Goal: Information Seeking & Learning: Compare options

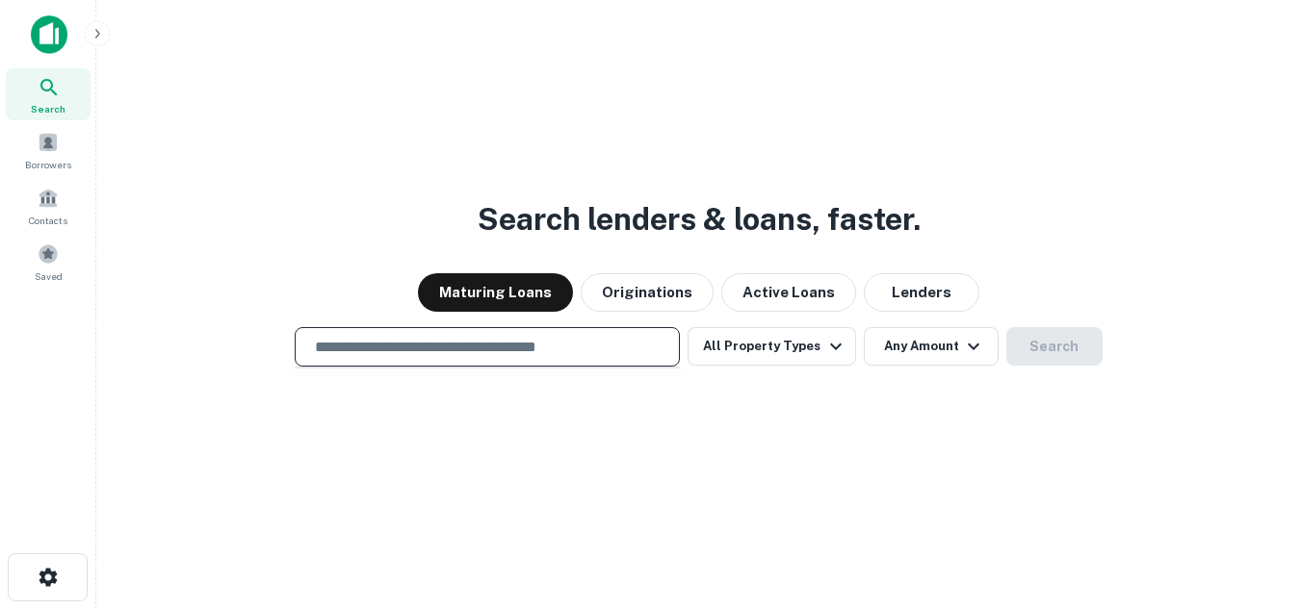
click at [514, 352] on input "text" at bounding box center [487, 347] width 368 height 22
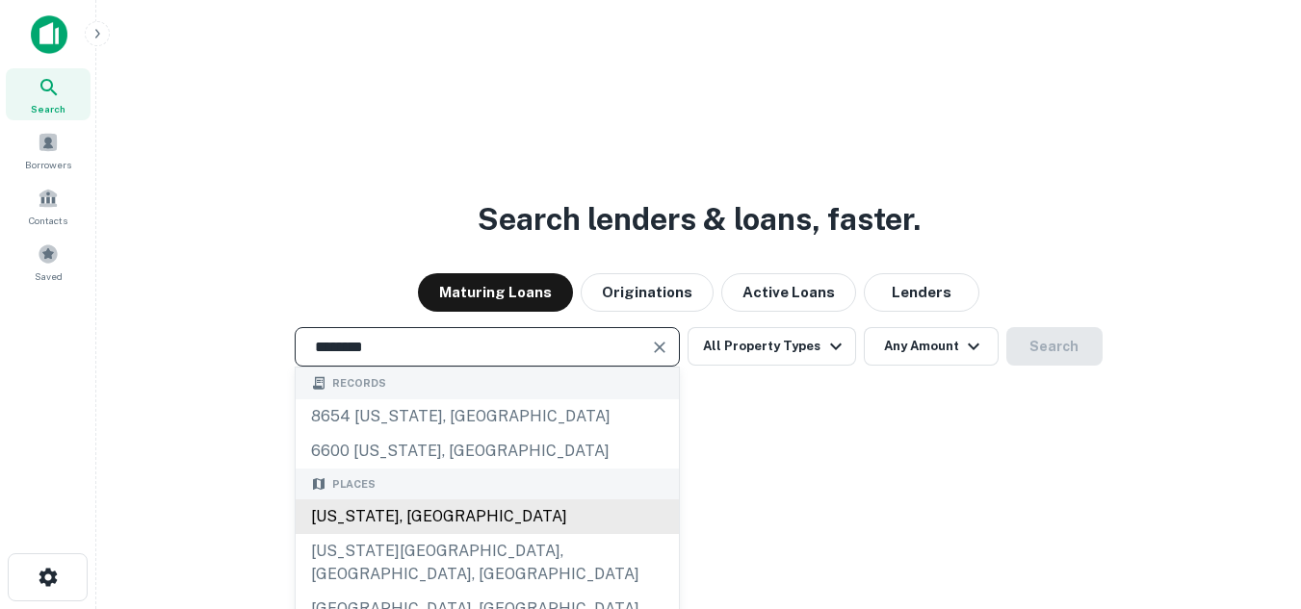
click at [409, 507] on div "[US_STATE], [GEOGRAPHIC_DATA]" at bounding box center [487, 517] width 383 height 35
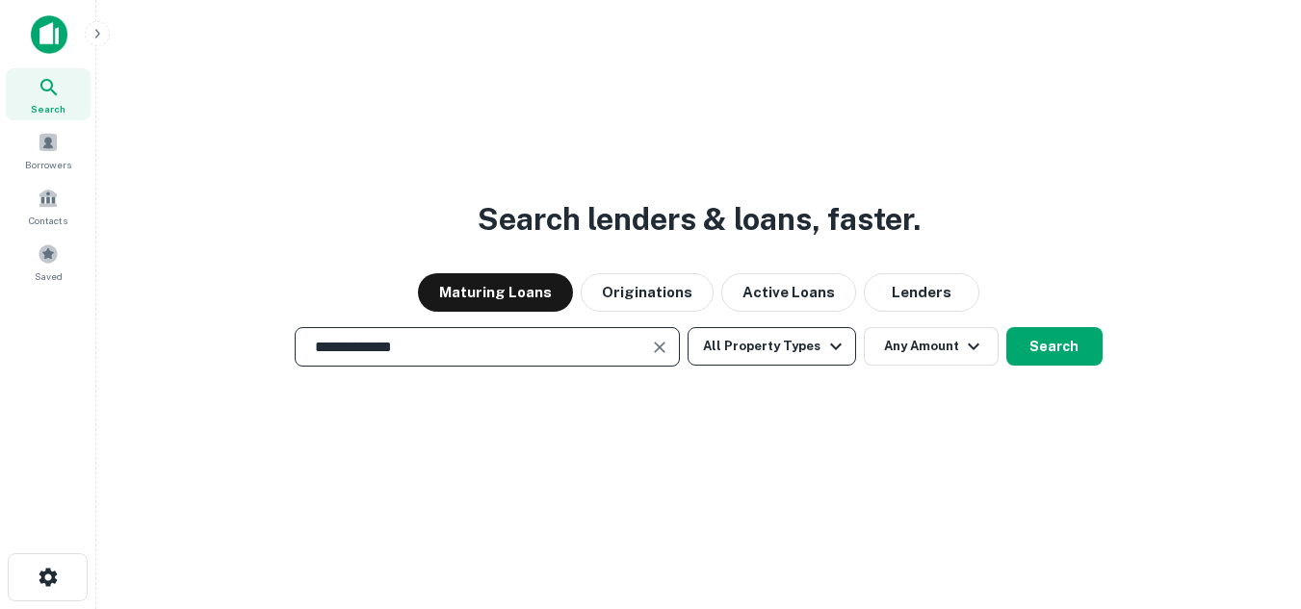
type input "**********"
click at [824, 346] on icon "button" at bounding box center [835, 346] width 23 height 23
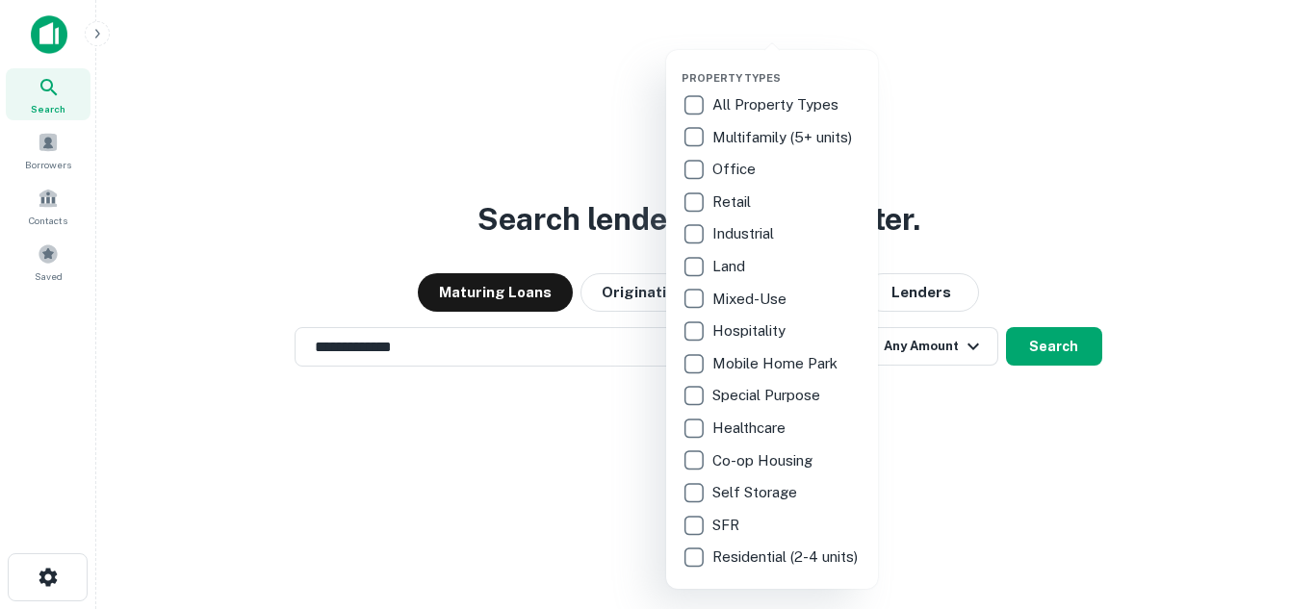
click at [752, 324] on p "Hospitality" at bounding box center [750, 331] width 77 height 23
click at [944, 460] on div at bounding box center [657, 304] width 1315 height 609
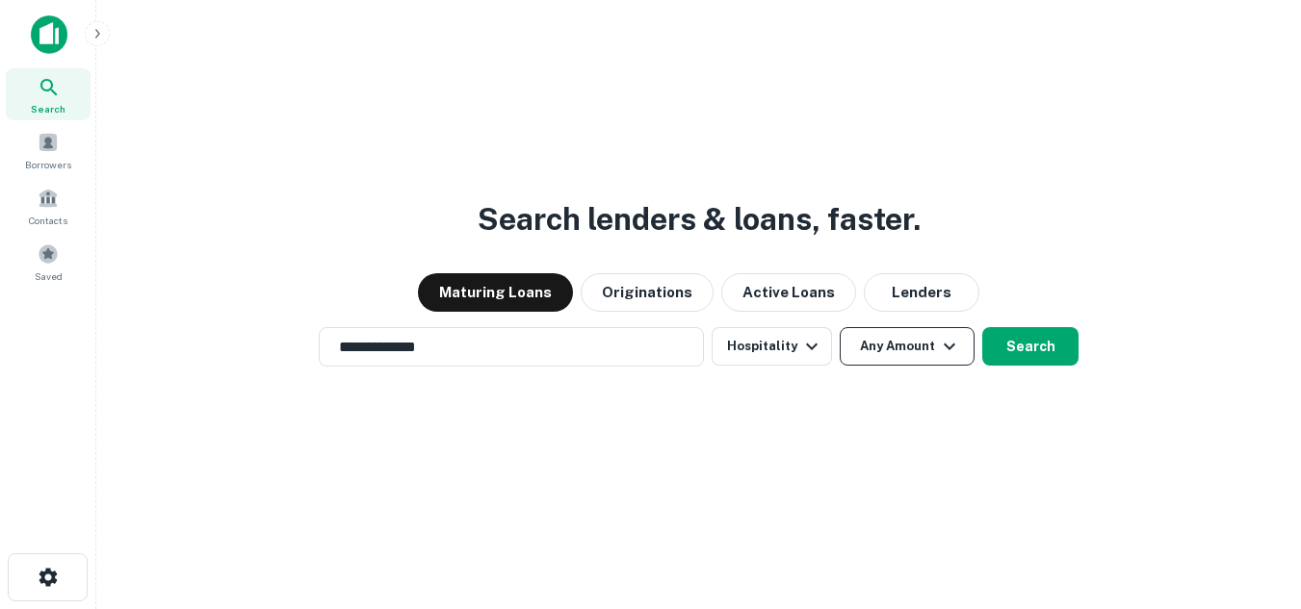
click at [904, 363] on button "Any Amount" at bounding box center [906, 346] width 135 height 39
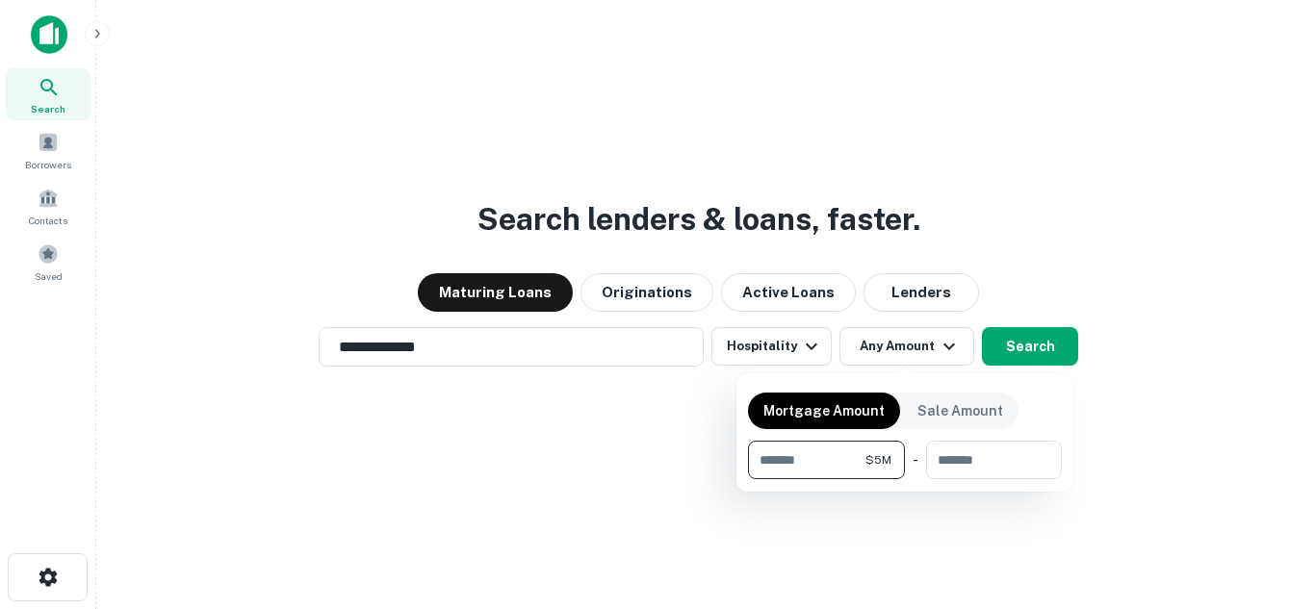
type input "*******"
click at [1026, 358] on div at bounding box center [657, 304] width 1315 height 609
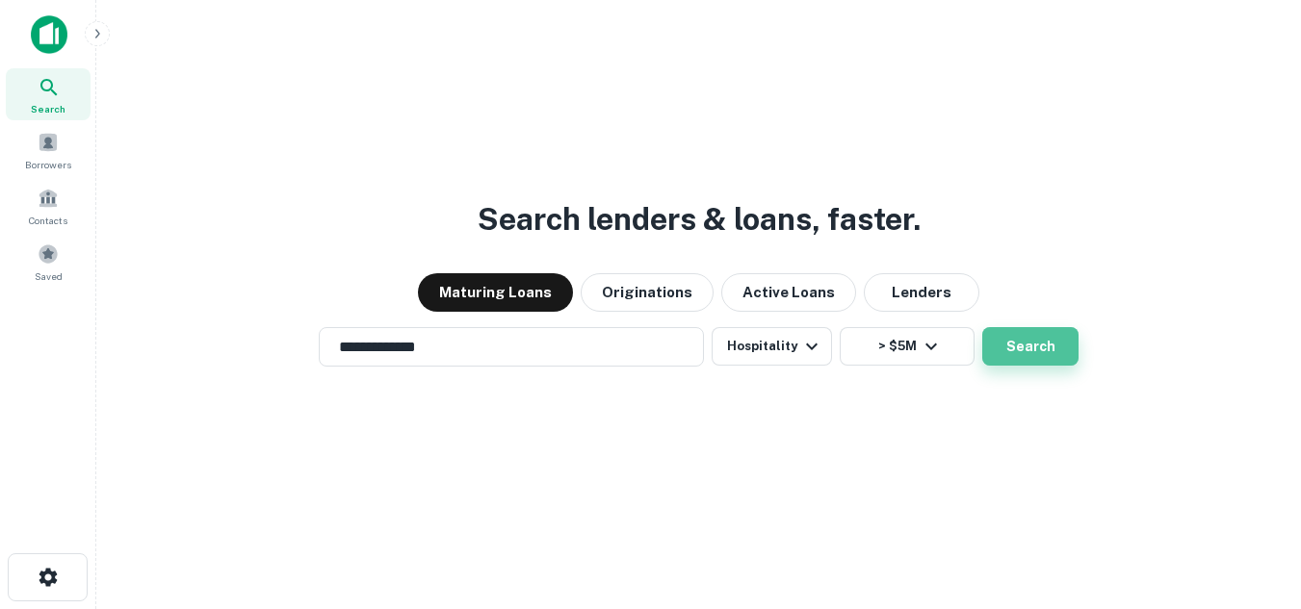
click at [1023, 358] on button "Search" at bounding box center [1030, 346] width 96 height 39
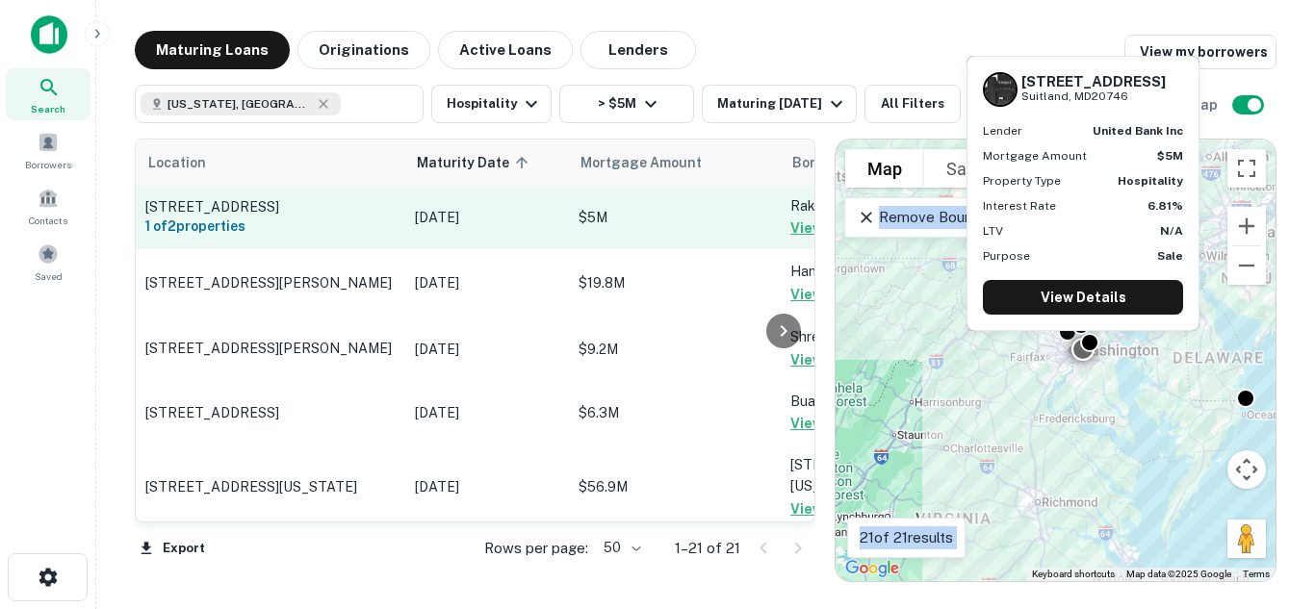
click at [492, 218] on p "[DATE]" at bounding box center [487, 217] width 144 height 21
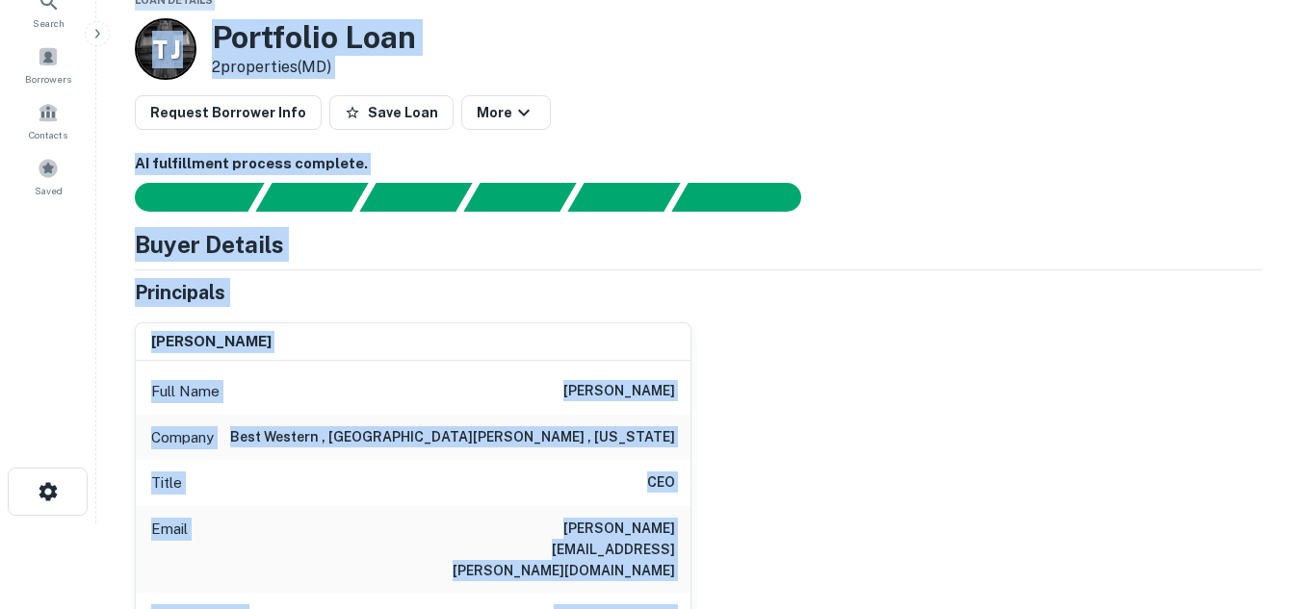
scroll to position [63, 0]
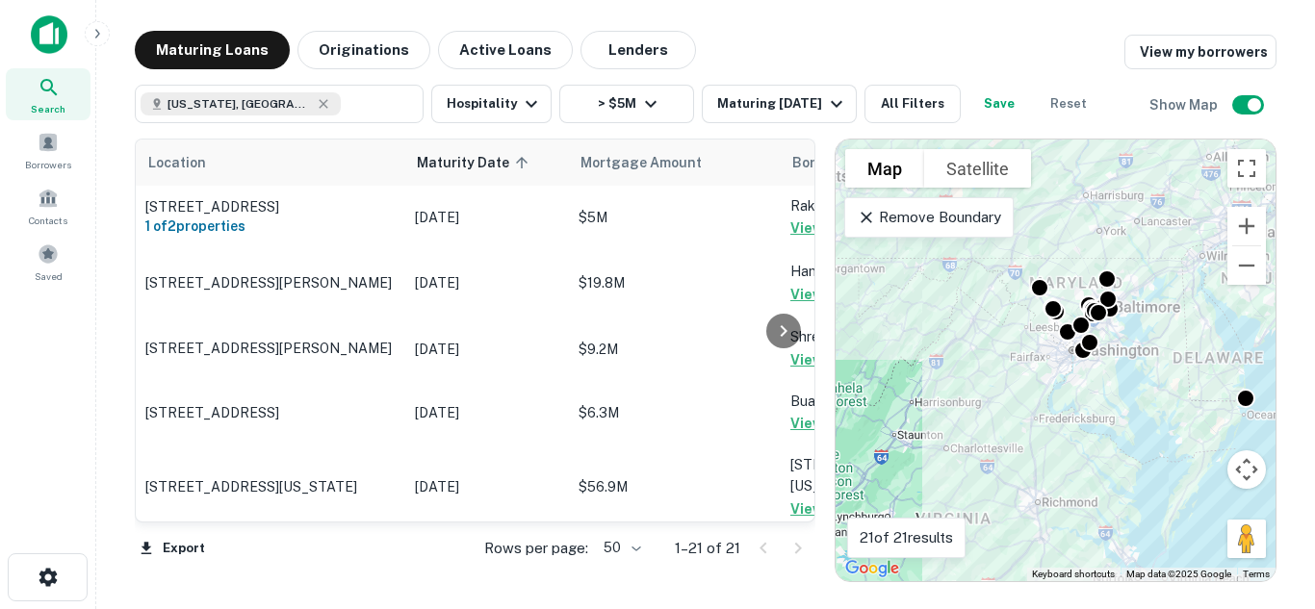
click at [757, 33] on div "Maturing Loans Originations Active Loans Lenders View my borrowers" at bounding box center [706, 50] width 1142 height 39
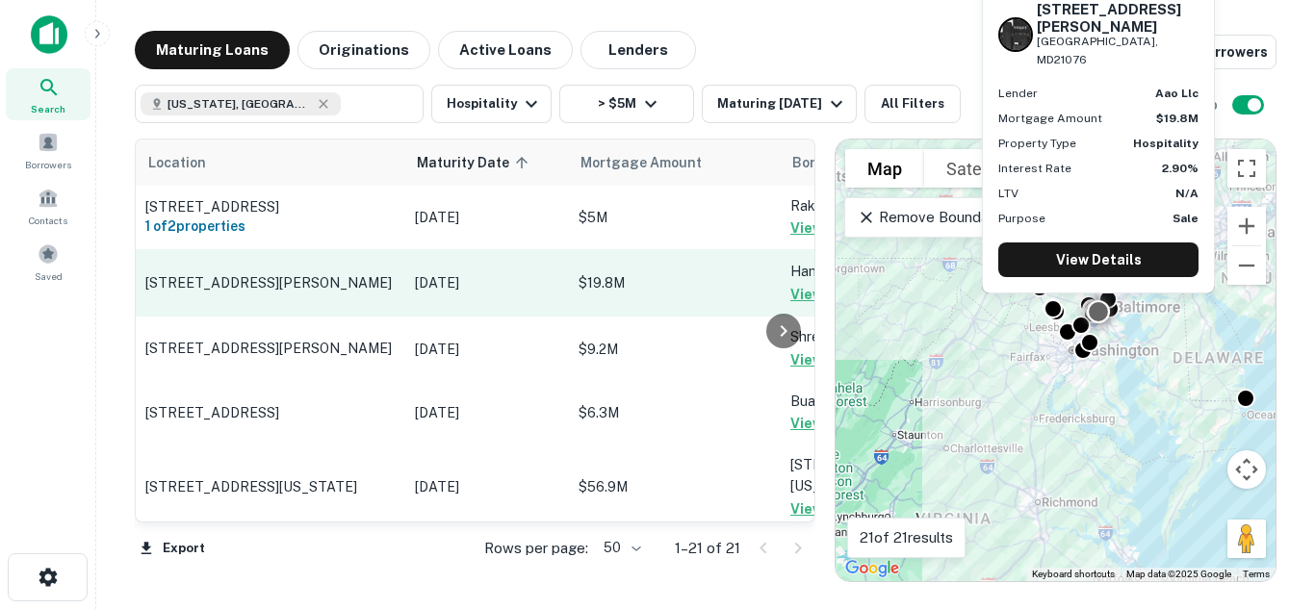
click at [285, 281] on p "[STREET_ADDRESS][PERSON_NAME]" at bounding box center [270, 282] width 250 height 17
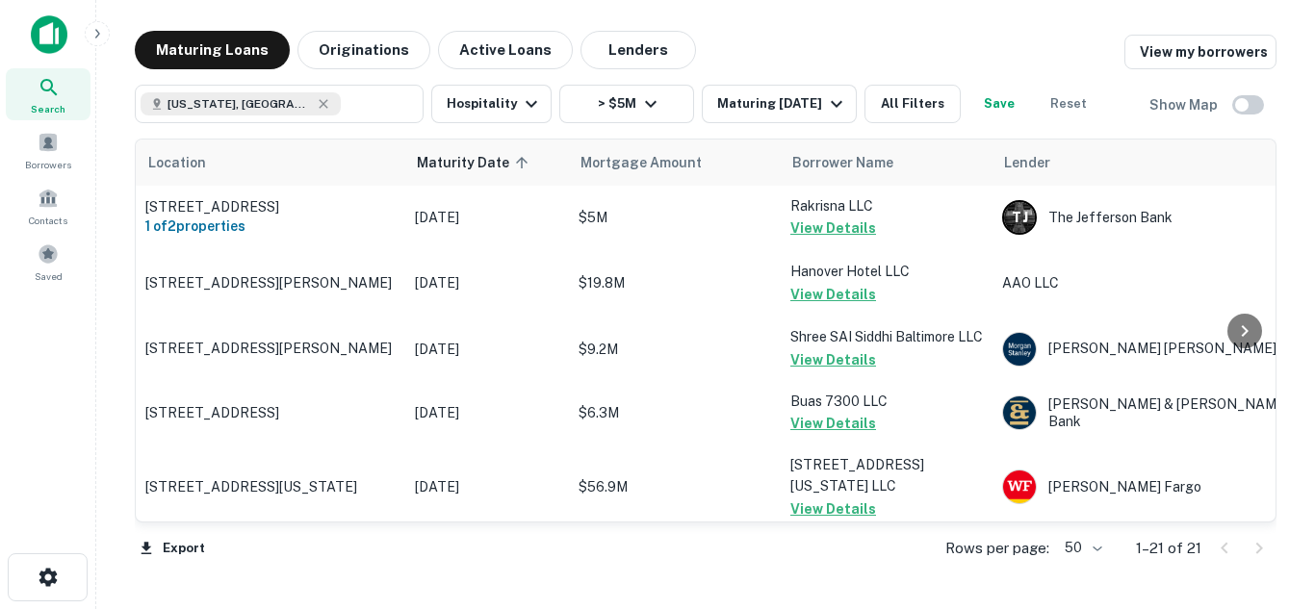
scroll to position [17, 0]
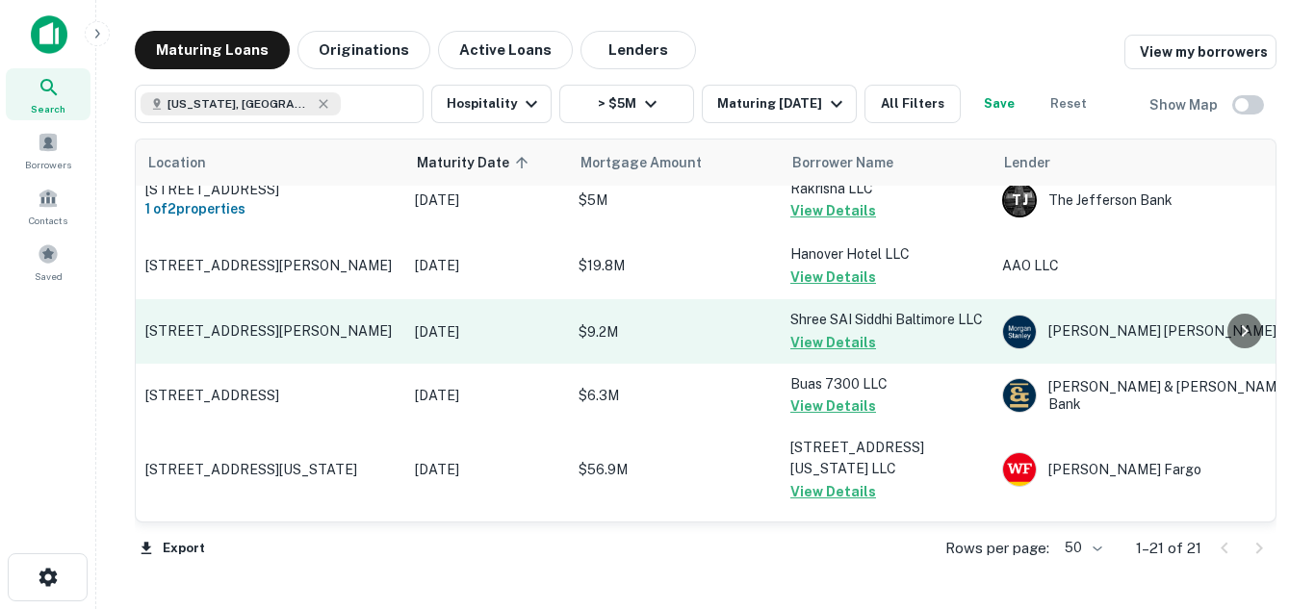
click at [233, 340] on p "[STREET_ADDRESS][PERSON_NAME]" at bounding box center [270, 330] width 250 height 17
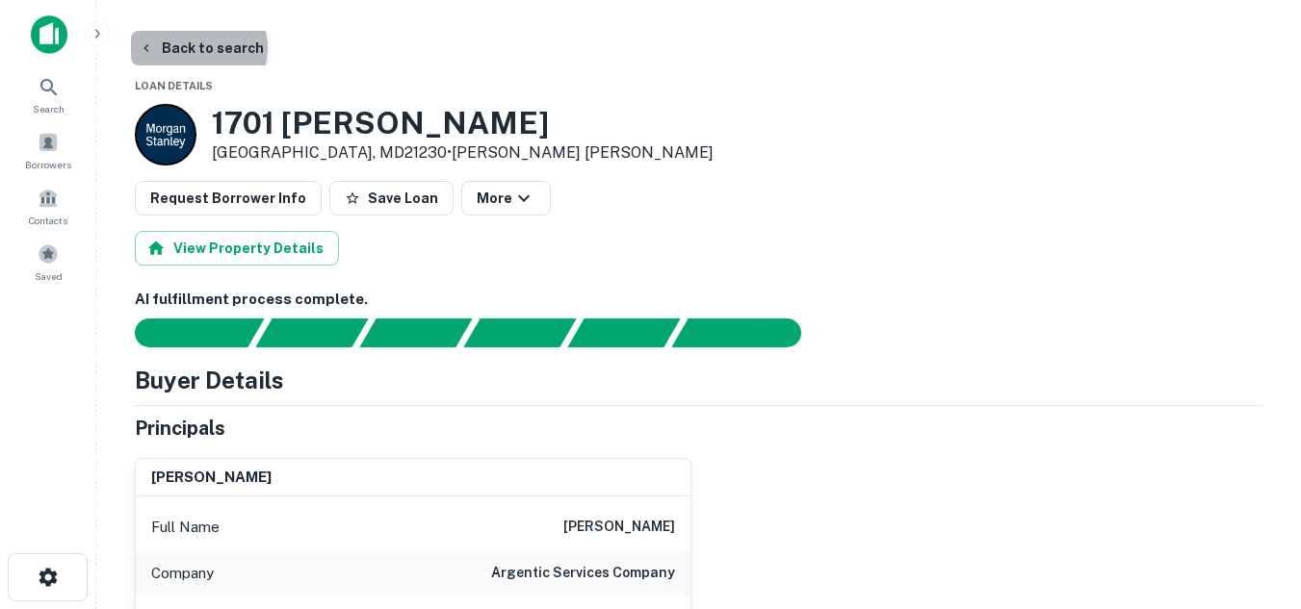
click at [197, 48] on button "Back to search" at bounding box center [201, 48] width 141 height 35
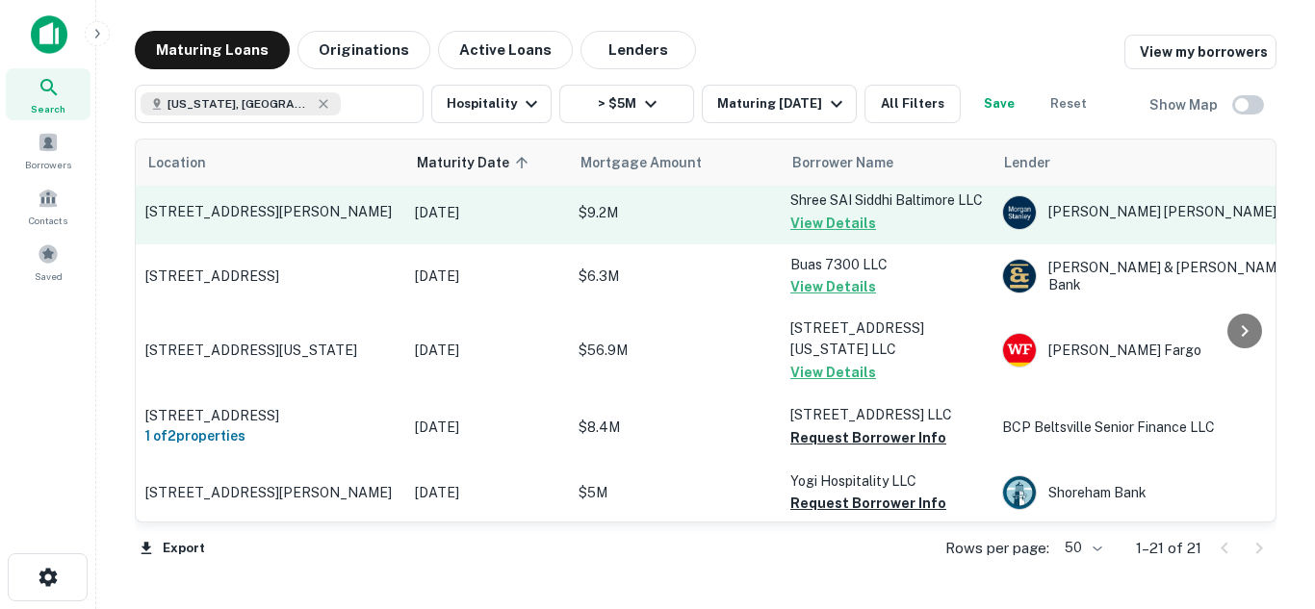
scroll to position [156, 0]
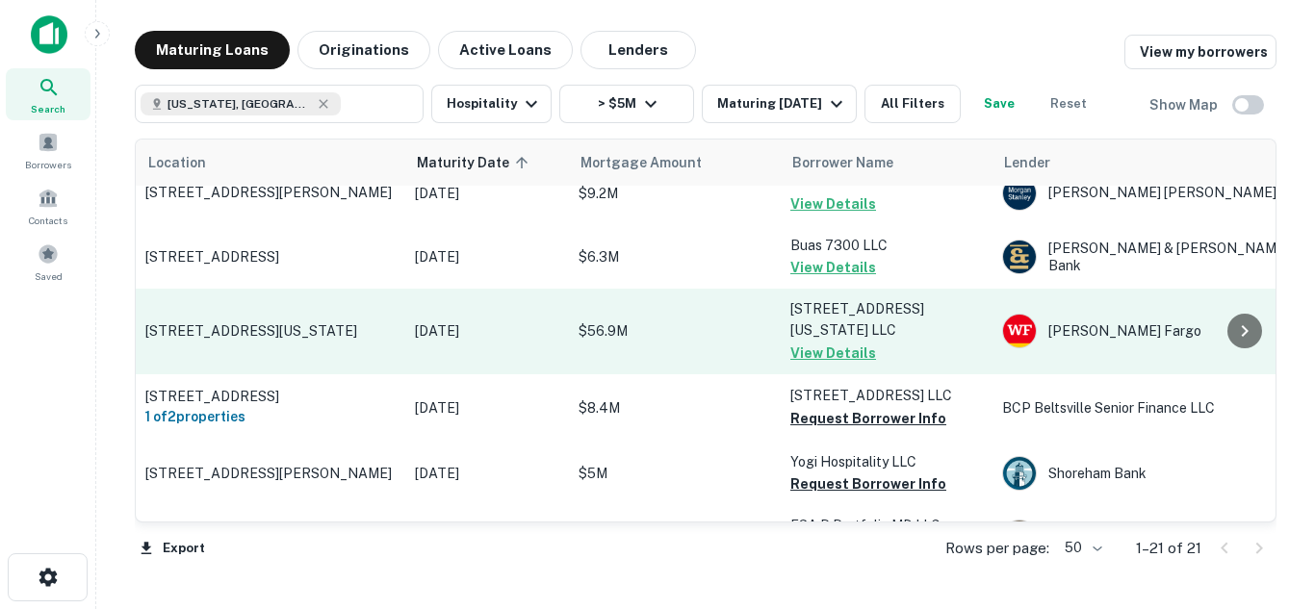
click at [292, 340] on p "7373 Wisconsin Ave Bethesda, MD20814" at bounding box center [270, 330] width 250 height 17
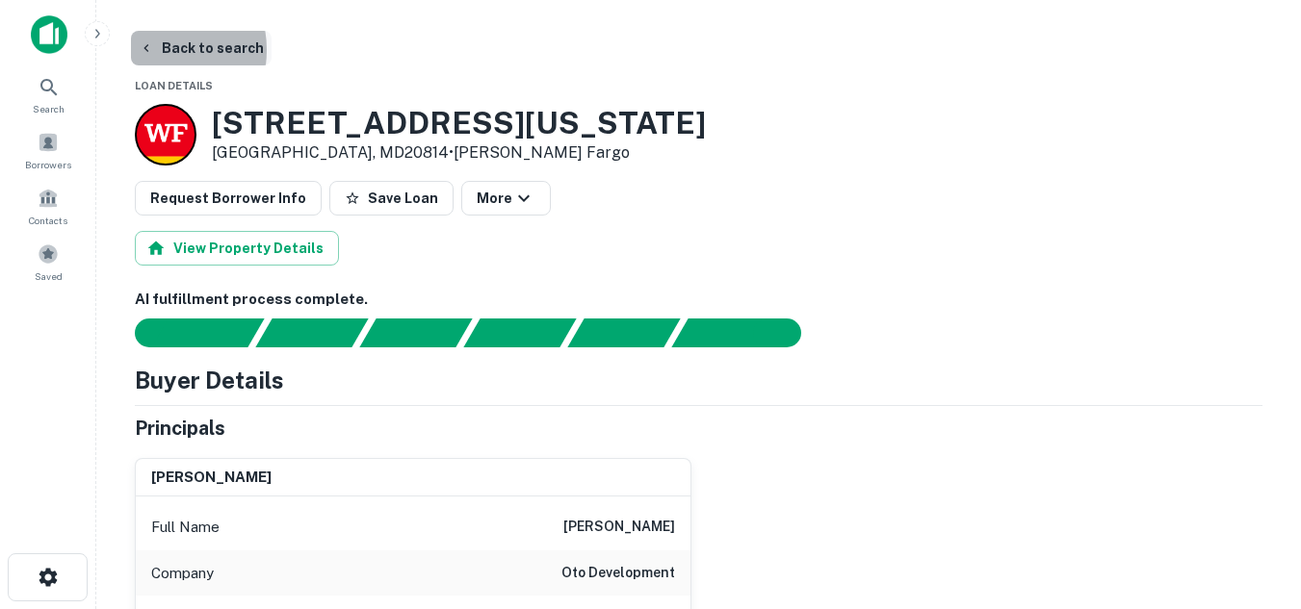
click at [147, 50] on icon "button" at bounding box center [145, 48] width 5 height 8
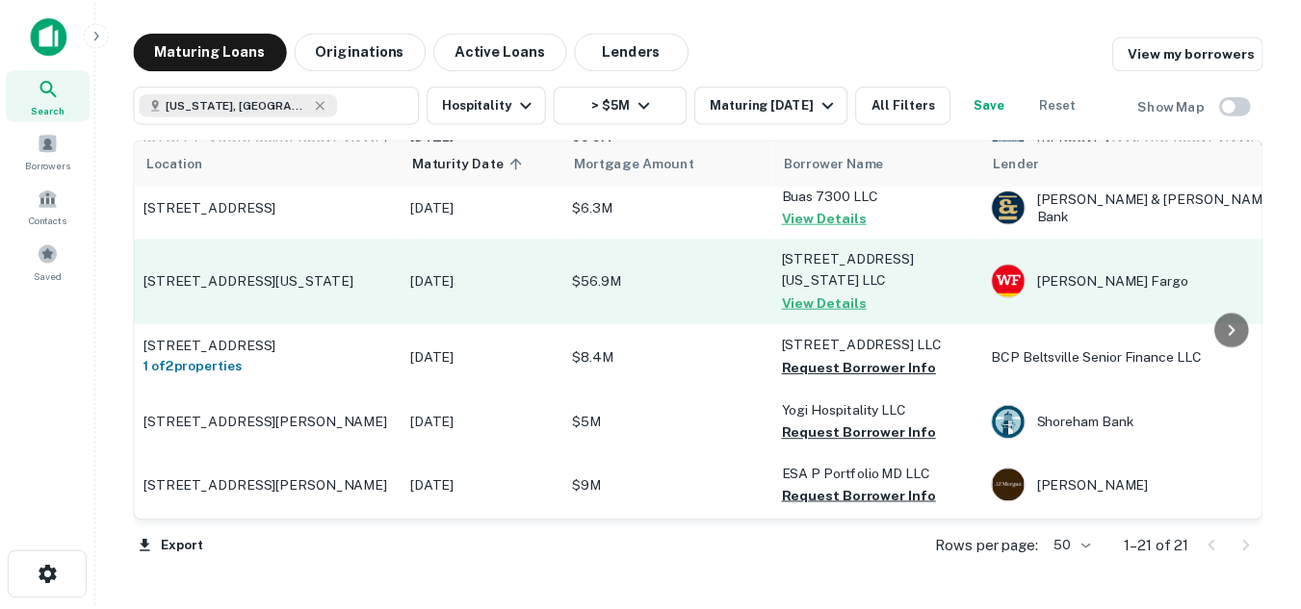
scroll to position [232, 0]
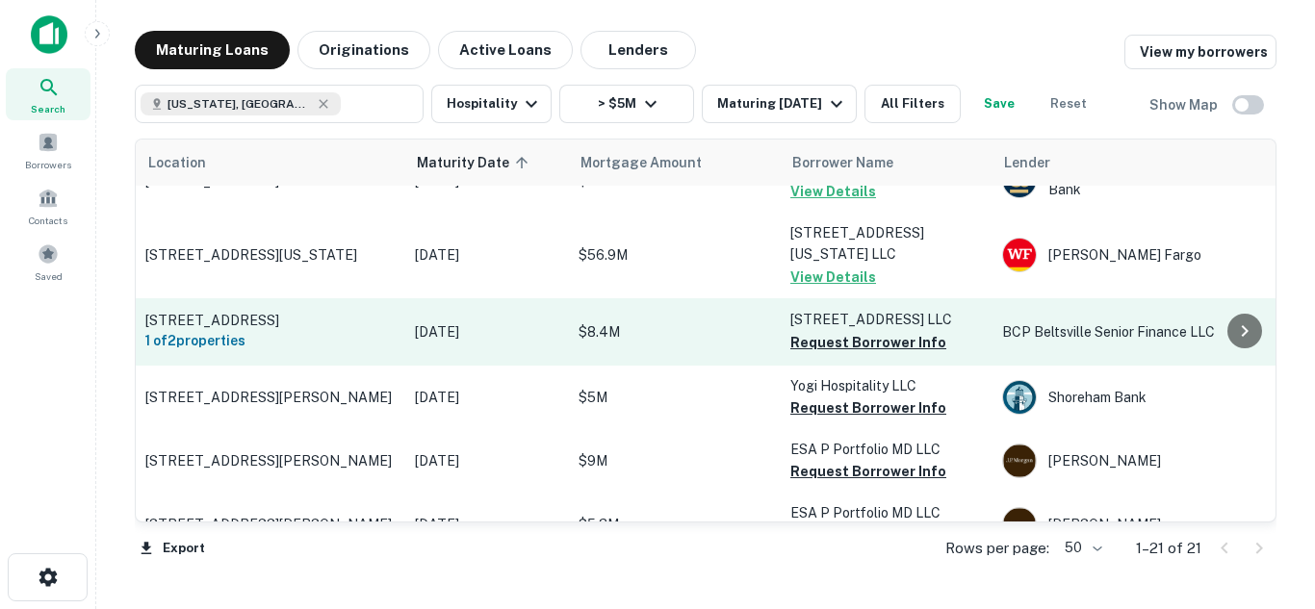
click at [360, 329] on p "4095 Powder Mill Rd Beltsville, MD20705" at bounding box center [270, 320] width 250 height 17
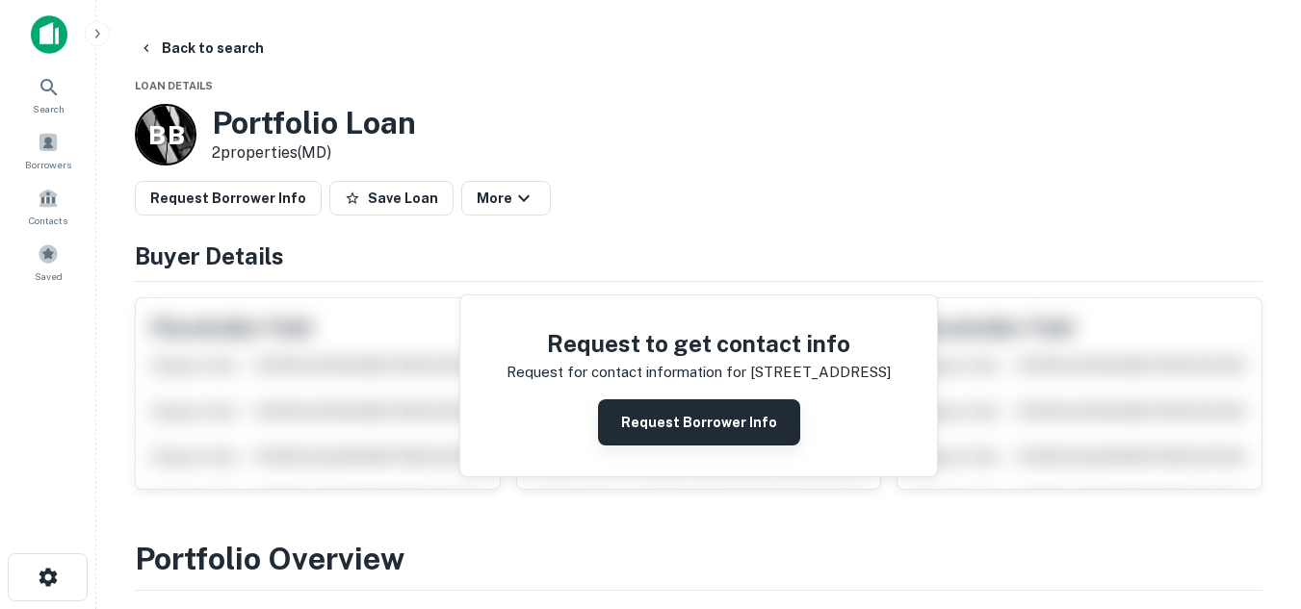
click at [665, 437] on button "Request Borrower Info" at bounding box center [699, 422] width 202 height 46
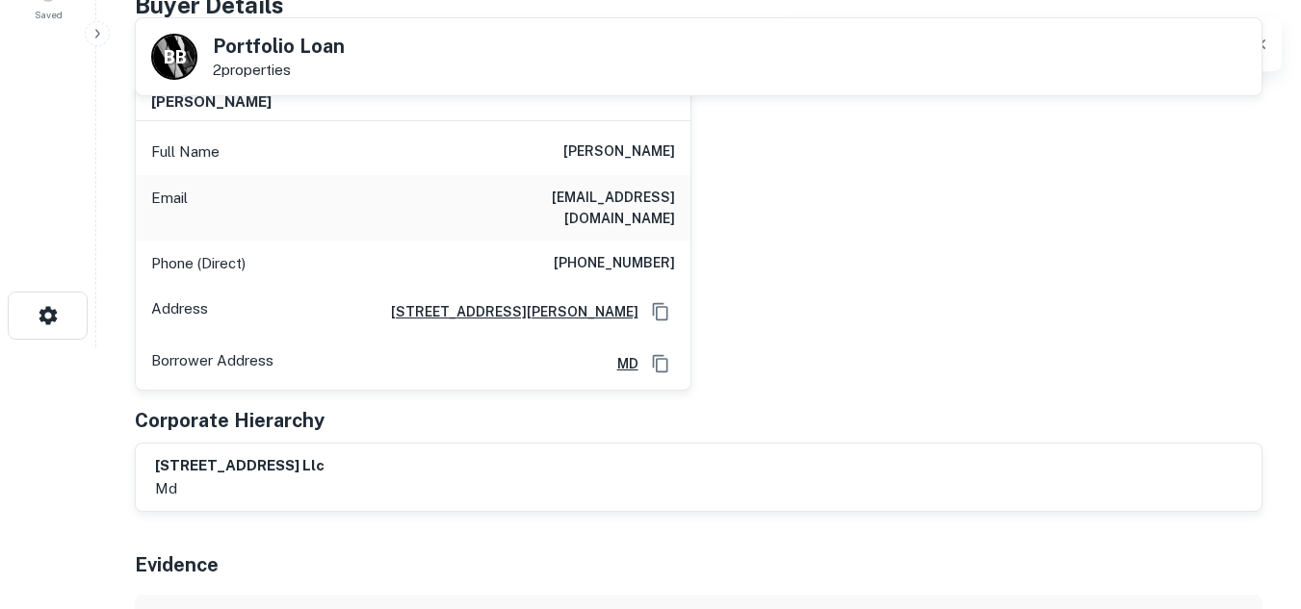
scroll to position [263, 0]
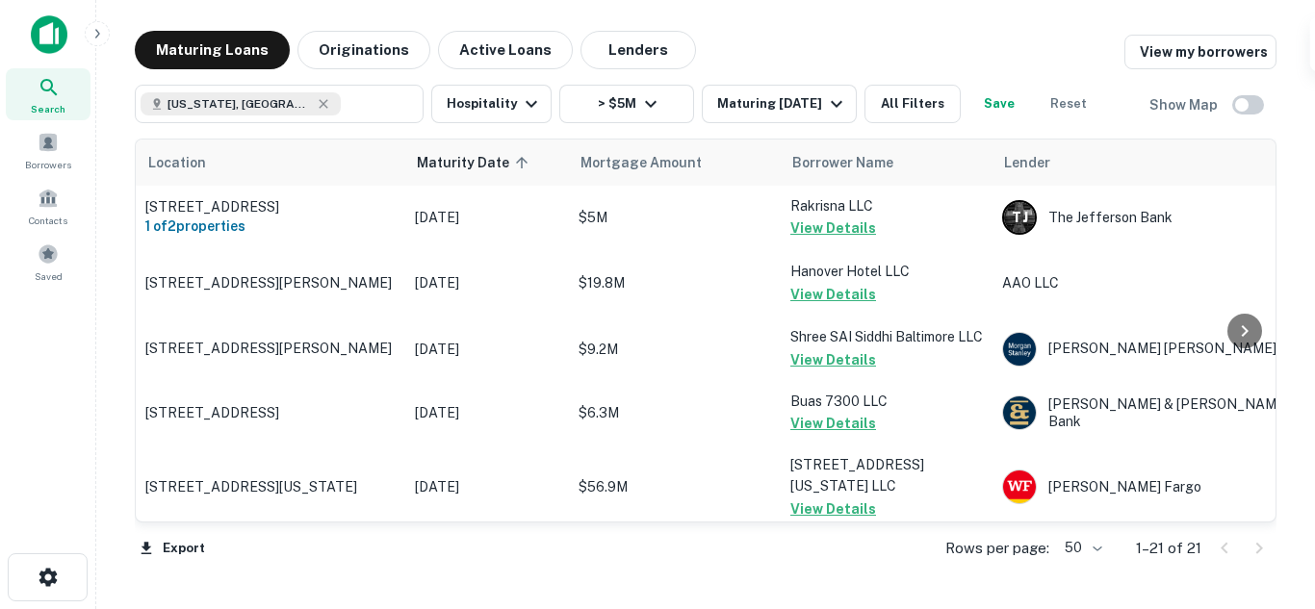
scroll to position [232, 0]
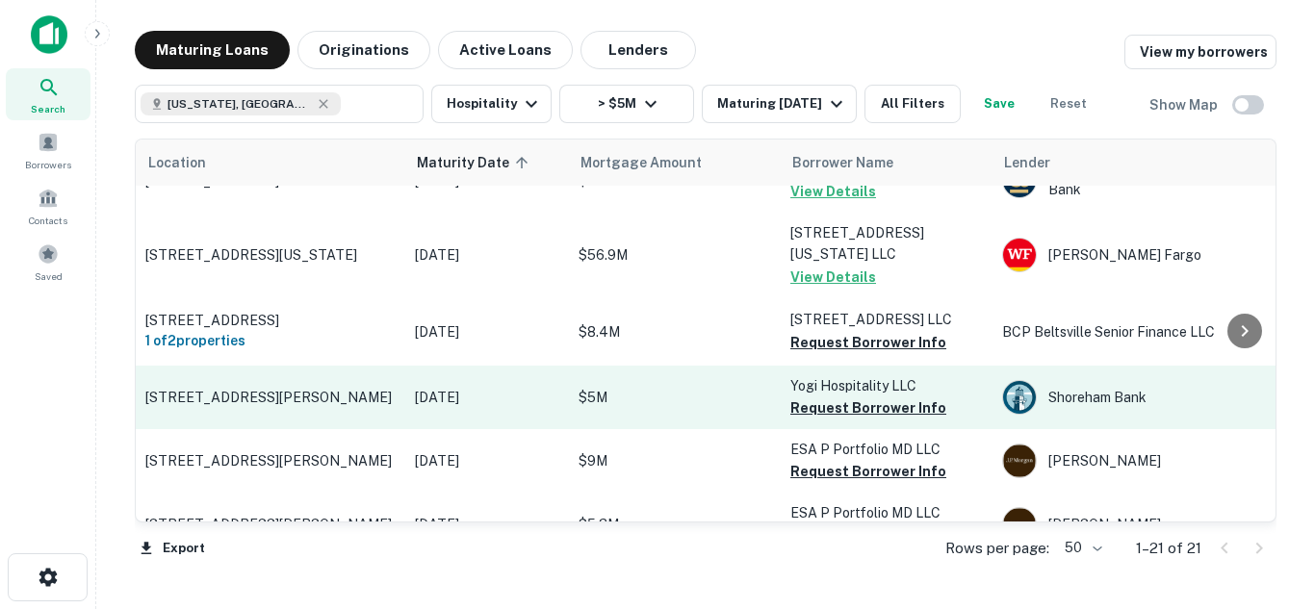
click at [314, 406] on p "7300 Crestmount Rd Jessup, MD20794" at bounding box center [270, 397] width 250 height 17
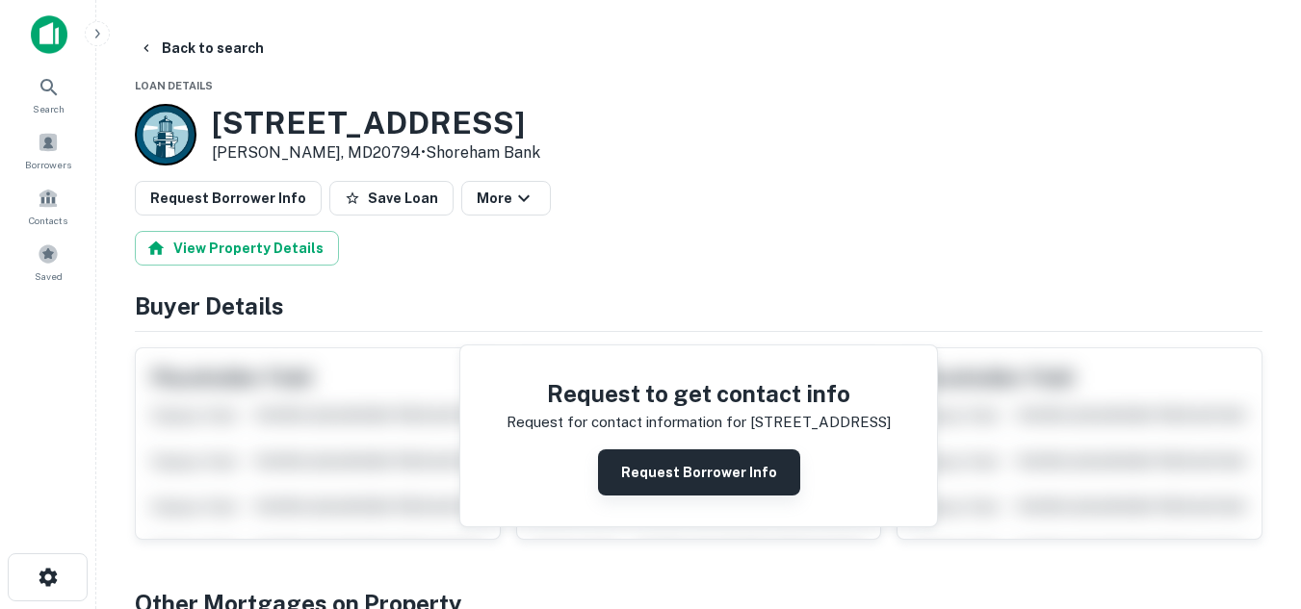
click at [654, 483] on button "Request Borrower Info" at bounding box center [699, 473] width 202 height 46
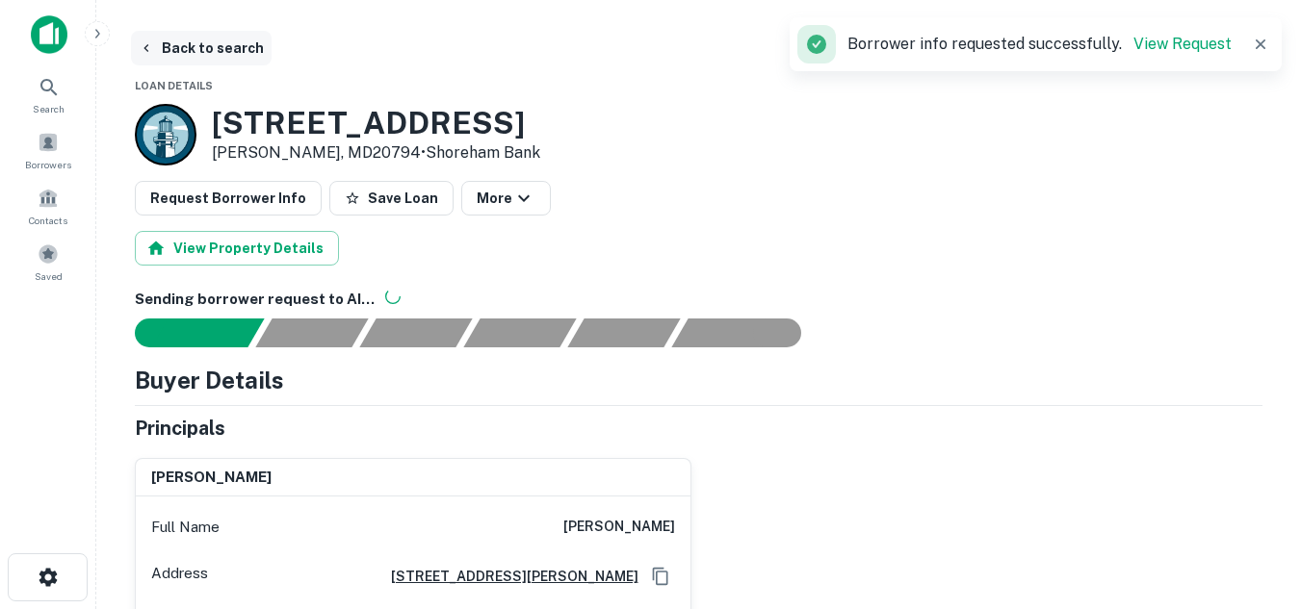
click at [147, 55] on icon "button" at bounding box center [146, 47] width 15 height 15
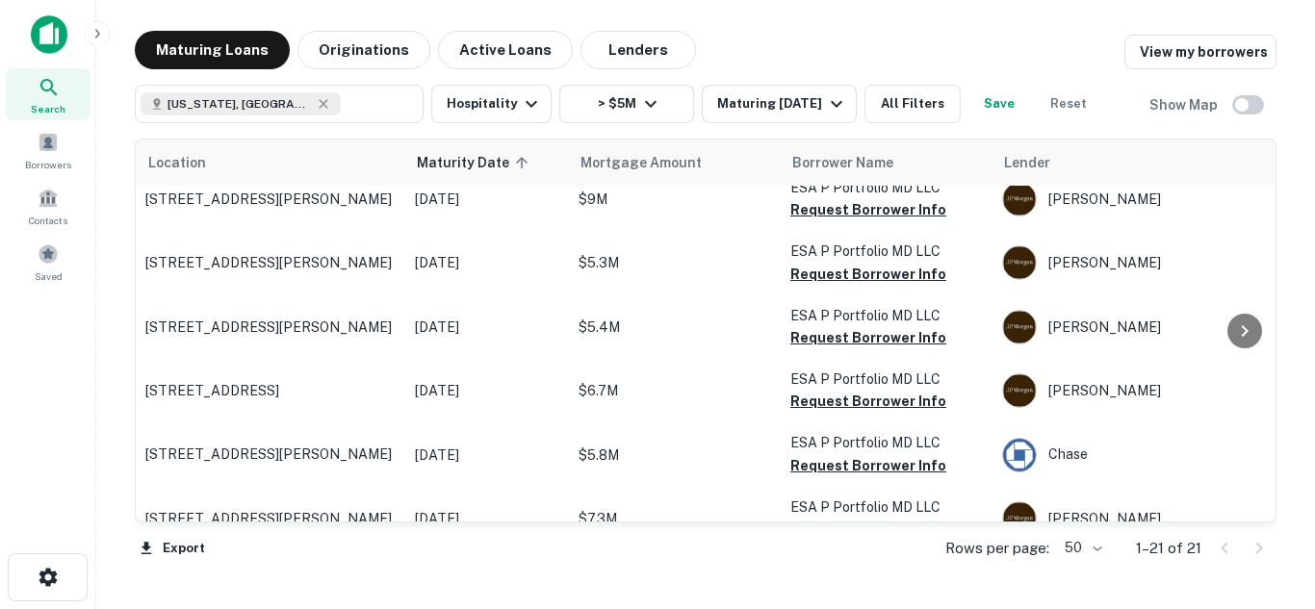
scroll to position [481, 0]
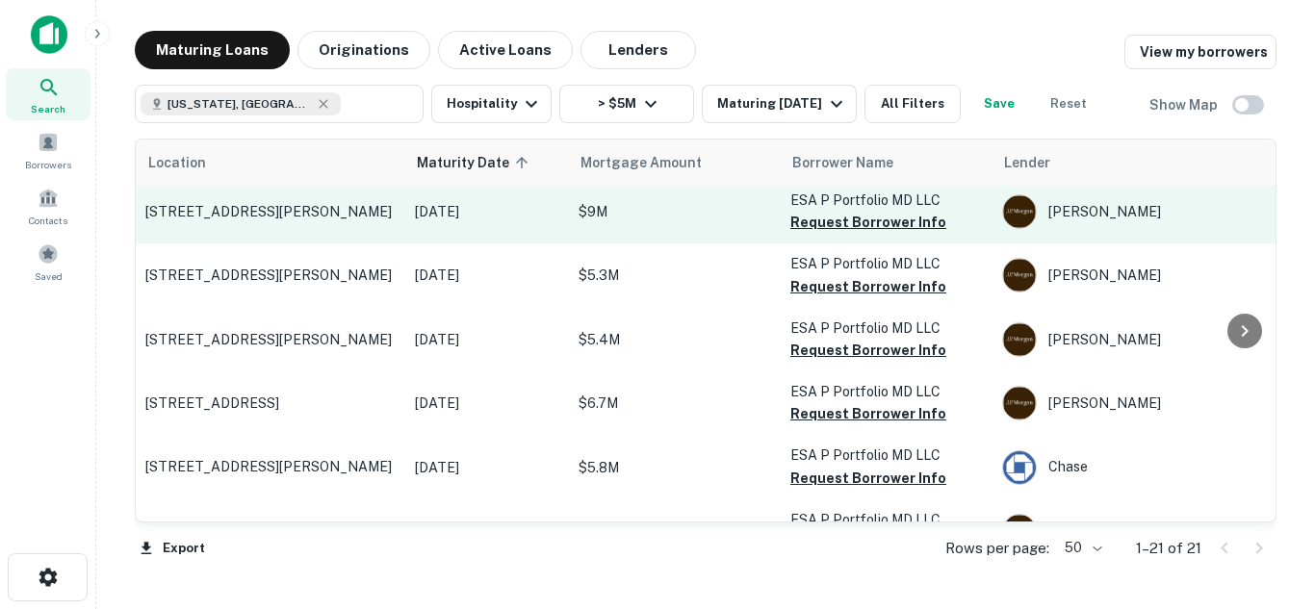
click at [270, 220] on p "104 Chesapeake Center Ct Glen Burnie, MD21060" at bounding box center [270, 211] width 250 height 17
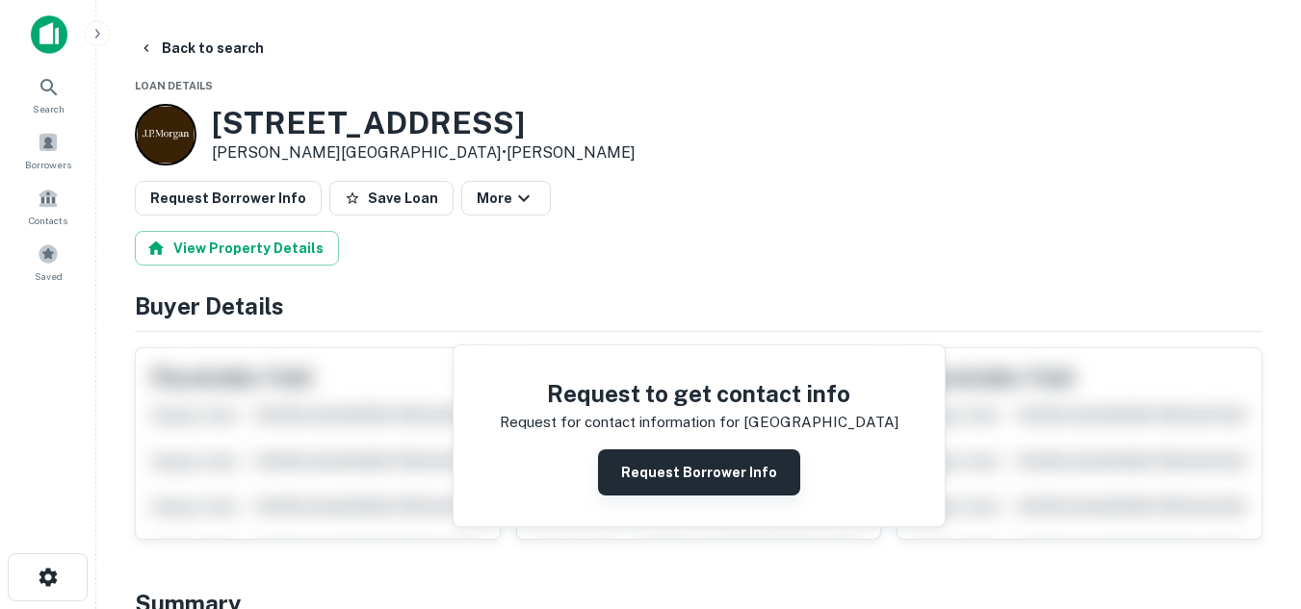
click at [699, 477] on button "Request Borrower Info" at bounding box center [699, 473] width 202 height 46
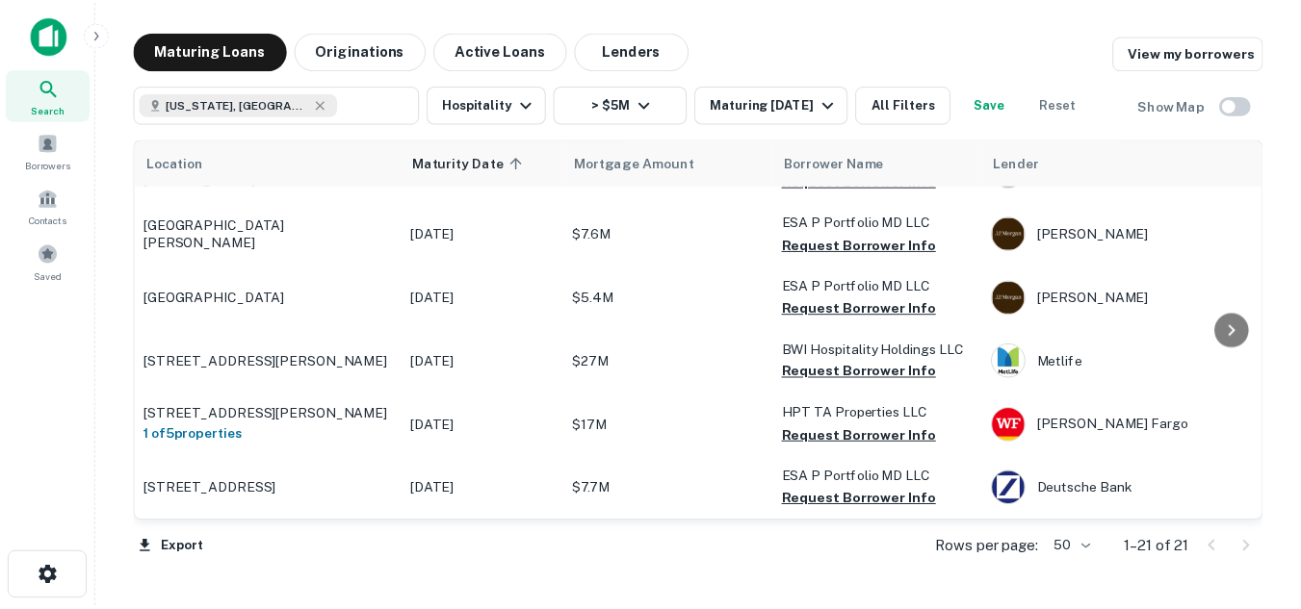
scroll to position [1080, 0]
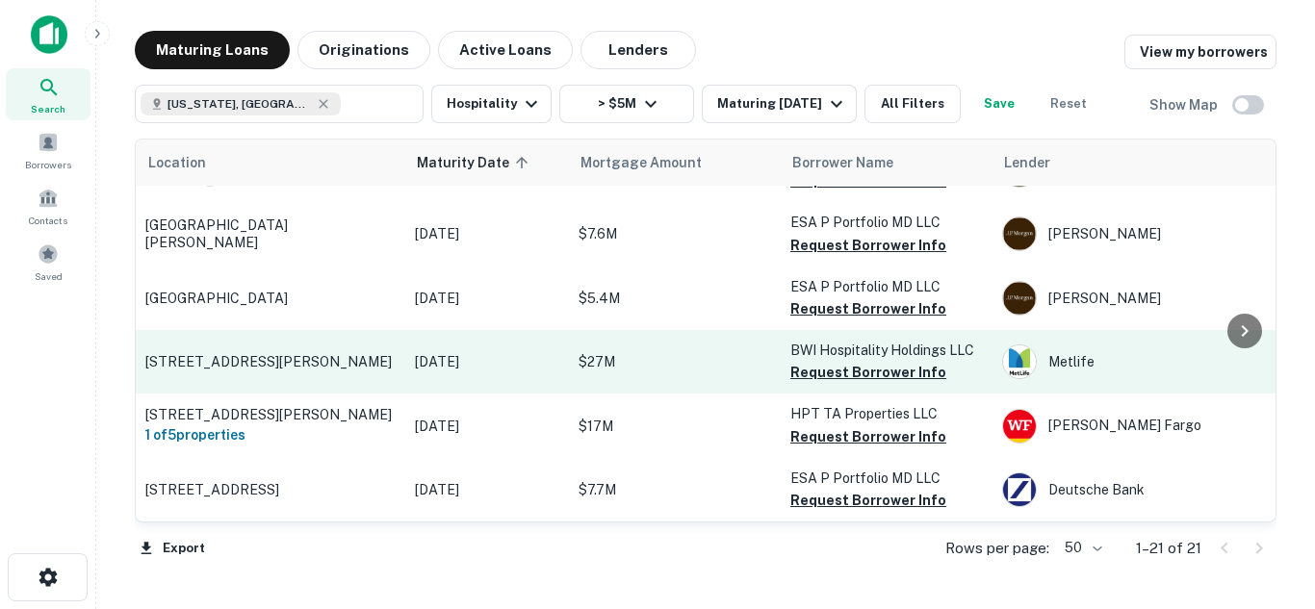
click at [282, 353] on p "1110 Old Elkridge Landing Rd Linthicum Heights, MD21090" at bounding box center [270, 361] width 250 height 17
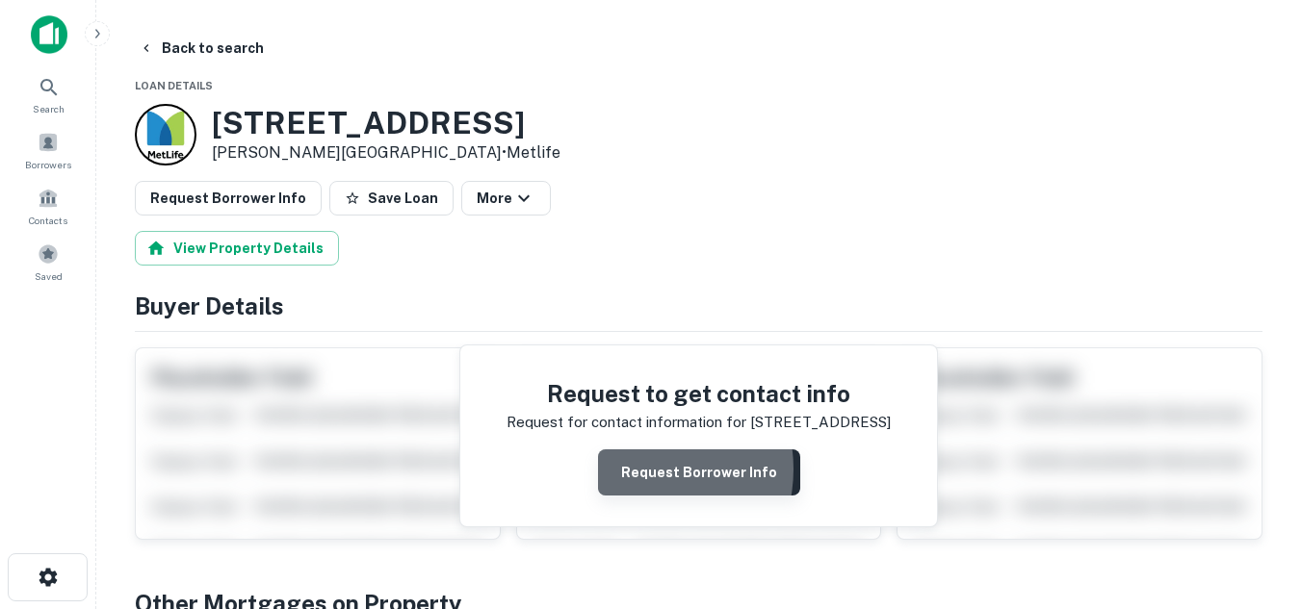
click at [639, 470] on button "Request Borrower Info" at bounding box center [699, 473] width 202 height 46
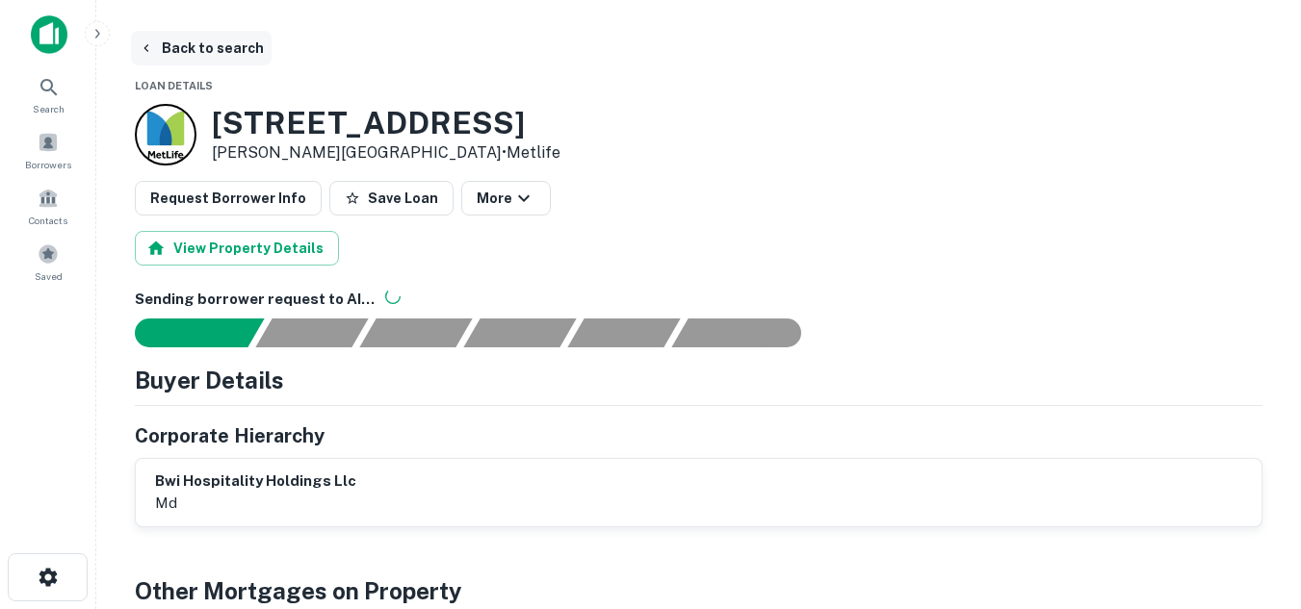
click at [148, 48] on icon "button" at bounding box center [146, 47] width 15 height 15
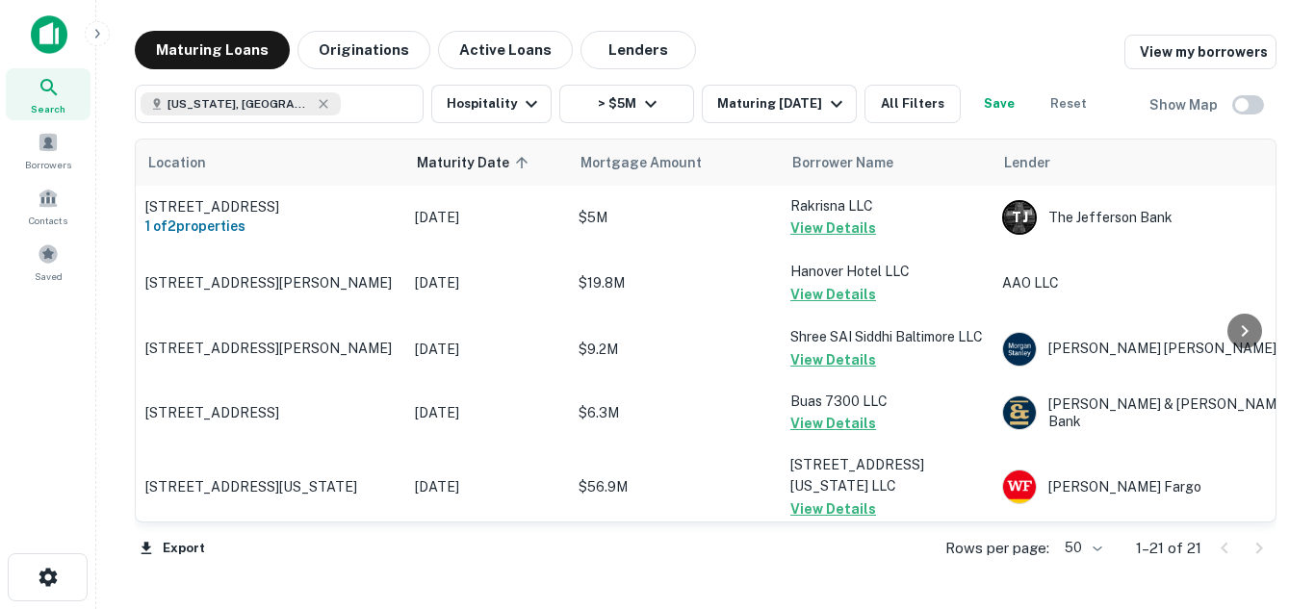
scroll to position [1080, 0]
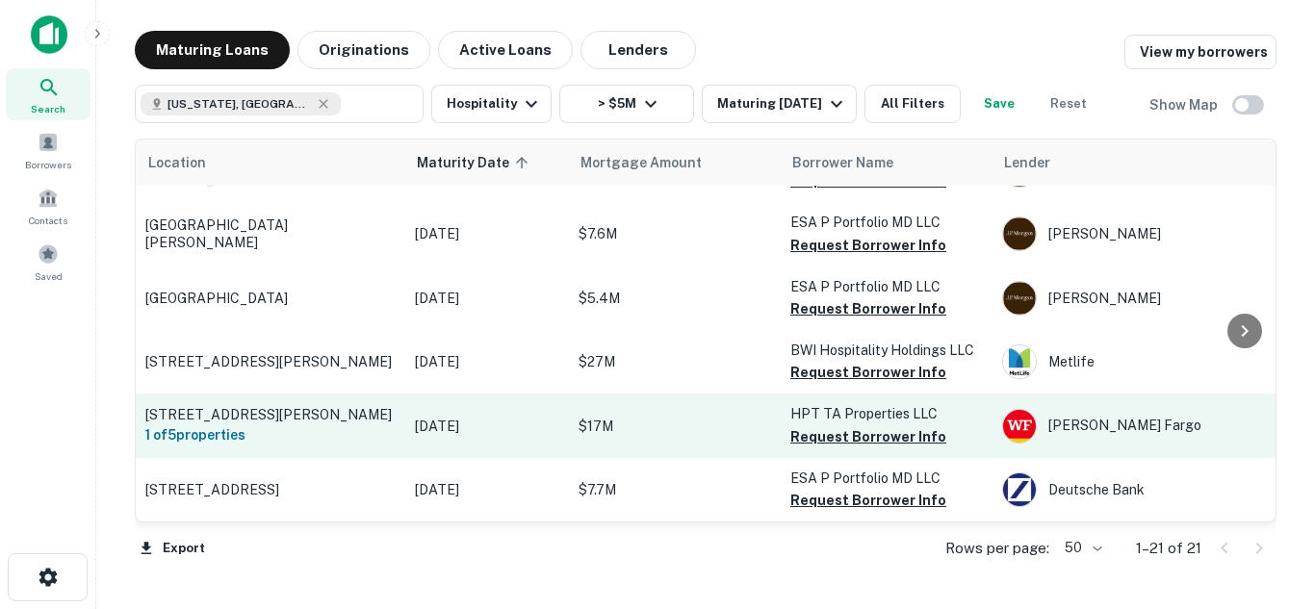
click at [309, 406] on p "7401 Assateague Dr Jessup, MD20794" at bounding box center [270, 414] width 250 height 17
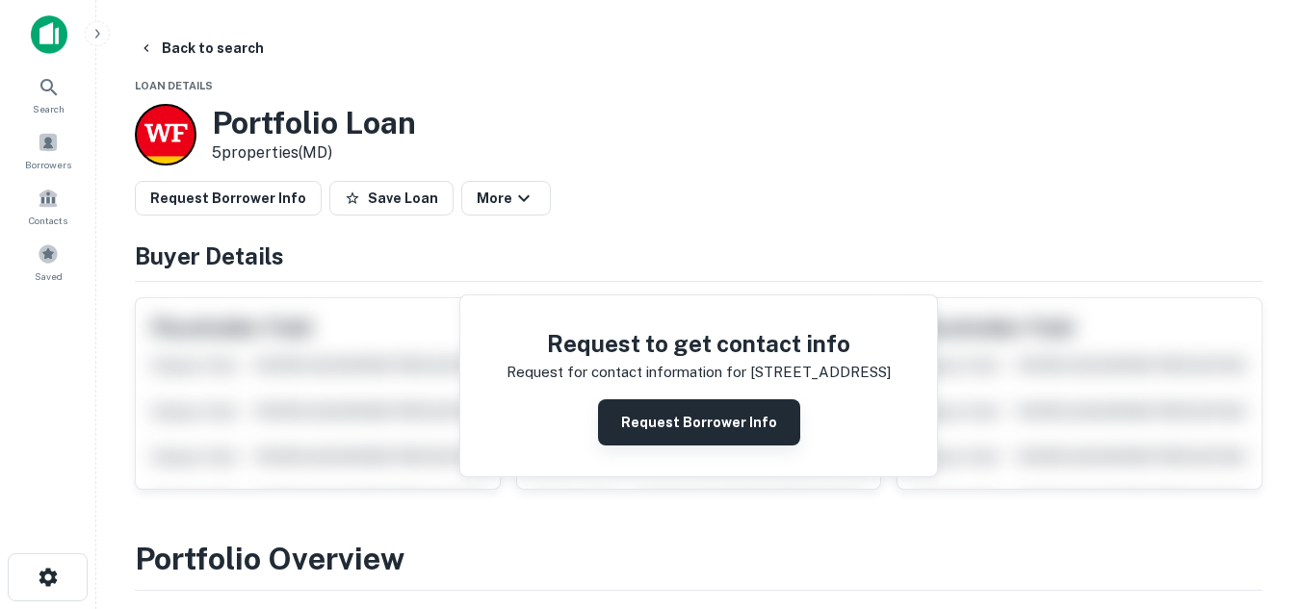
click at [679, 437] on button "Request Borrower Info" at bounding box center [699, 422] width 202 height 46
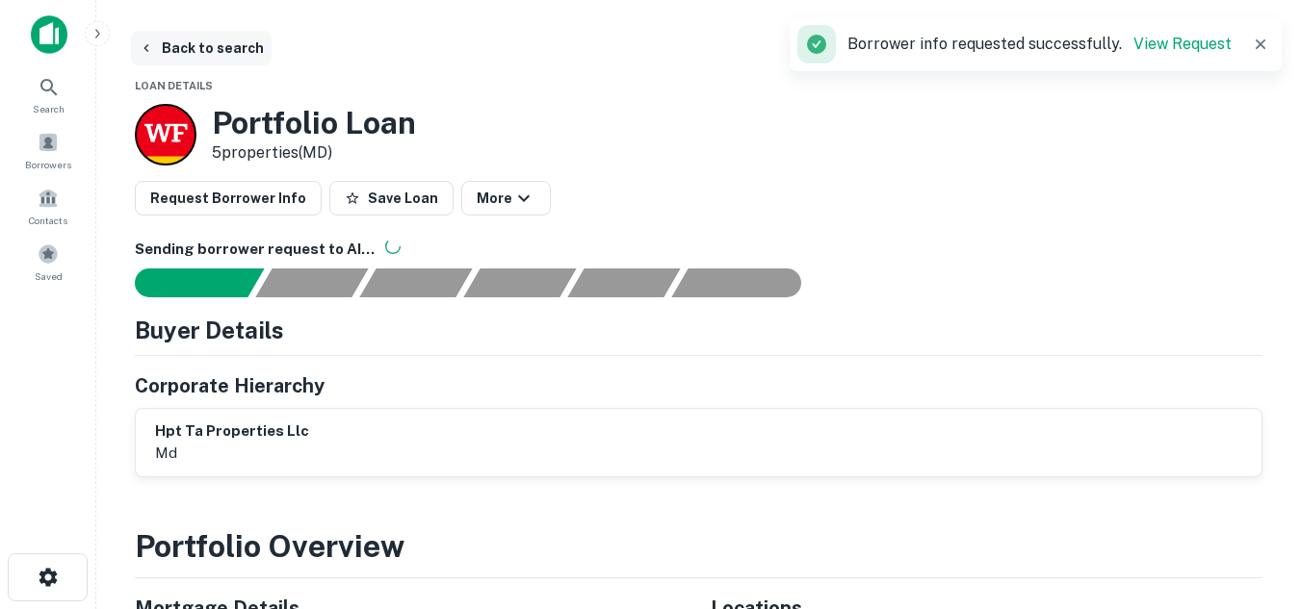
click at [159, 49] on button "Back to search" at bounding box center [201, 48] width 141 height 35
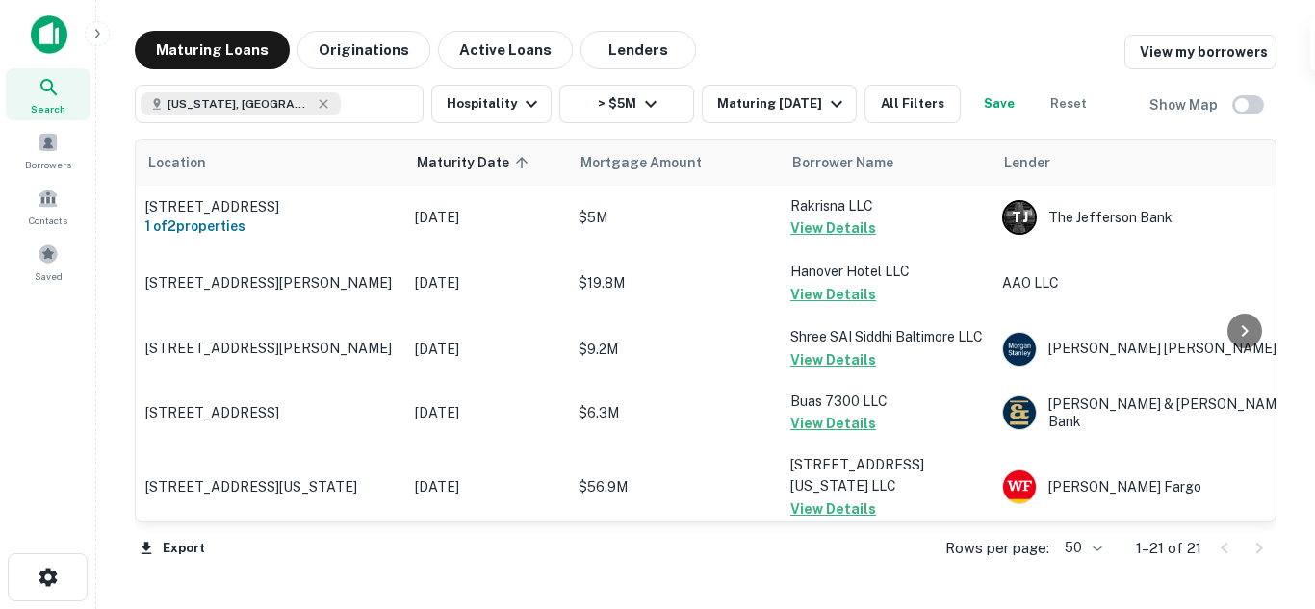
scroll to position [1080, 0]
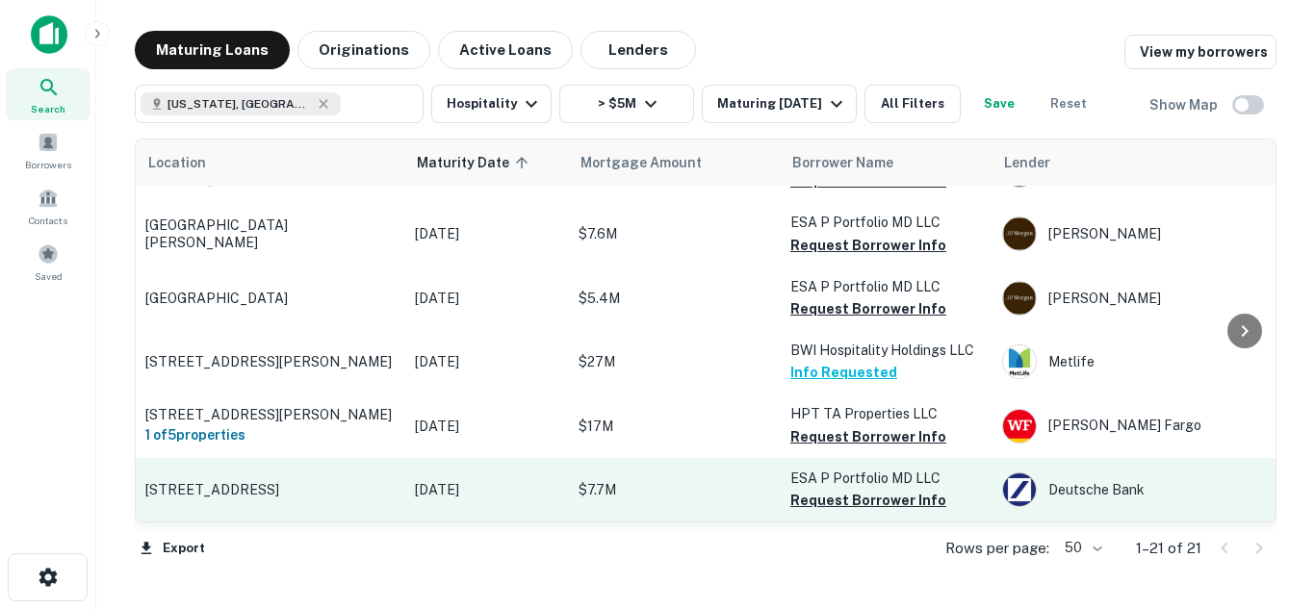
click at [453, 479] on p "Aug 11, 2026" at bounding box center [487, 489] width 144 height 21
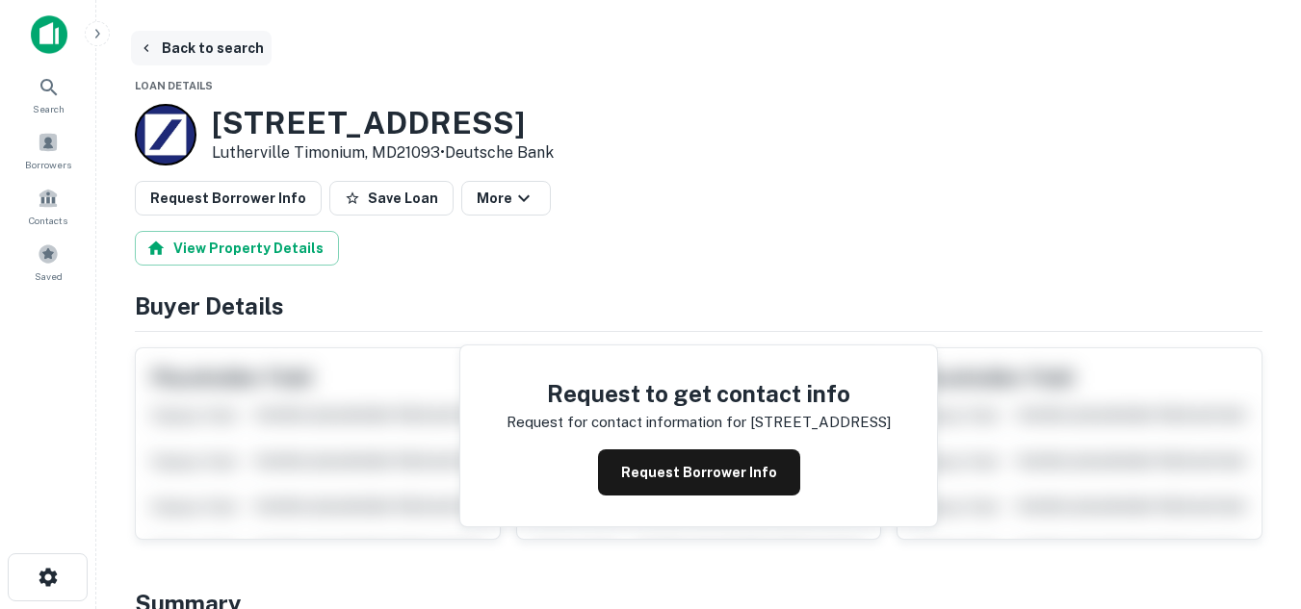
click at [159, 51] on button "Back to search" at bounding box center [201, 48] width 141 height 35
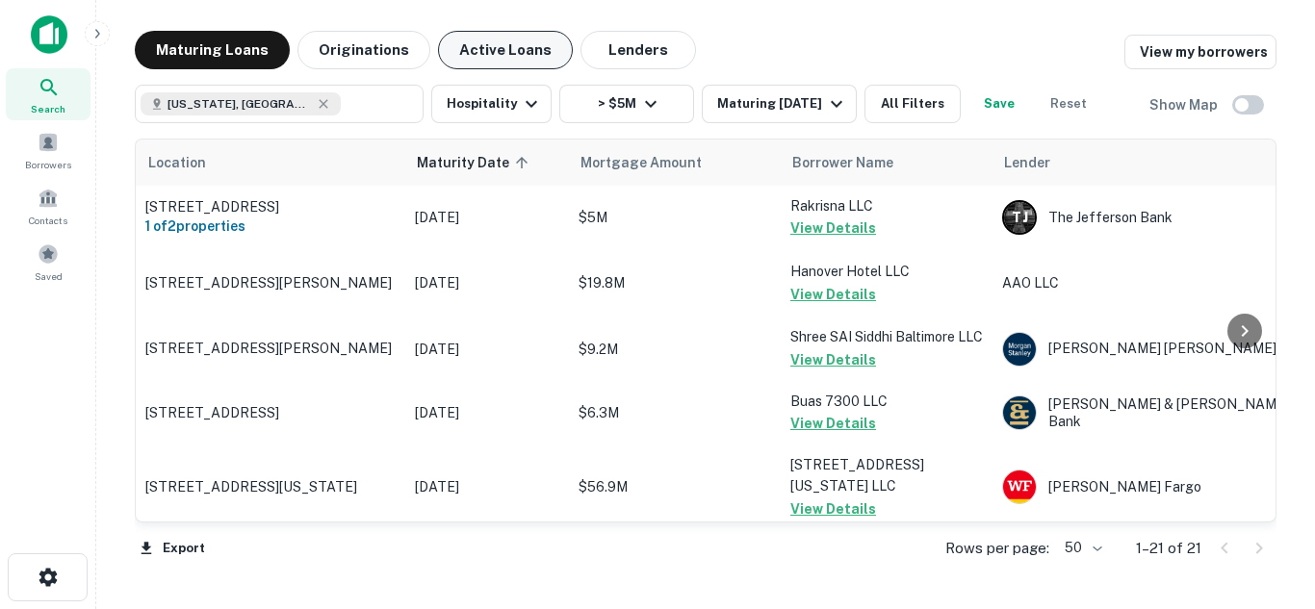
scroll to position [1080, 0]
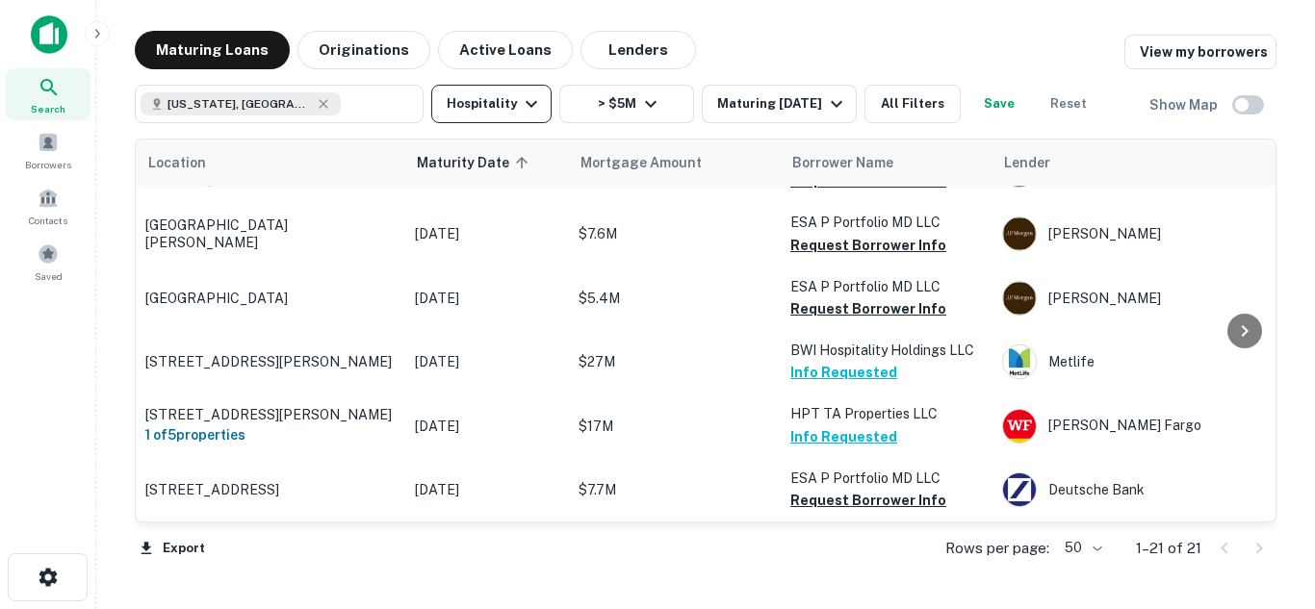
click at [508, 113] on button "Hospitality" at bounding box center [491, 104] width 120 height 39
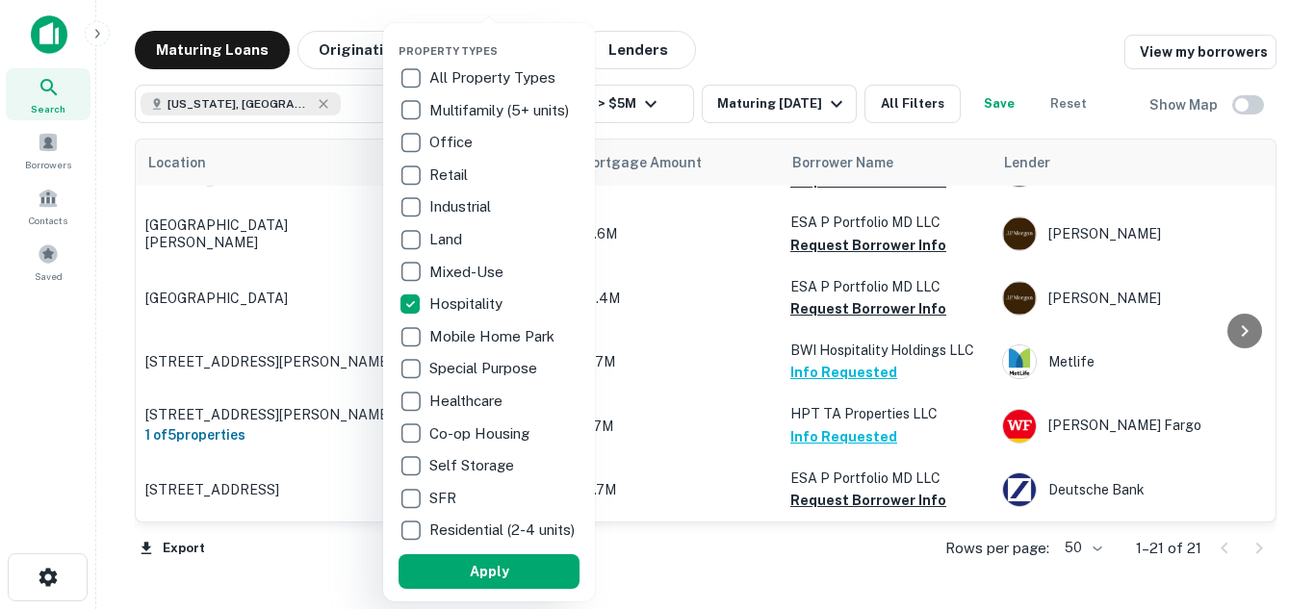
click at [456, 468] on p "Self Storage" at bounding box center [473, 465] width 89 height 23
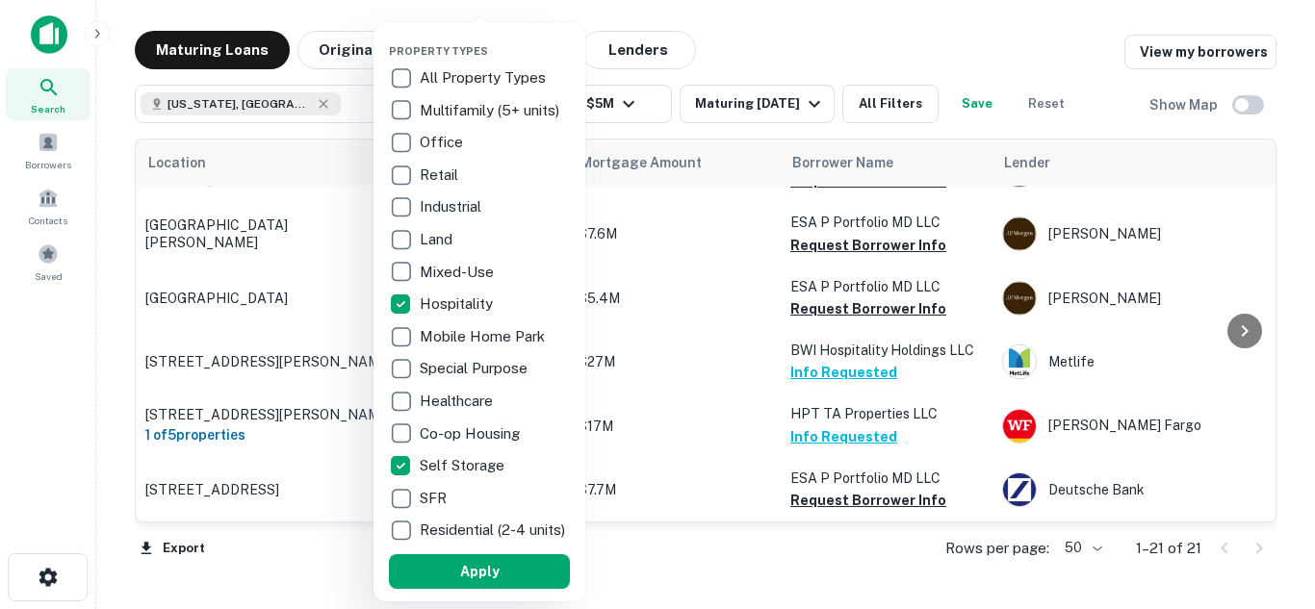
click at [428, 296] on p "Hospitality" at bounding box center [458, 304] width 77 height 23
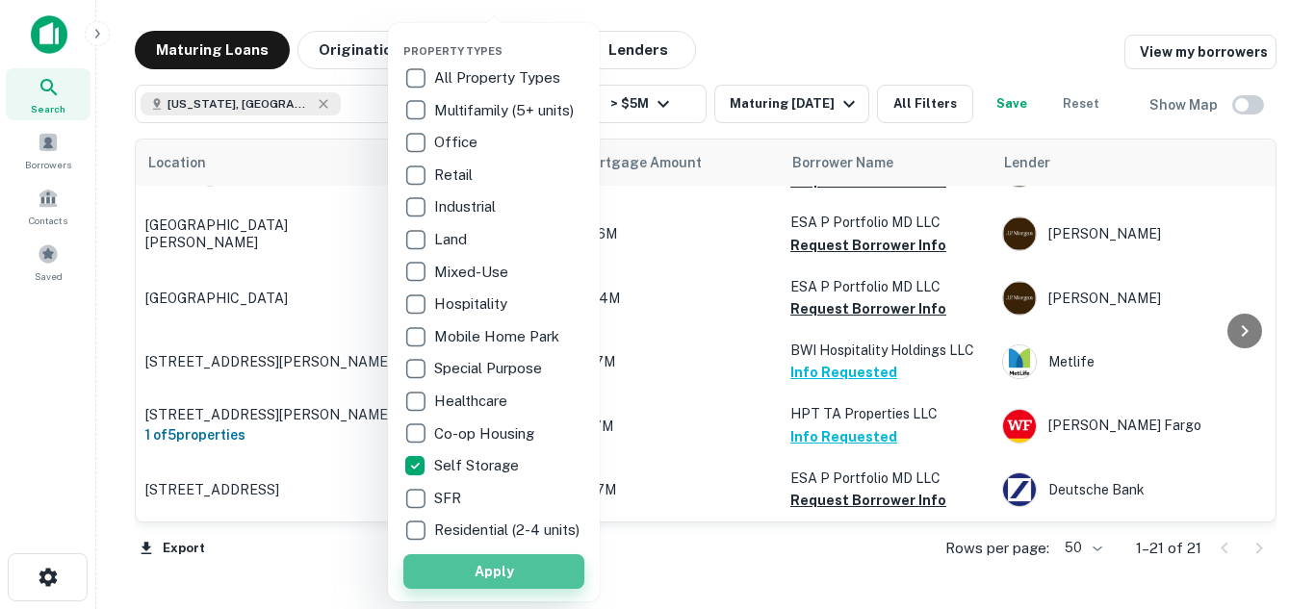
click at [518, 588] on button "Apply" at bounding box center [493, 571] width 181 height 35
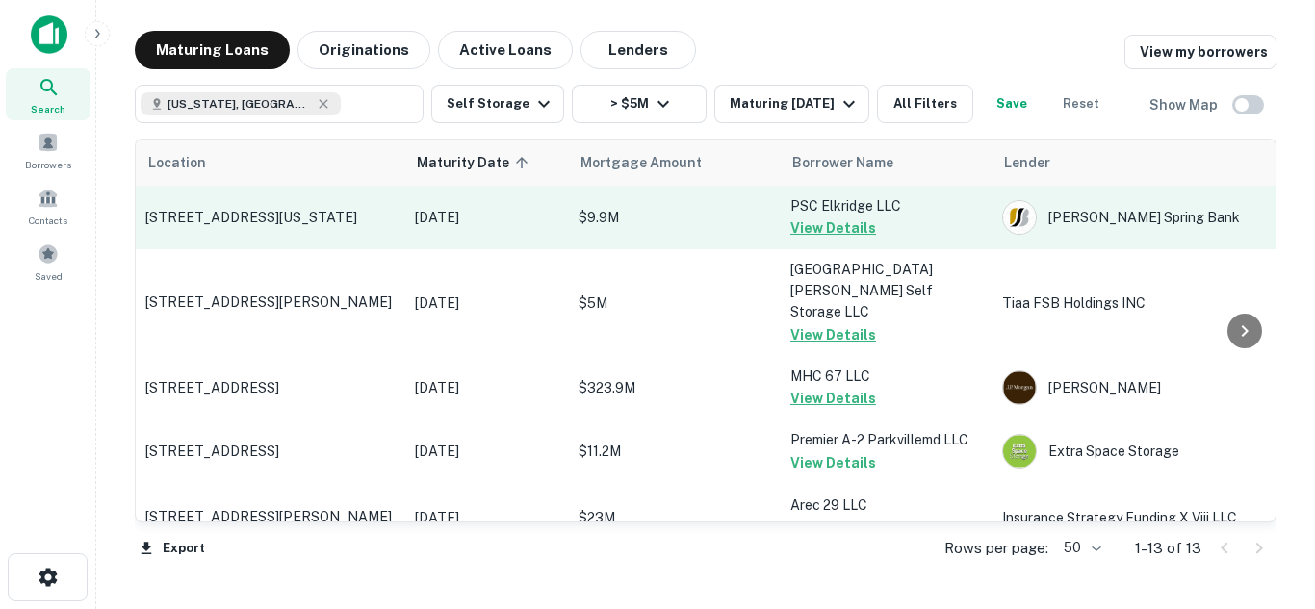
click at [313, 210] on p "6300 Washington Blvd Elkridge, MD21075" at bounding box center [270, 217] width 250 height 17
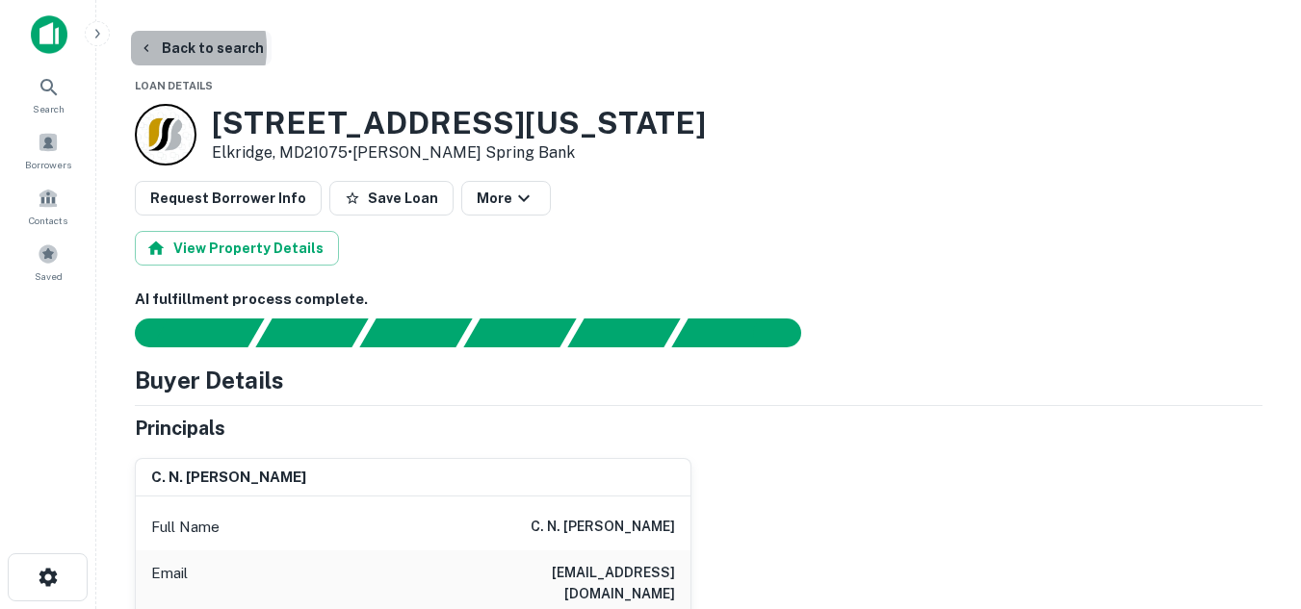
click at [156, 48] on button "Back to search" at bounding box center [201, 48] width 141 height 35
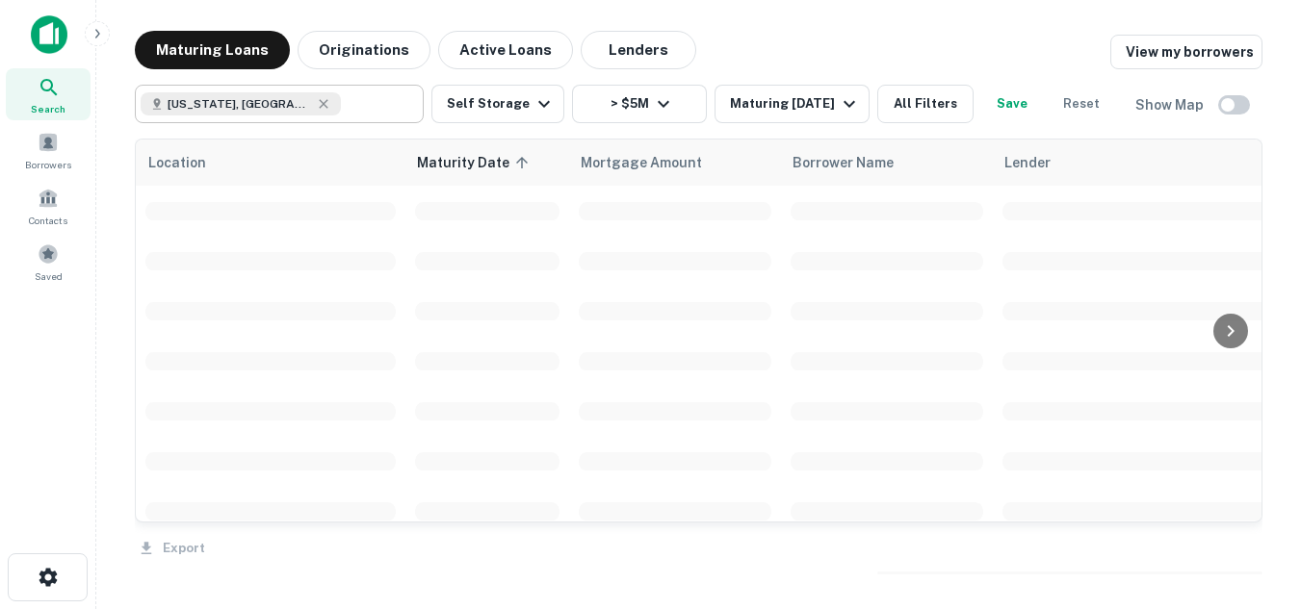
click at [319, 103] on icon at bounding box center [323, 103] width 9 height 9
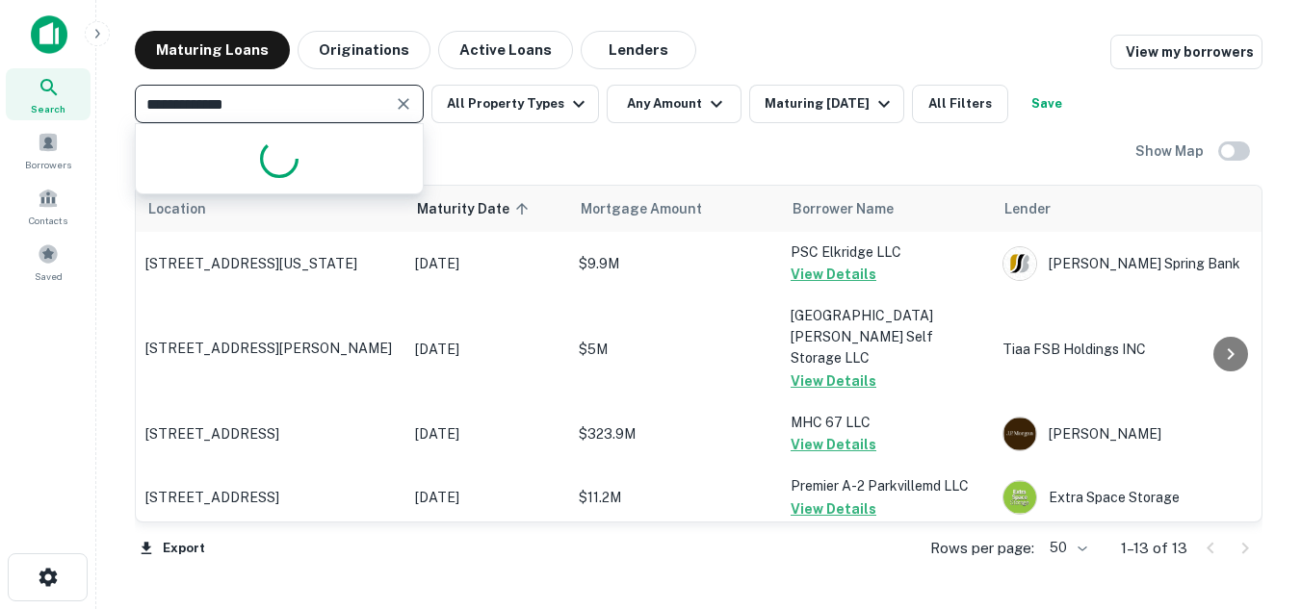
type input "**********"
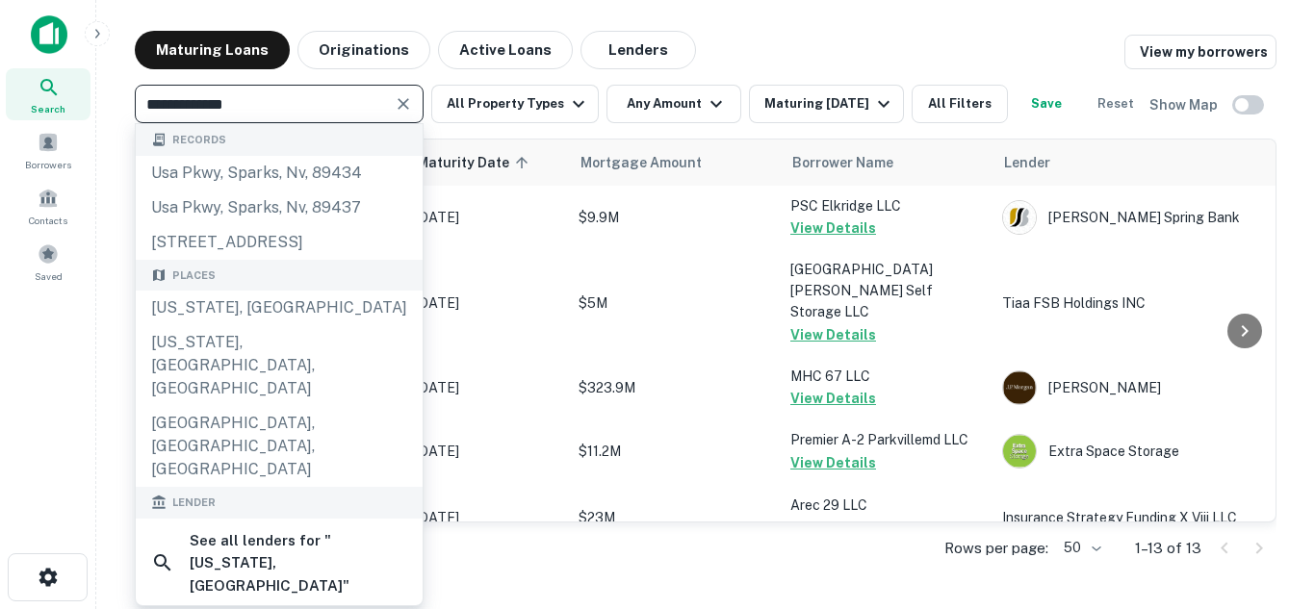
click at [410, 110] on icon "Clear" at bounding box center [403, 103] width 19 height 19
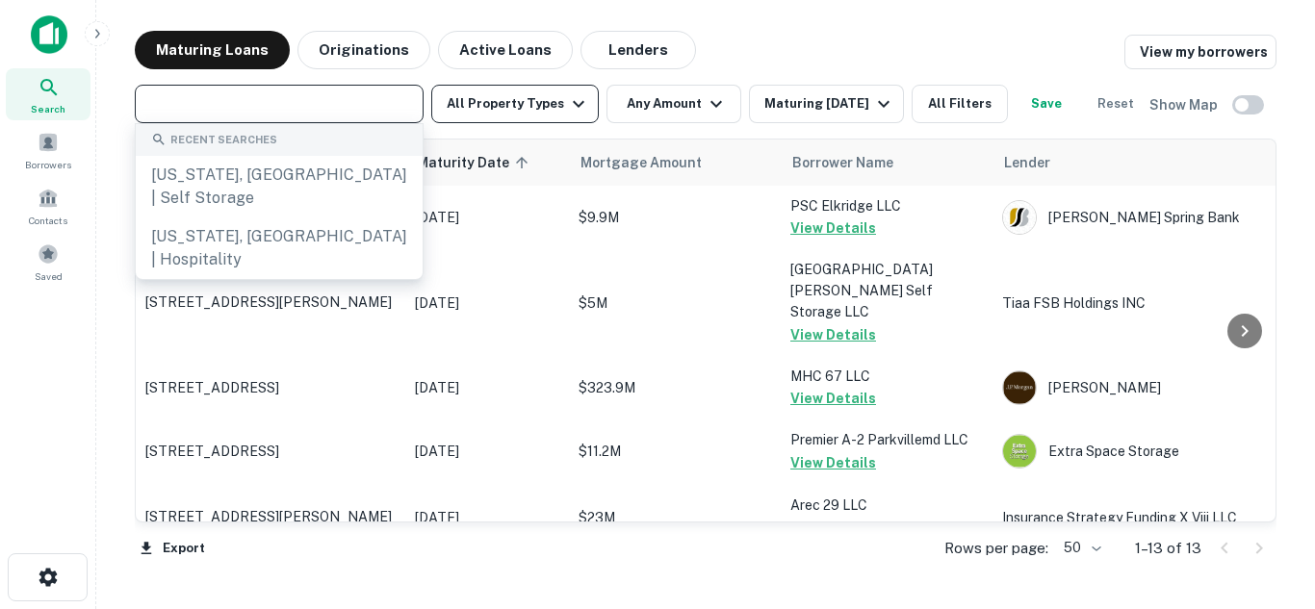
click at [578, 102] on icon "button" at bounding box center [579, 104] width 12 height 7
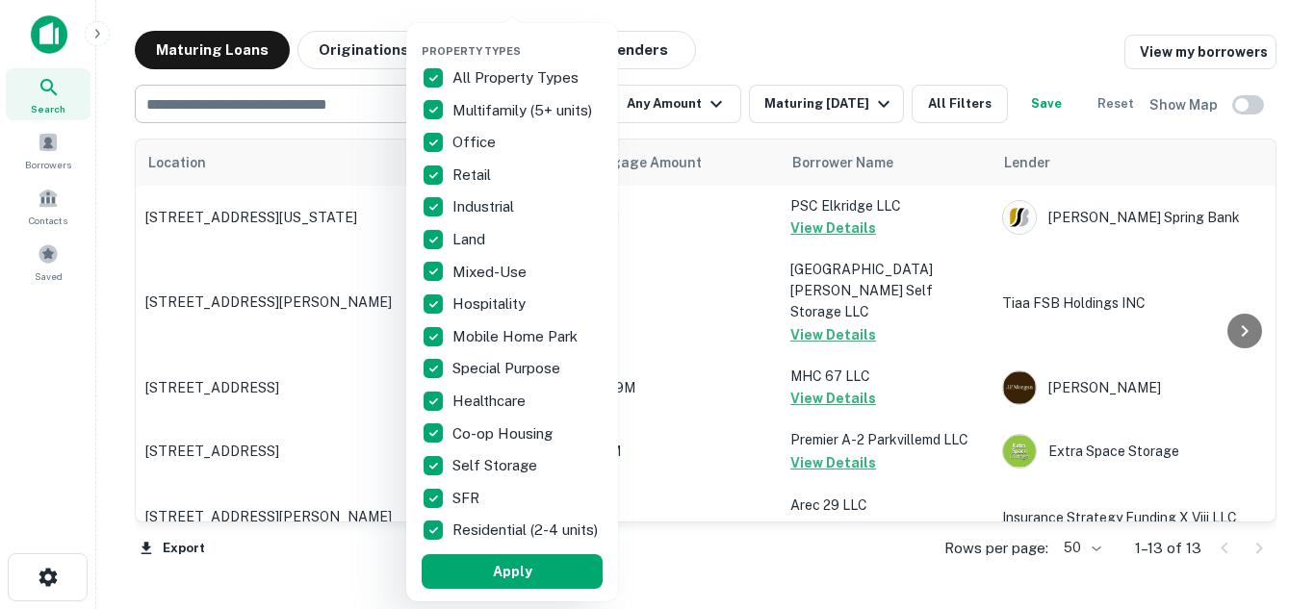
click at [321, 106] on div at bounding box center [657, 304] width 1315 height 609
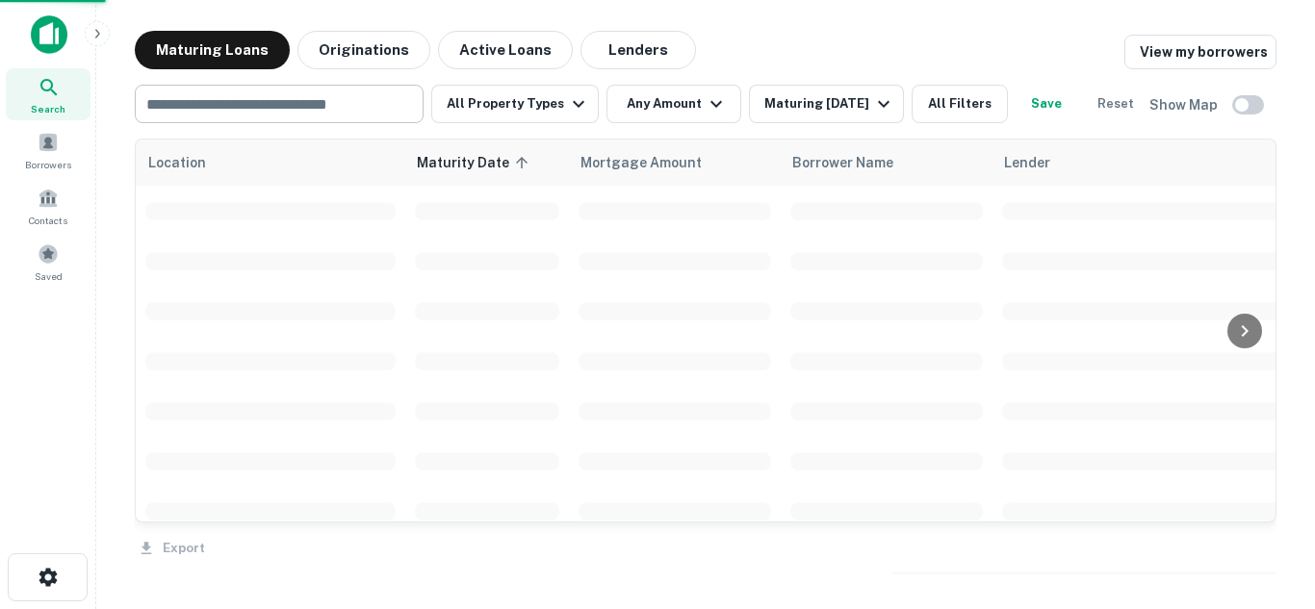
click at [308, 102] on div at bounding box center [657, 304] width 1315 height 609
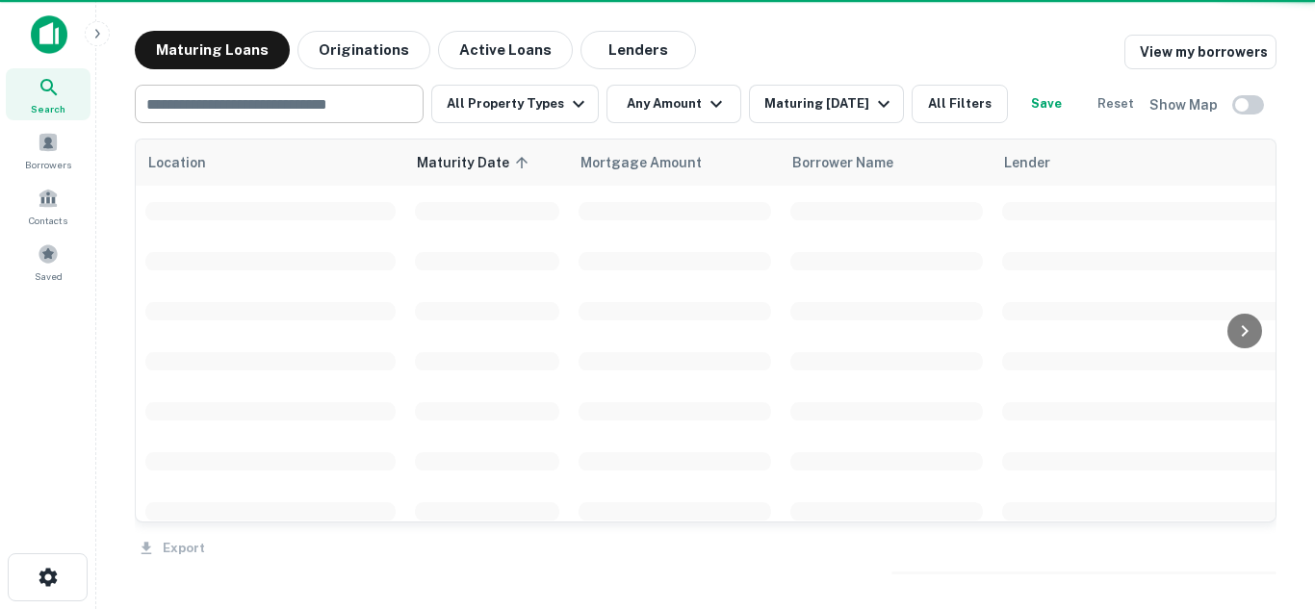
click at [308, 108] on div at bounding box center [657, 304] width 1315 height 609
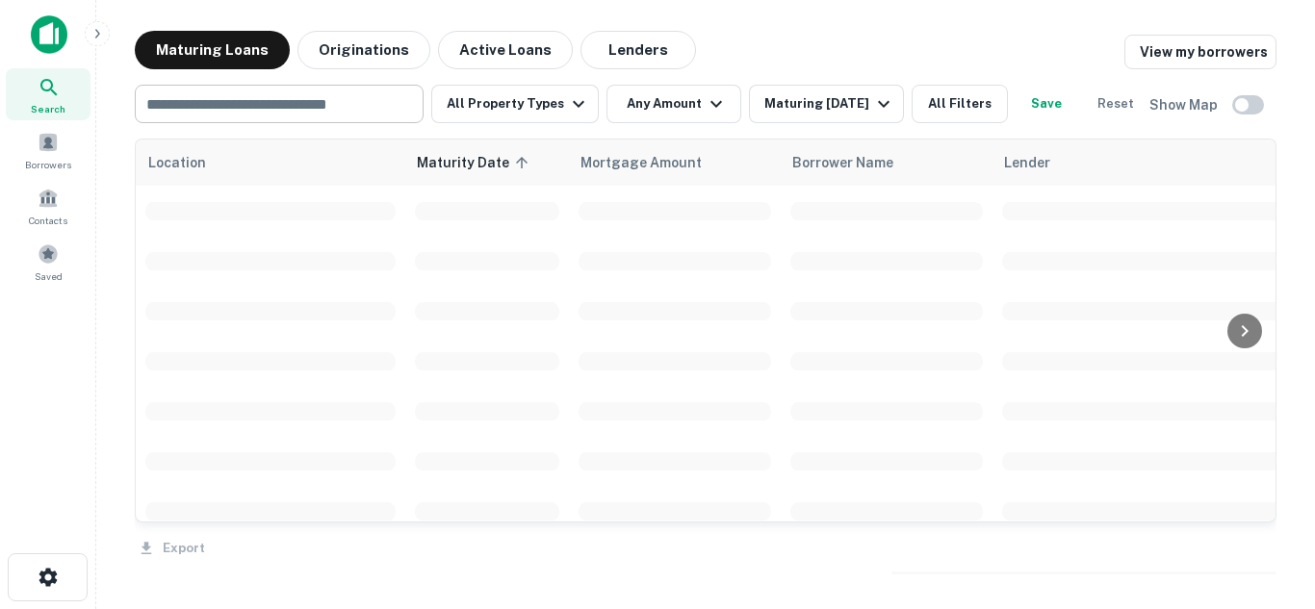
click at [368, 105] on input "text" at bounding box center [278, 103] width 274 height 27
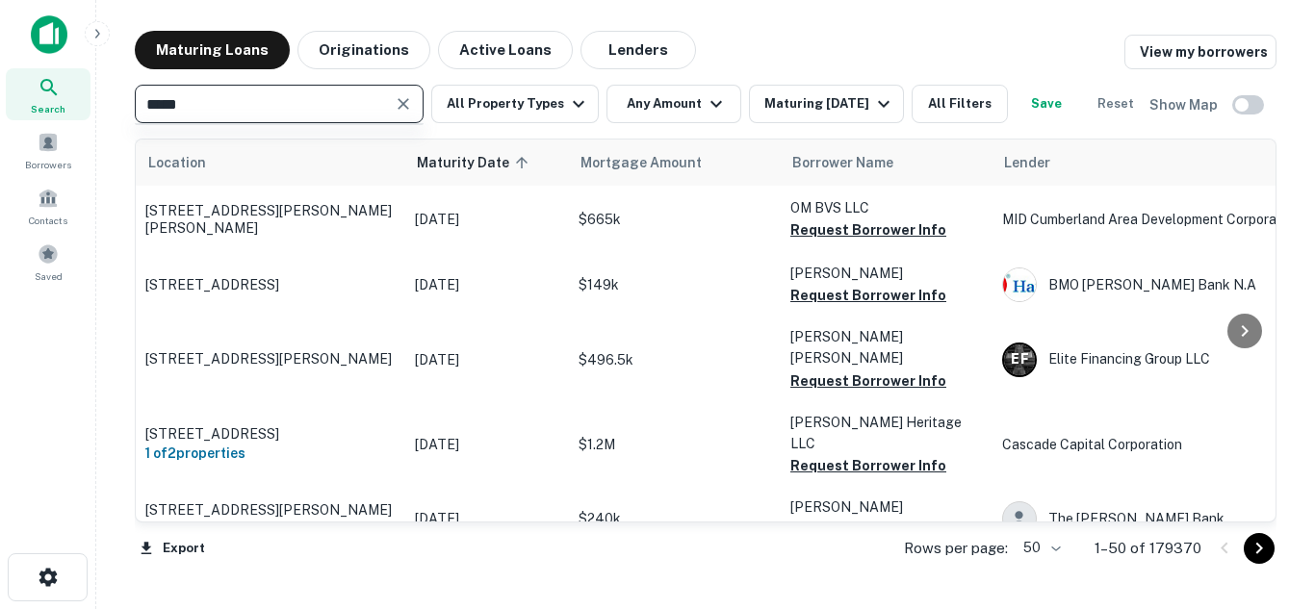
type input "******"
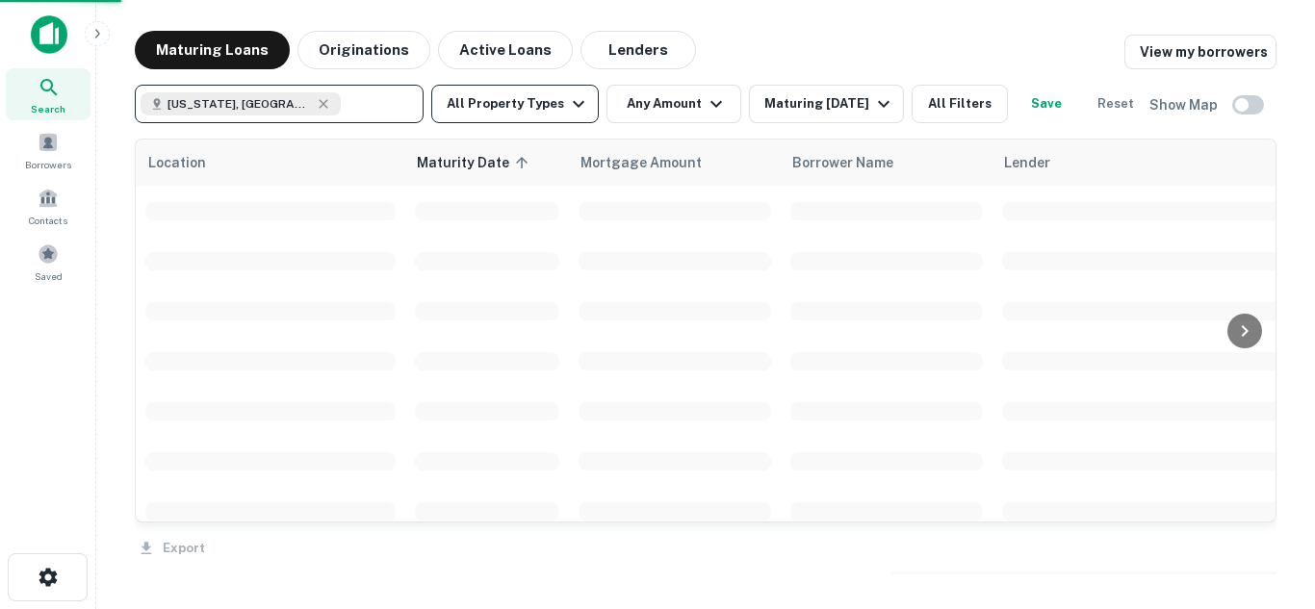
click at [573, 103] on icon "button" at bounding box center [579, 104] width 12 height 7
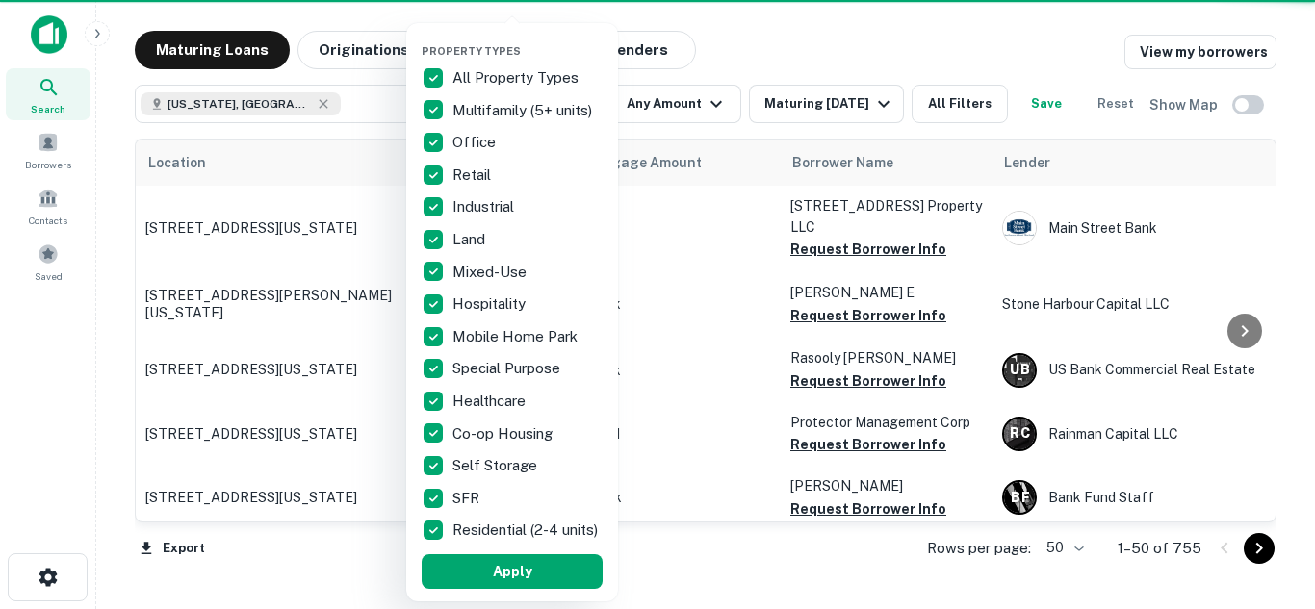
click at [510, 78] on p "All Property Types" at bounding box center [517, 77] width 130 height 23
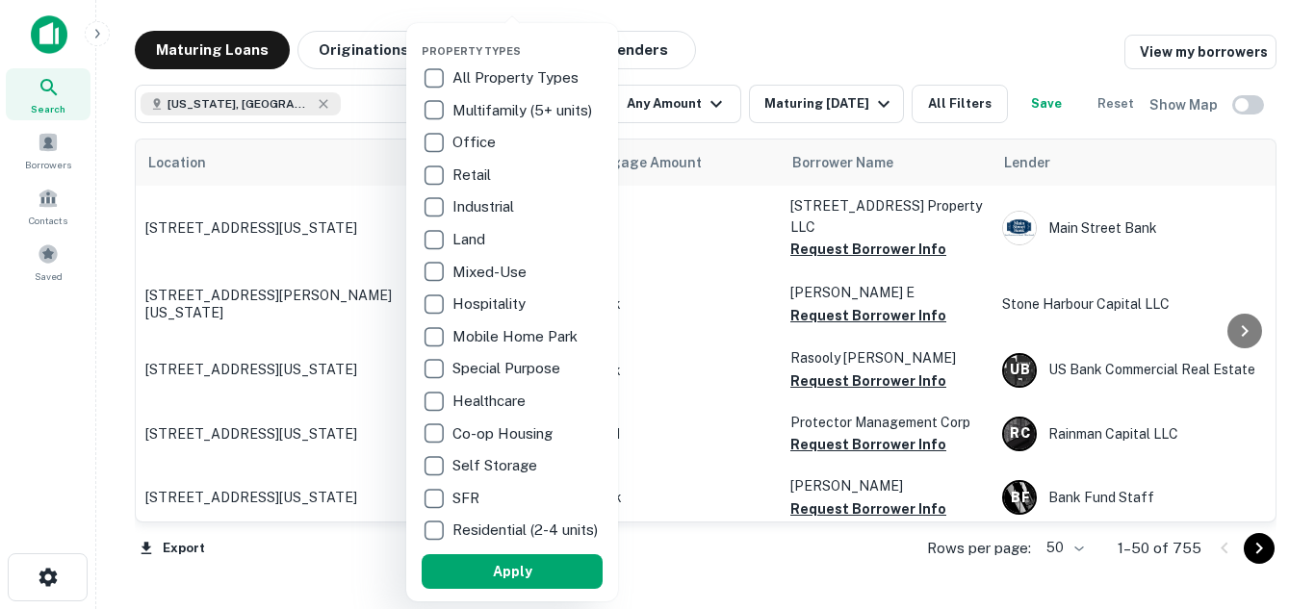
click at [495, 307] on p "Hospitality" at bounding box center [490, 304] width 77 height 23
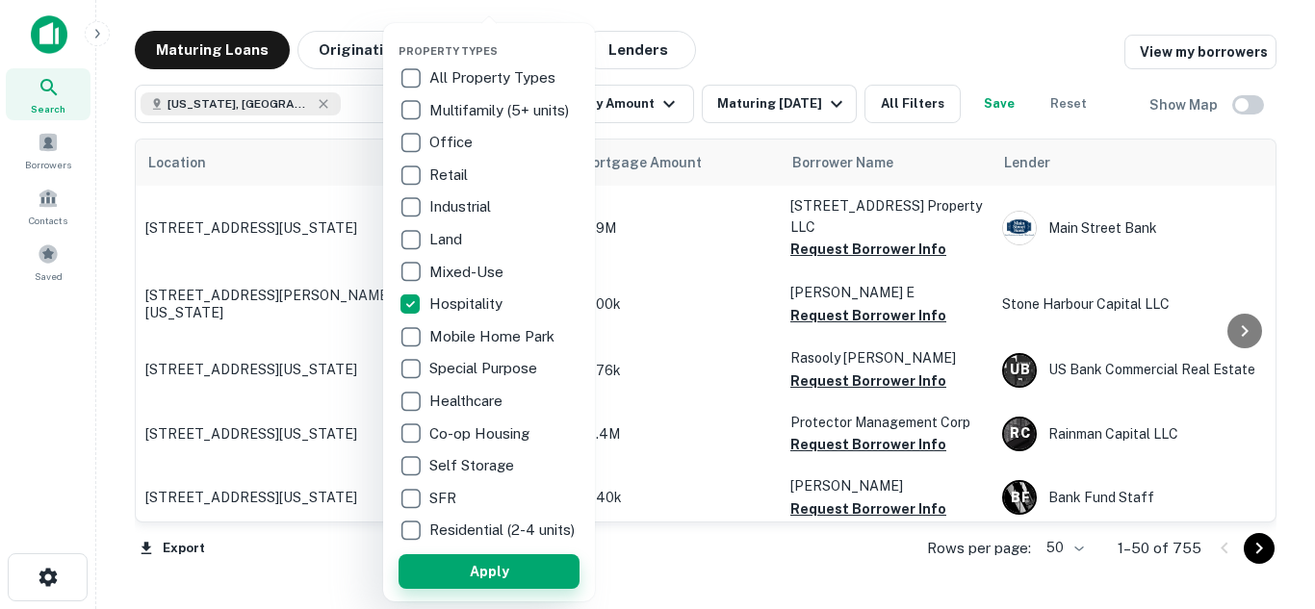
click at [513, 589] on button "Apply" at bounding box center [489, 571] width 181 height 35
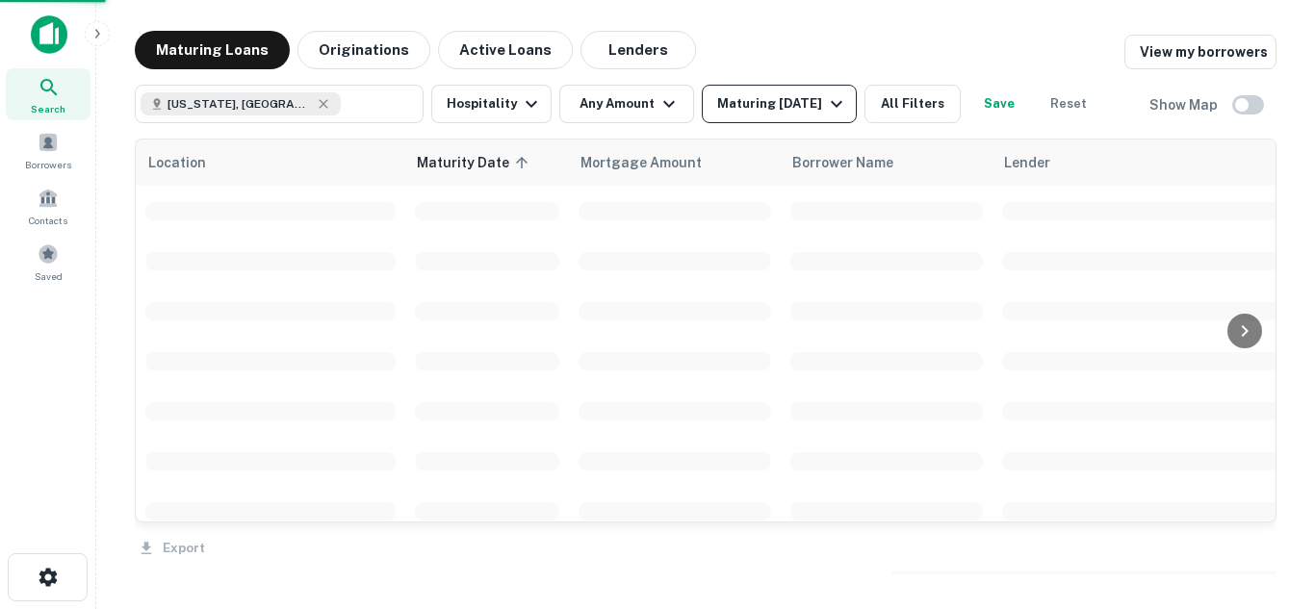
click at [848, 107] on icon "button" at bounding box center [836, 103] width 23 height 23
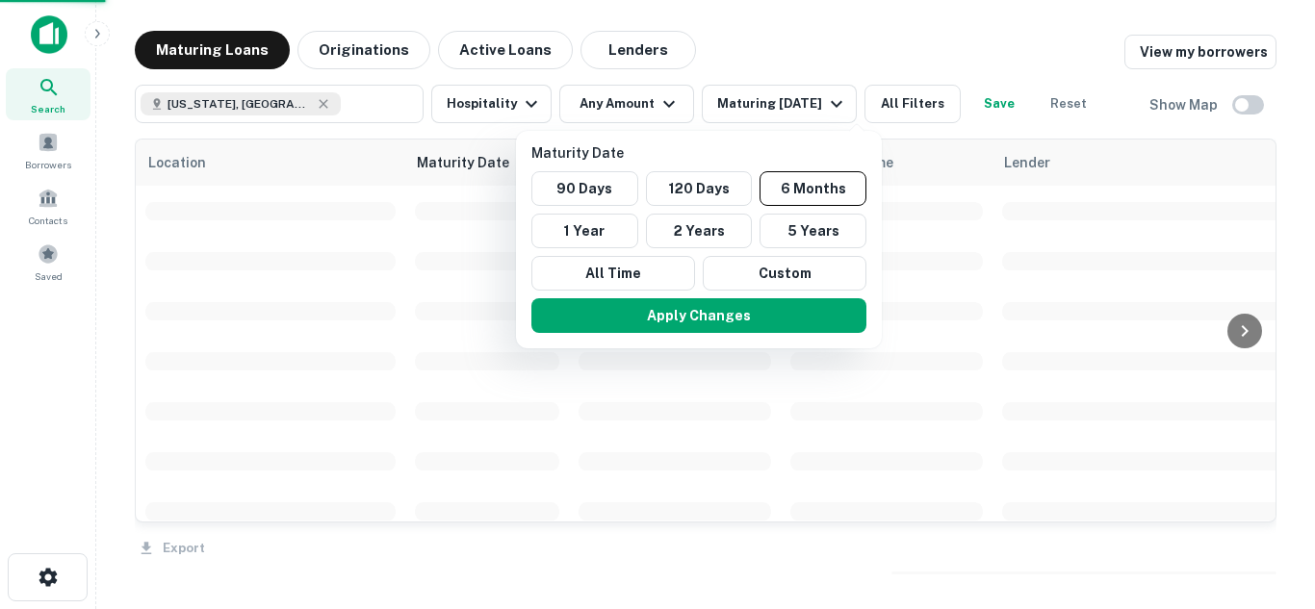
click at [592, 232] on button "1 Year" at bounding box center [584, 231] width 107 height 35
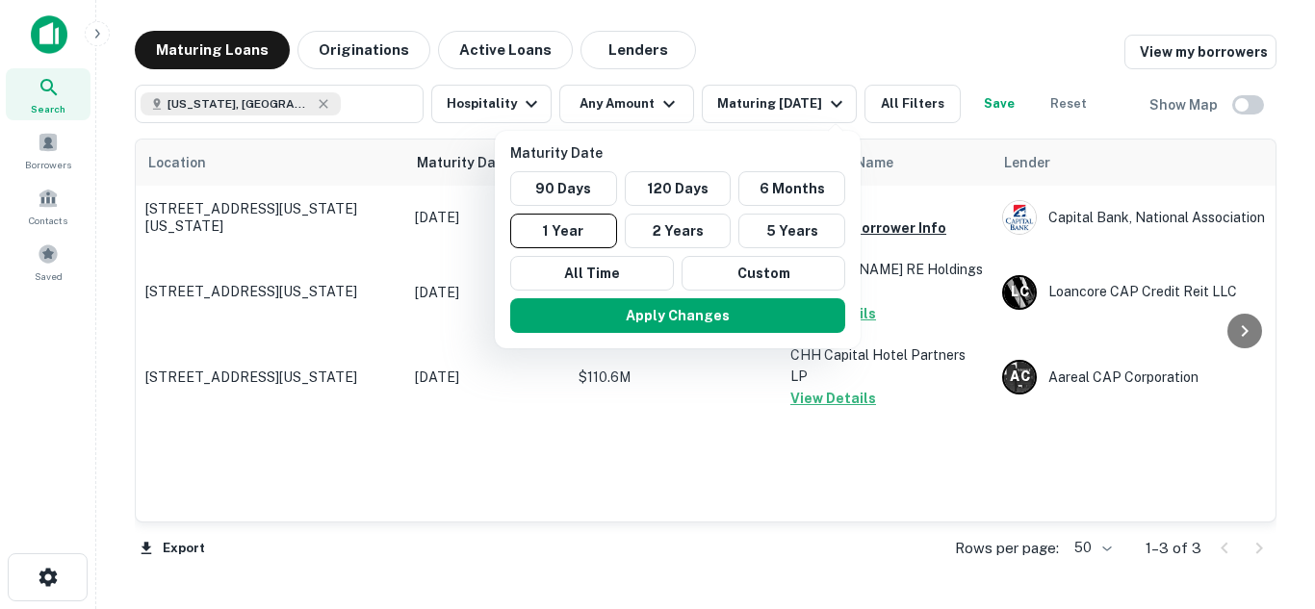
click at [825, 45] on div at bounding box center [657, 304] width 1315 height 609
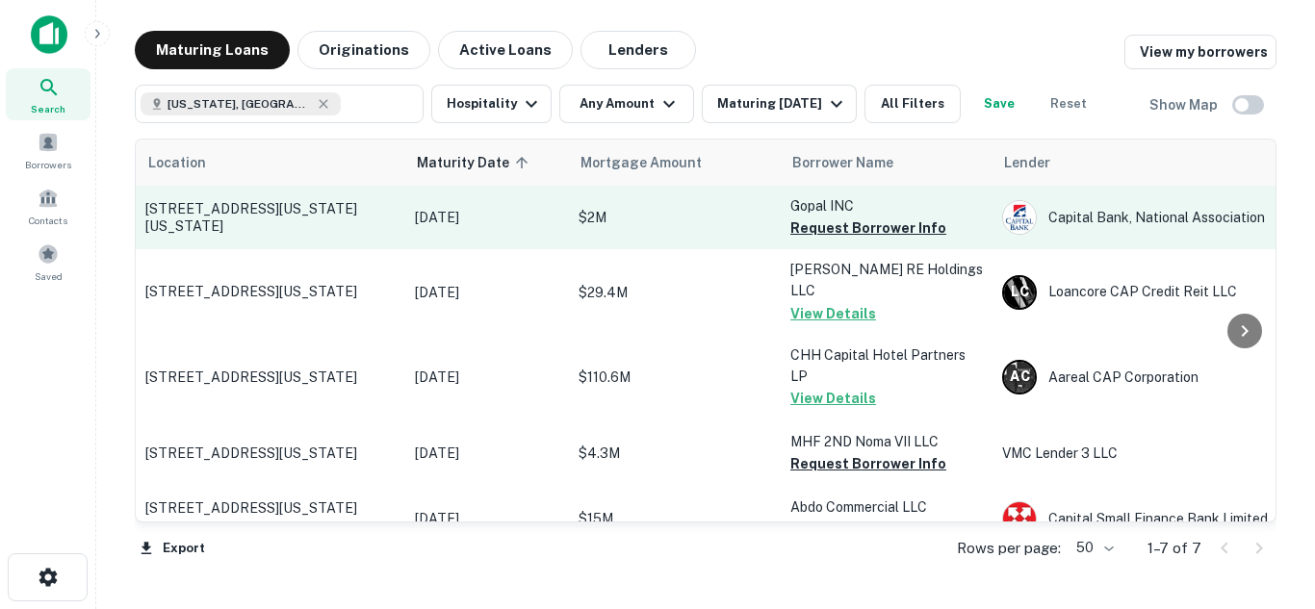
click at [277, 203] on p "600 New York Ave Ne Washington, DC20002" at bounding box center [270, 217] width 250 height 35
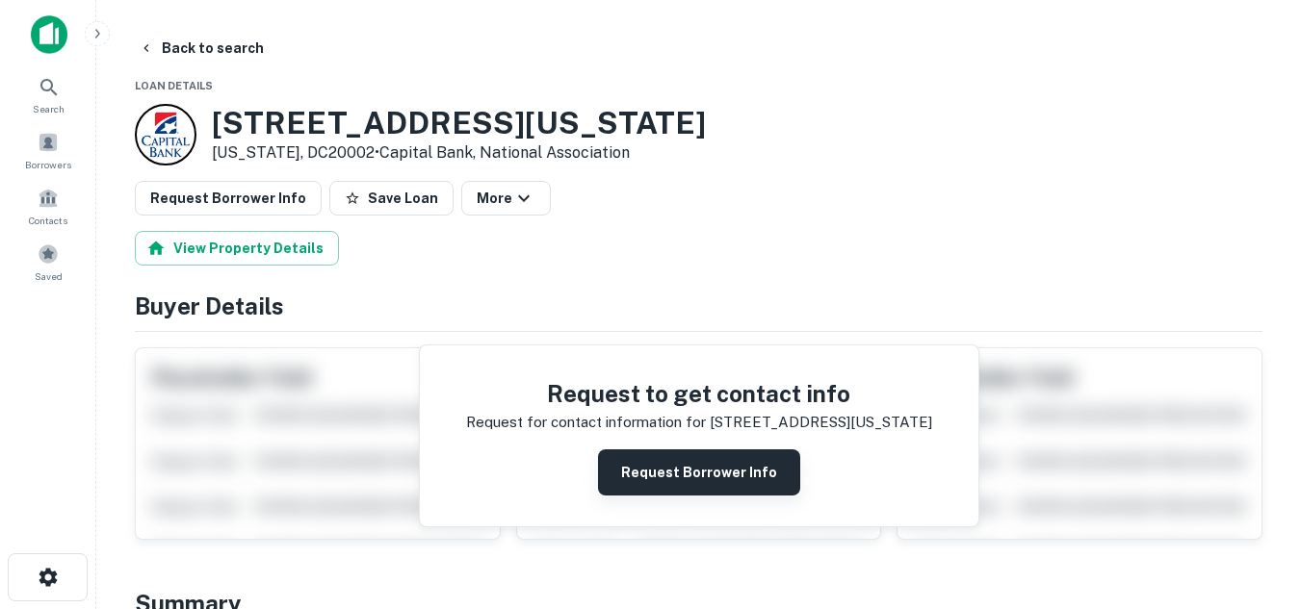
click at [721, 475] on button "Request Borrower Info" at bounding box center [699, 473] width 202 height 46
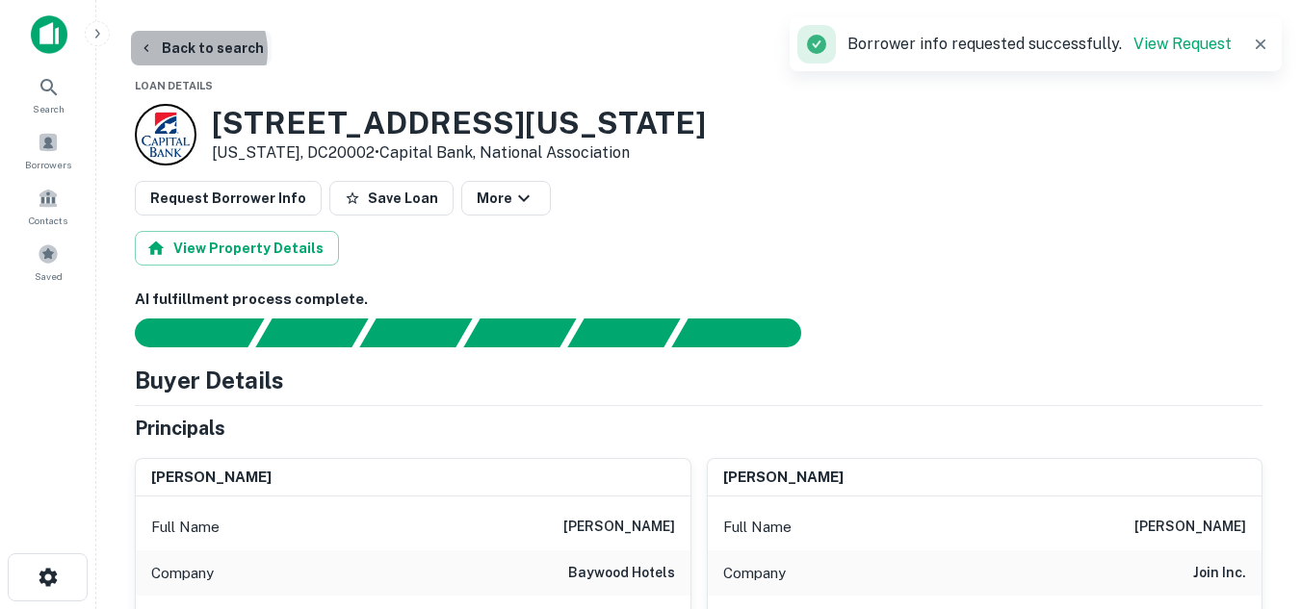
click at [190, 51] on button "Back to search" at bounding box center [201, 48] width 141 height 35
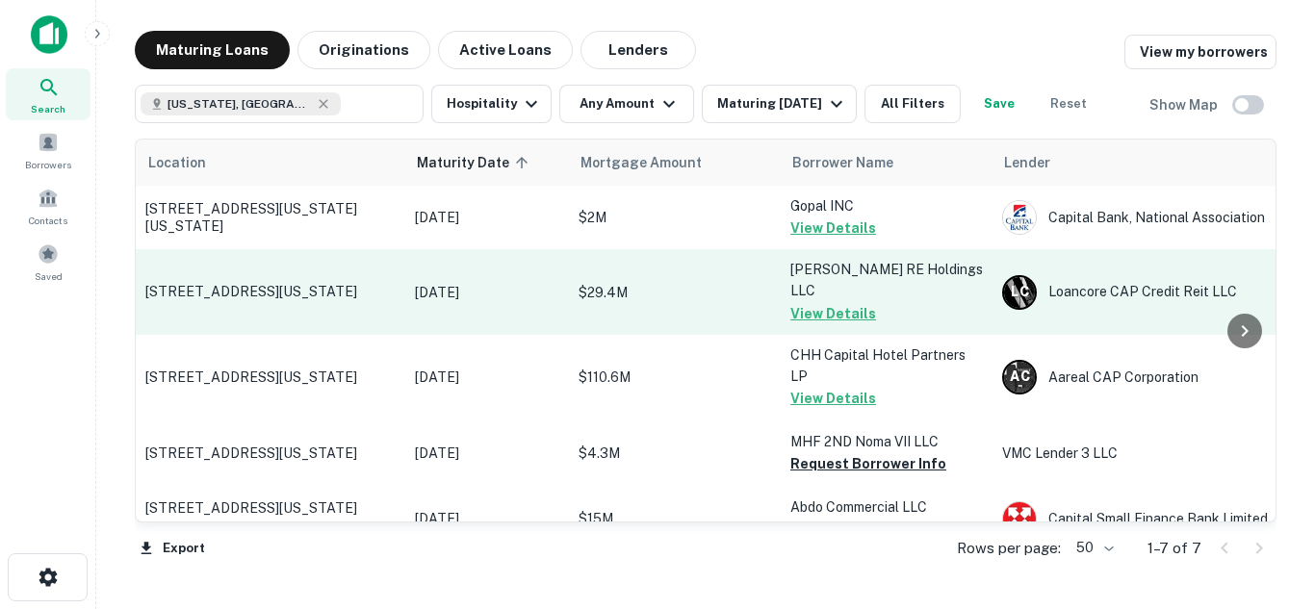
click at [324, 283] on p "1733 N St Nw Washington, DC20036" at bounding box center [270, 291] width 250 height 17
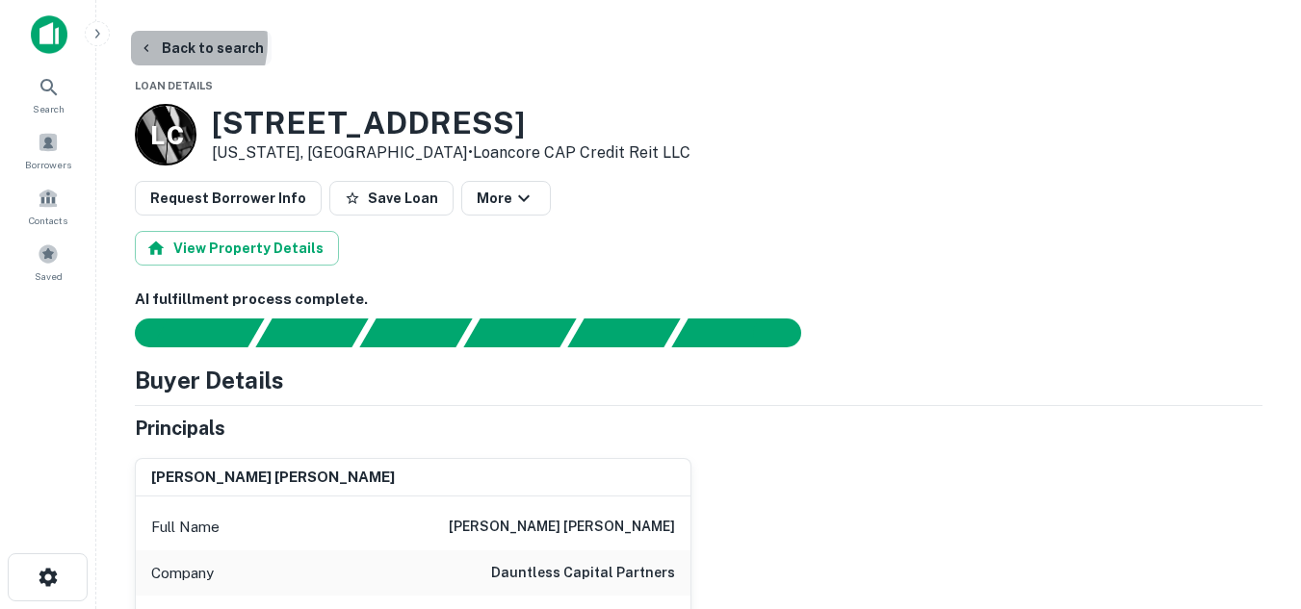
click at [159, 41] on button "Back to search" at bounding box center [201, 48] width 141 height 35
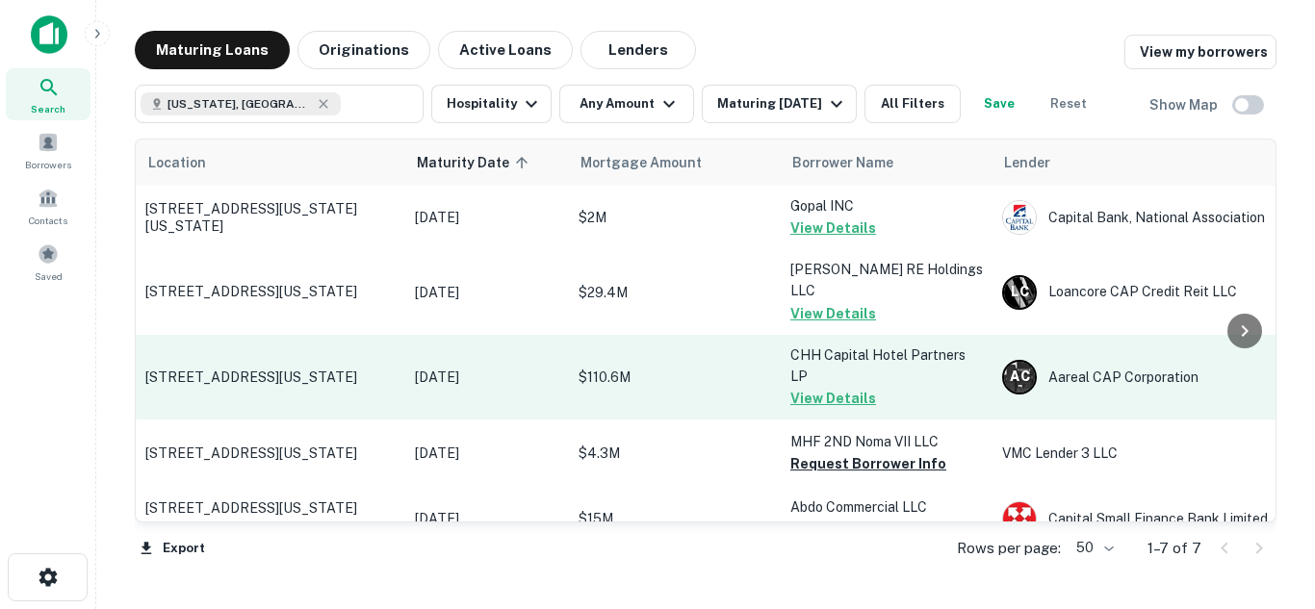
click at [348, 369] on p "1001 16th St Nw Washington, DC20036" at bounding box center [270, 377] width 250 height 17
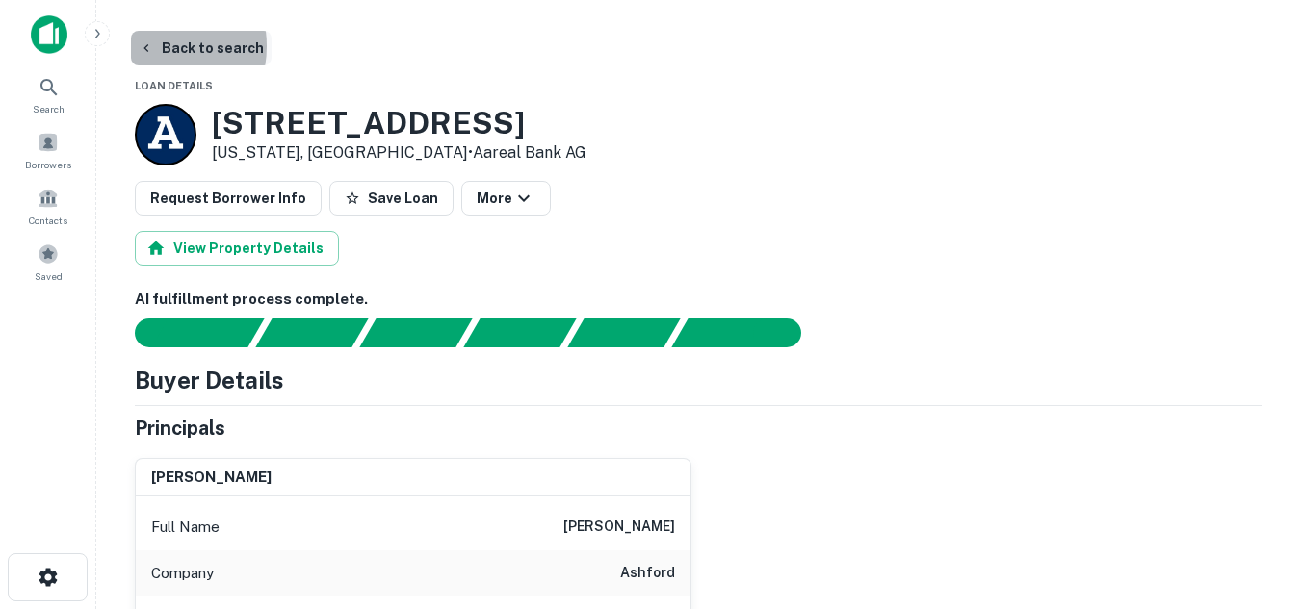
click at [149, 46] on icon "button" at bounding box center [146, 47] width 15 height 15
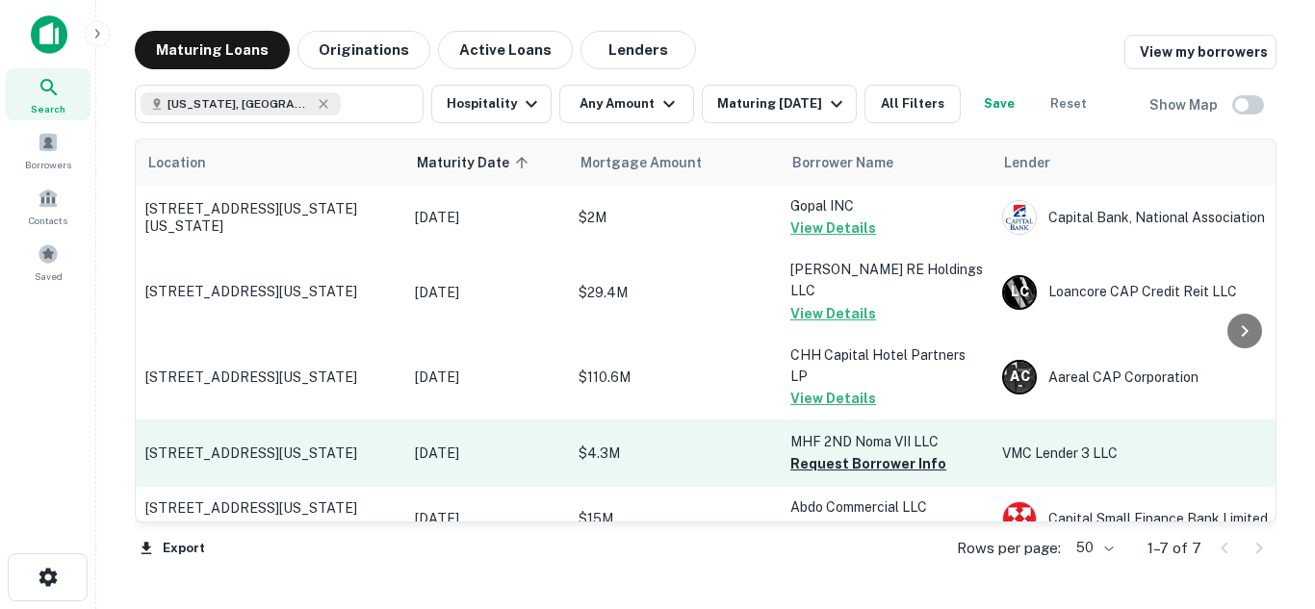
click at [365, 445] on p "1325 2nd St Ne Washington, DC20002" at bounding box center [270, 453] width 250 height 17
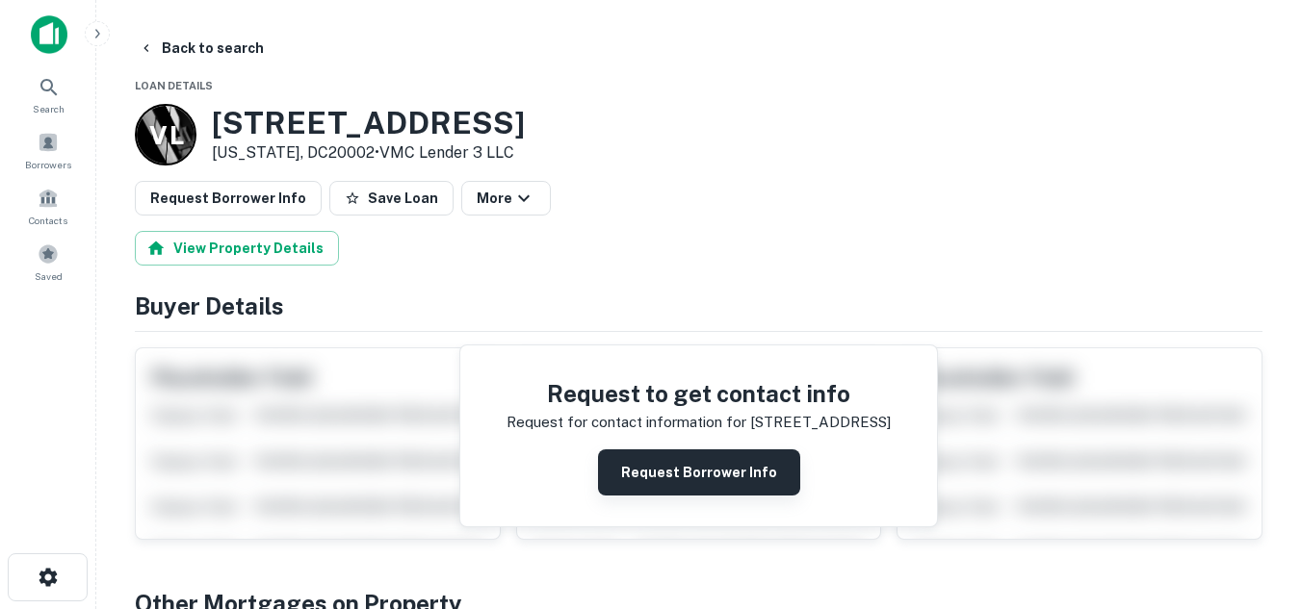
click at [678, 489] on button "Request Borrower Info" at bounding box center [699, 473] width 202 height 46
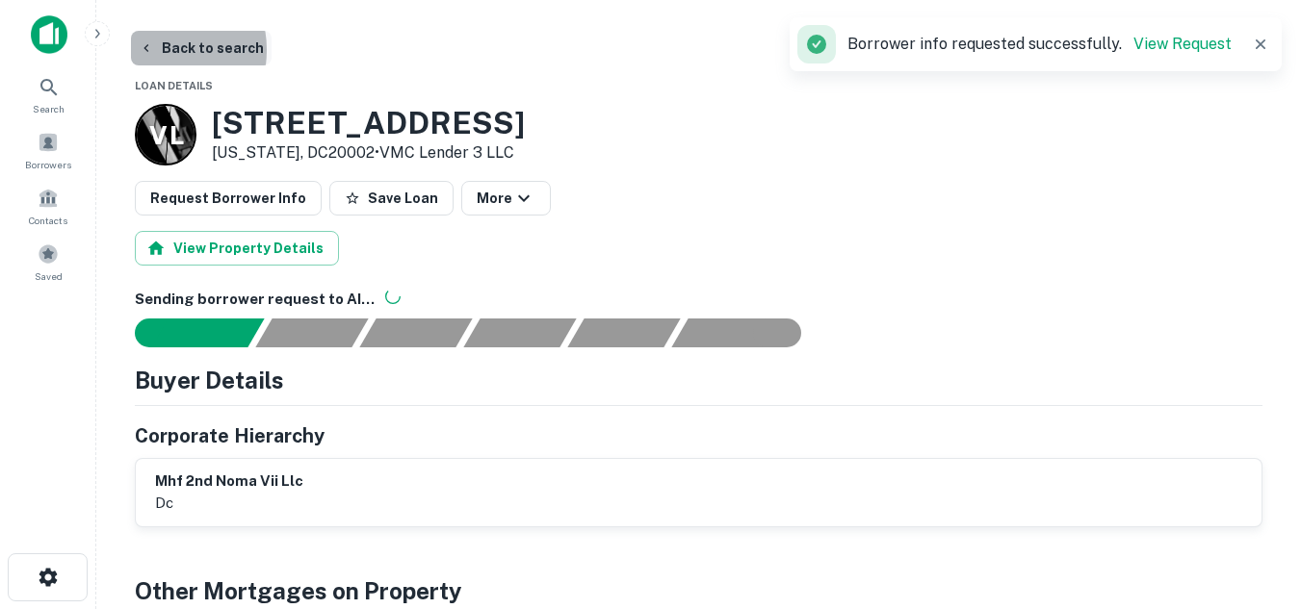
click at [149, 50] on icon "button" at bounding box center [146, 47] width 15 height 15
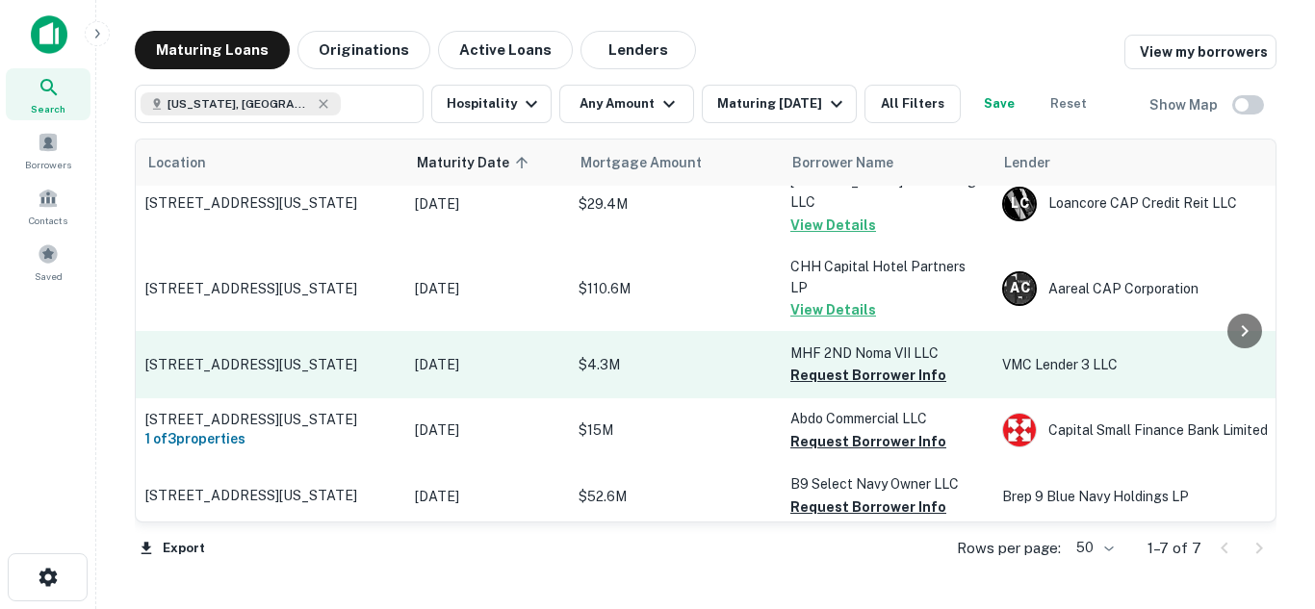
scroll to position [133, 0]
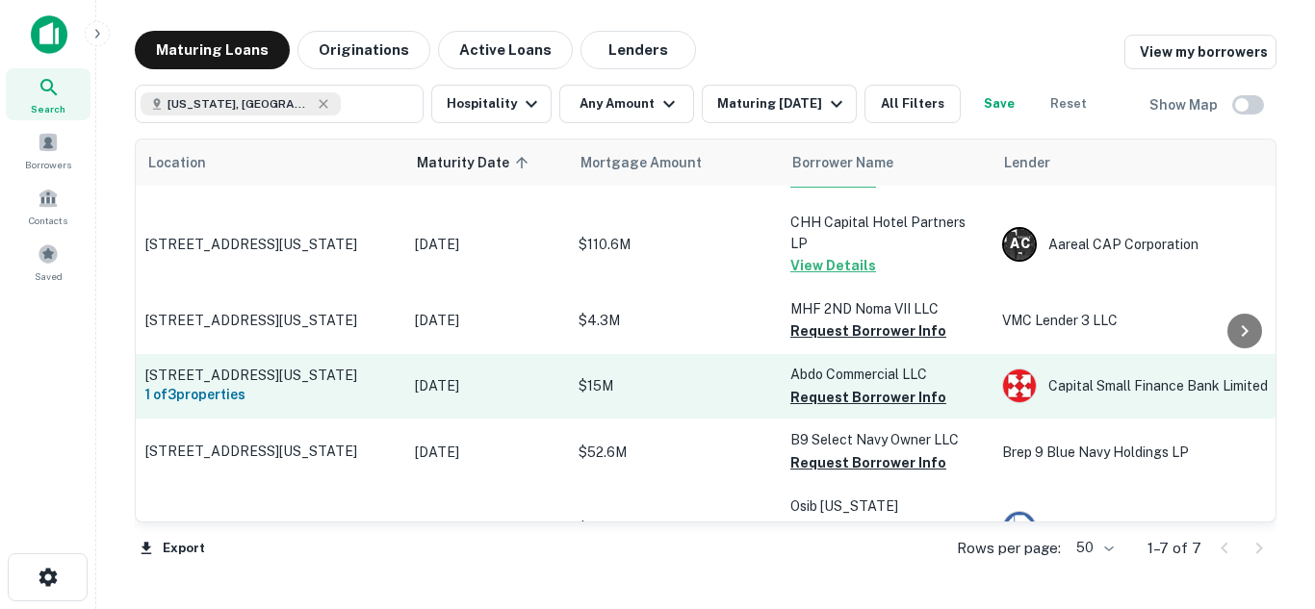
click at [327, 367] on p "2212 F St Nw Washington, DC20037" at bounding box center [270, 375] width 250 height 17
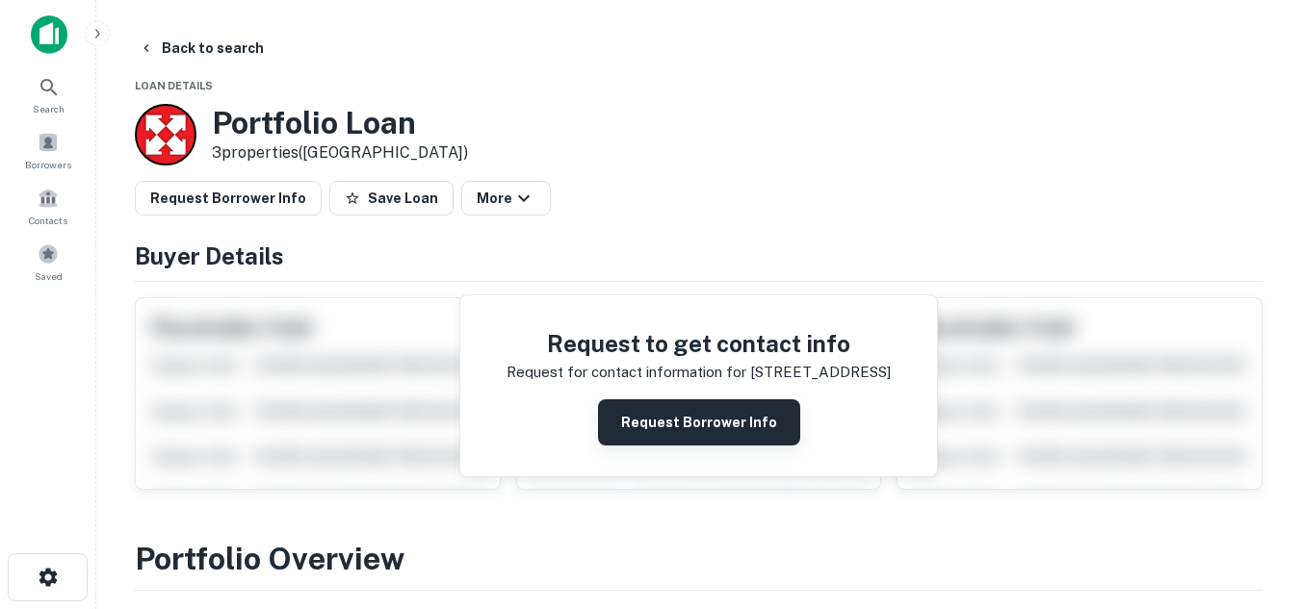
click at [723, 426] on button "Request Borrower Info" at bounding box center [699, 422] width 202 height 46
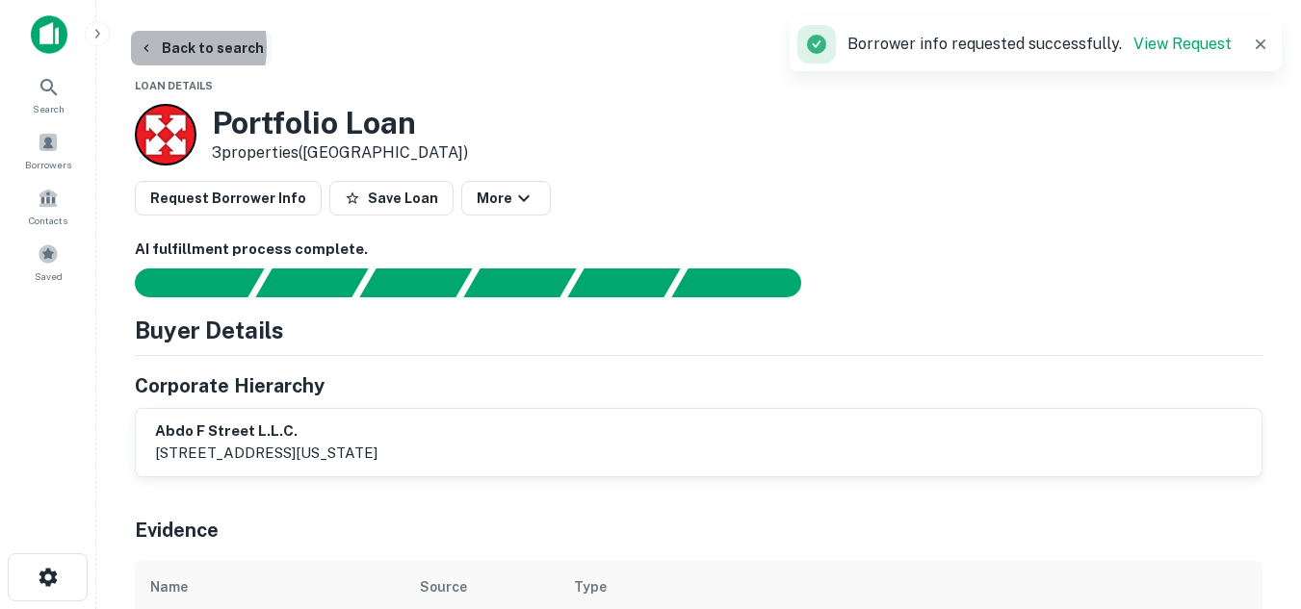
click at [153, 47] on icon "button" at bounding box center [146, 47] width 15 height 15
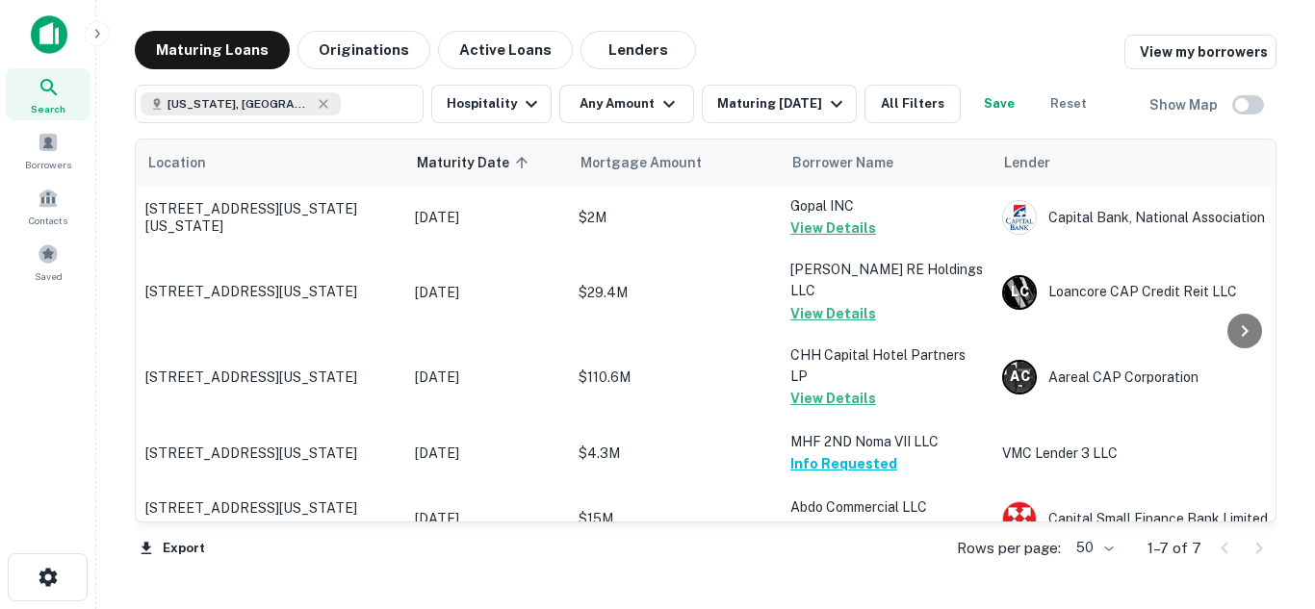
scroll to position [133, 0]
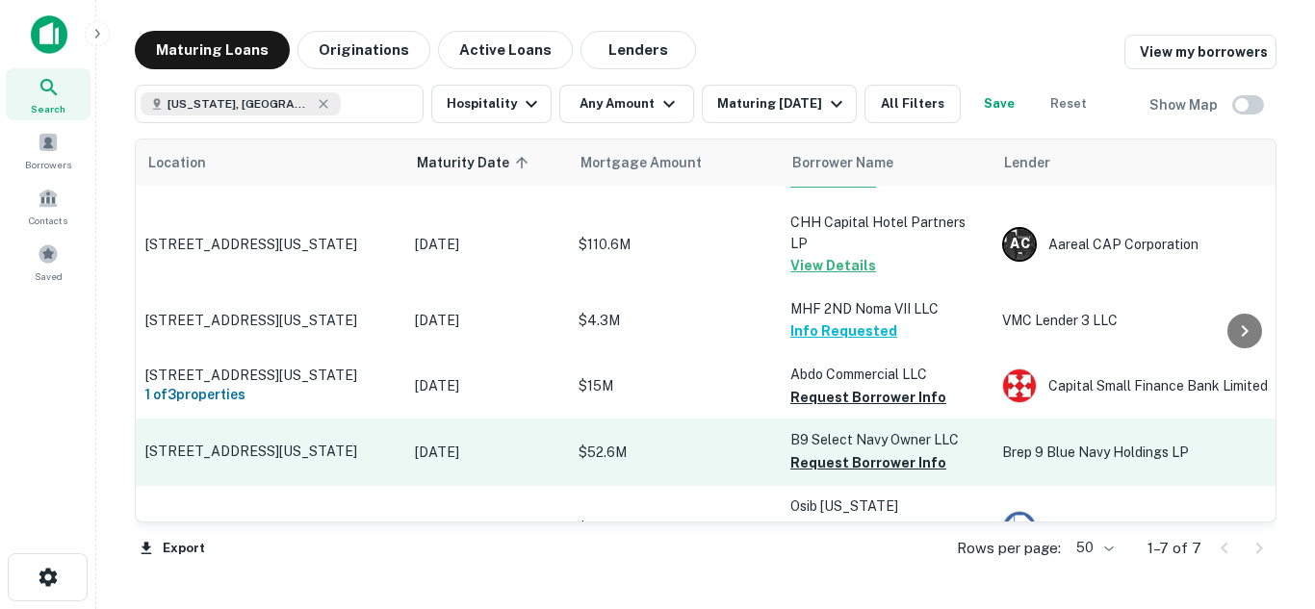
click at [732, 442] on p "$52.6M" at bounding box center [675, 452] width 193 height 21
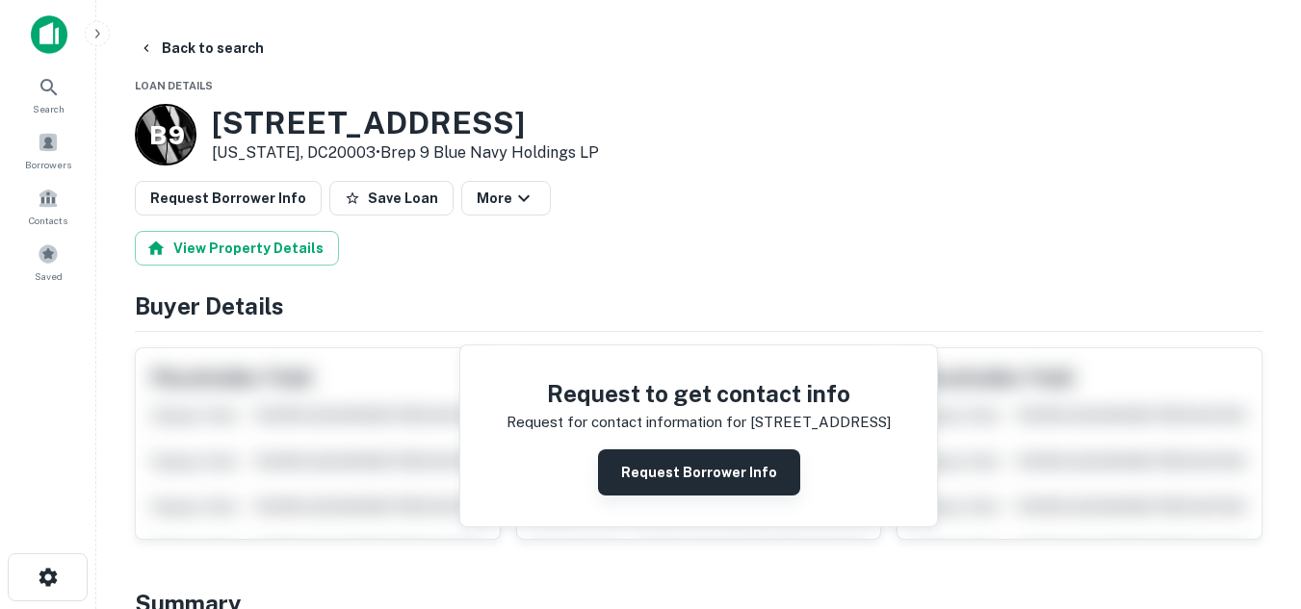
click at [662, 472] on button "Request Borrower Info" at bounding box center [699, 473] width 202 height 46
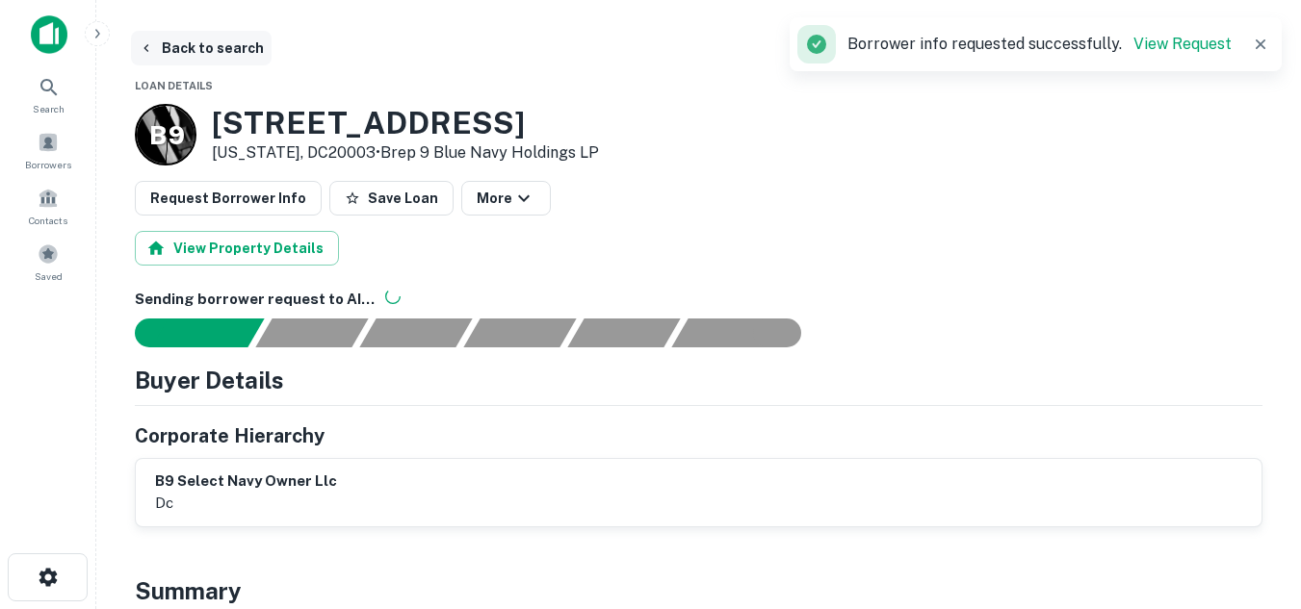
click at [153, 51] on icon "button" at bounding box center [146, 47] width 15 height 15
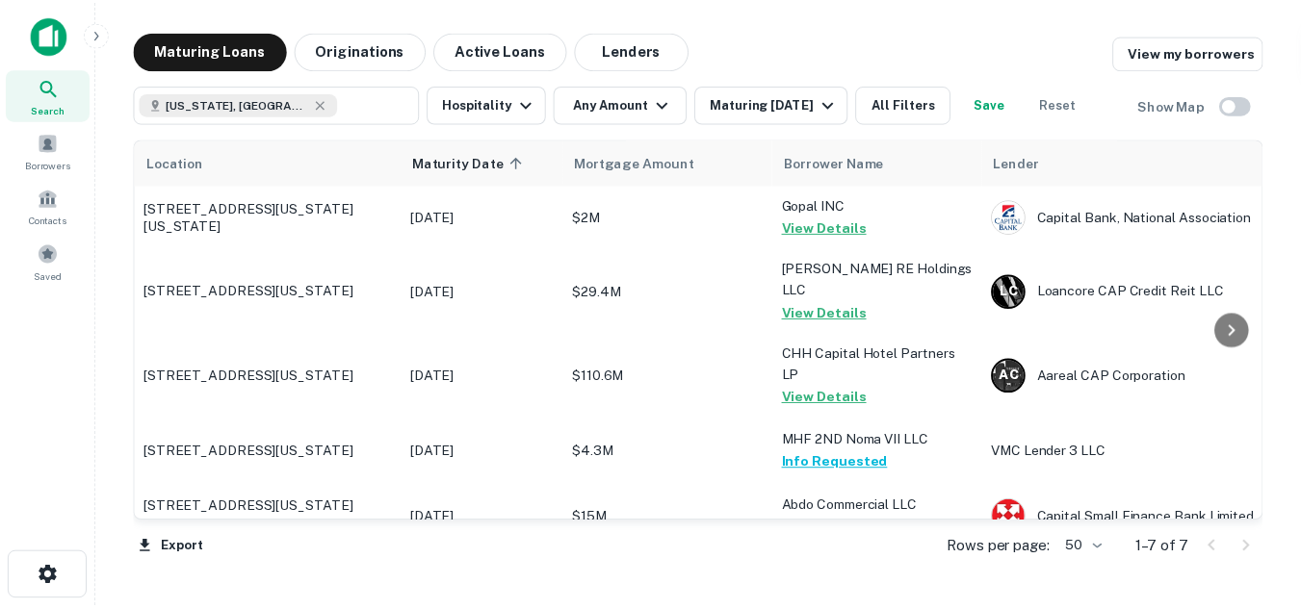
scroll to position [133, 0]
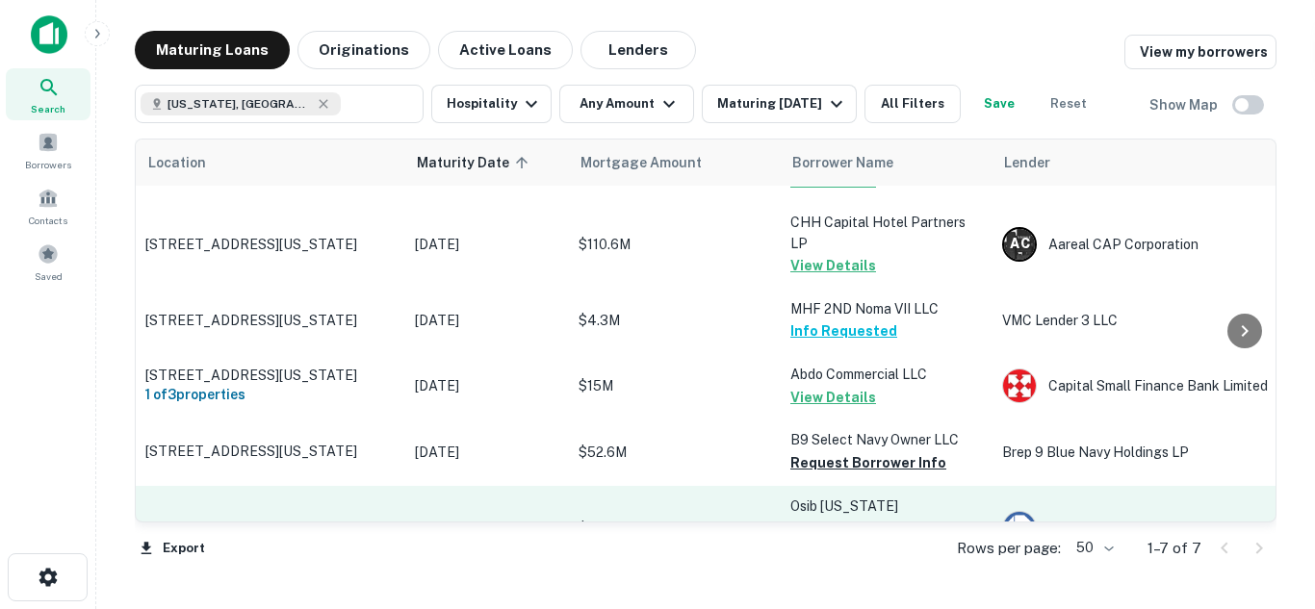
click at [810, 496] on p "Osib Washington DC Noma" at bounding box center [886, 517] width 193 height 42
click at [284, 520] on p "1222 1st St Ne Washington, DC20002" at bounding box center [270, 528] width 250 height 17
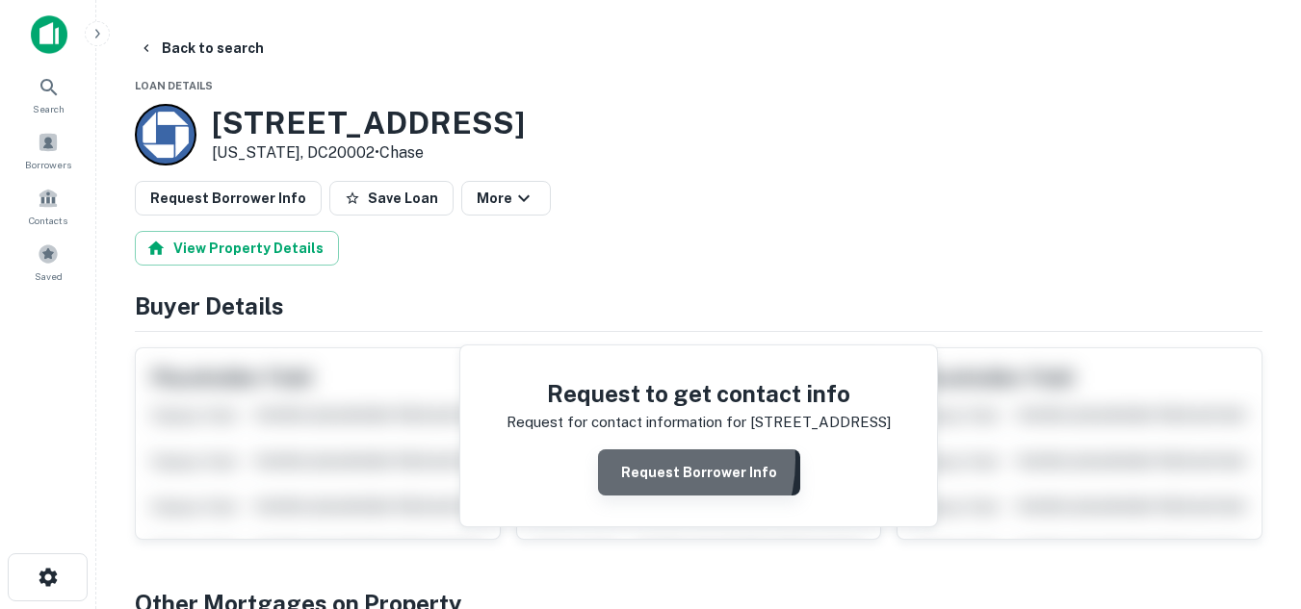
click at [634, 460] on button "Request Borrower Info" at bounding box center [699, 473] width 202 height 46
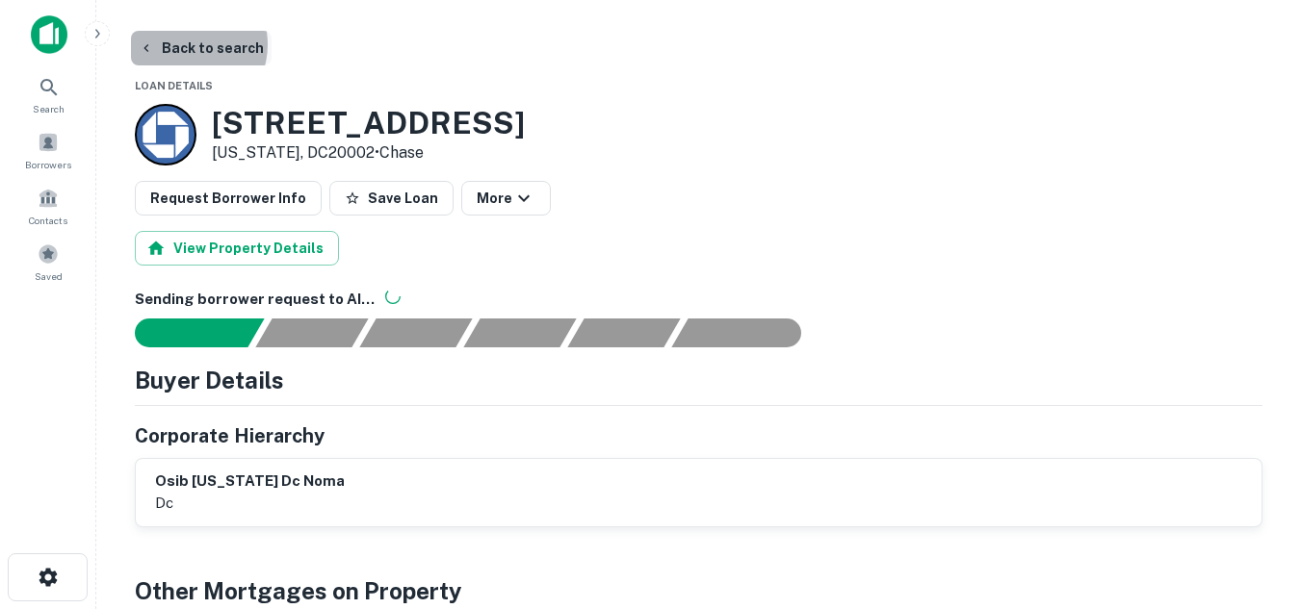
click at [184, 44] on button "Back to search" at bounding box center [201, 48] width 141 height 35
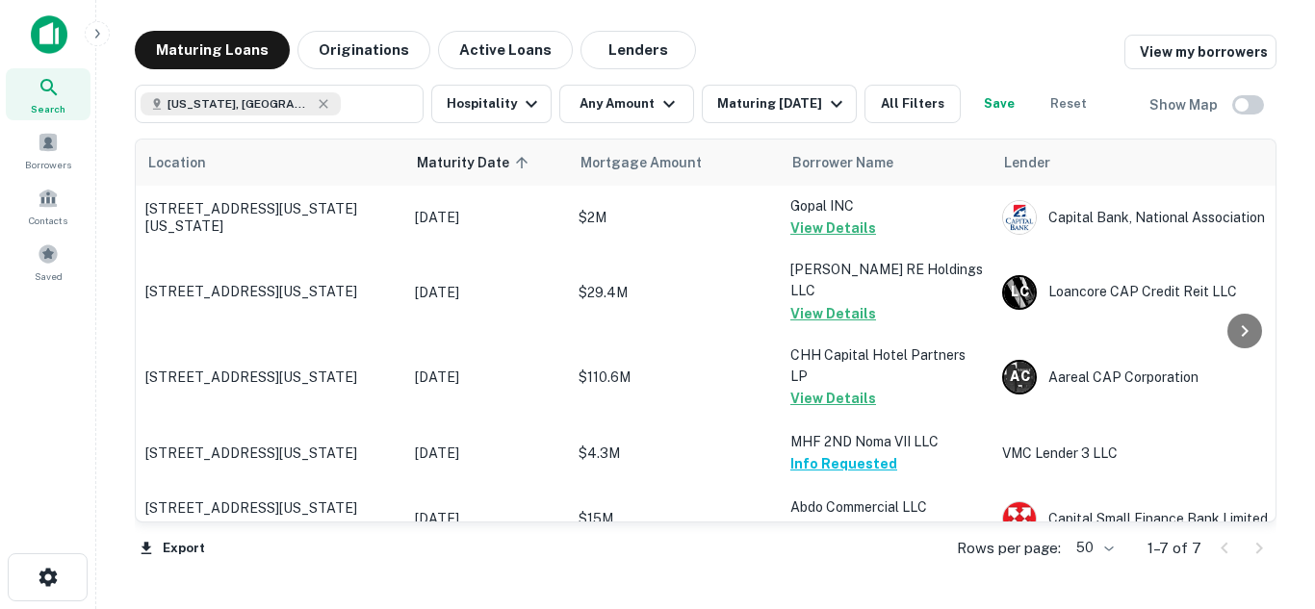
scroll to position [133, 0]
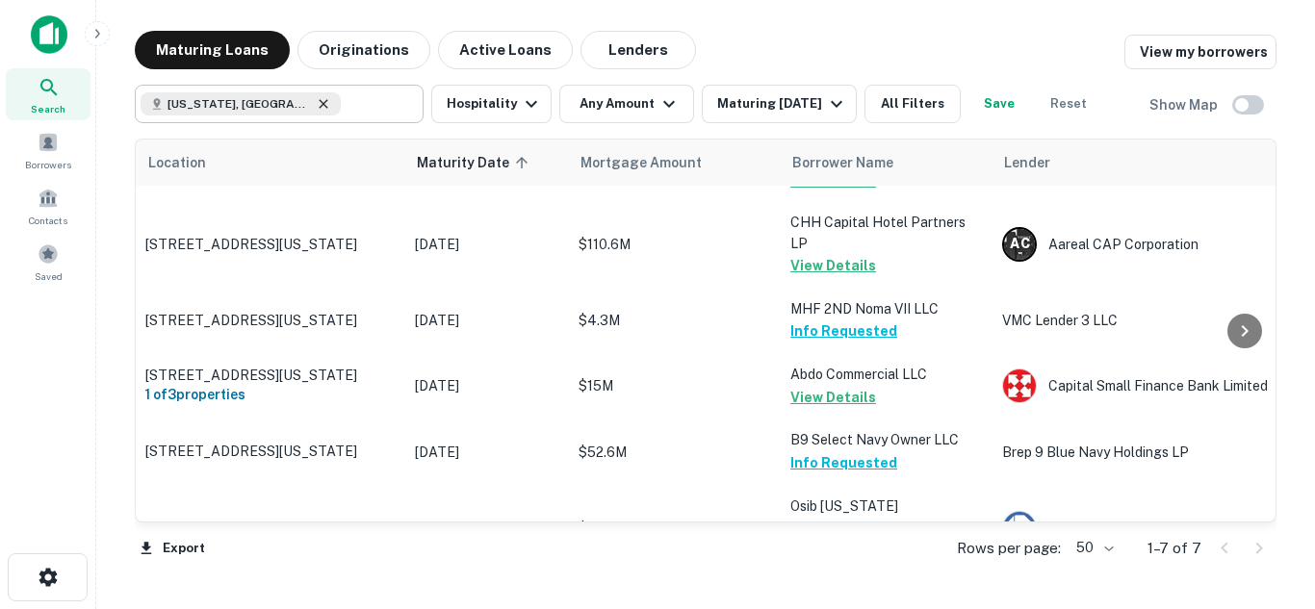
click at [319, 106] on icon at bounding box center [323, 103] width 9 height 9
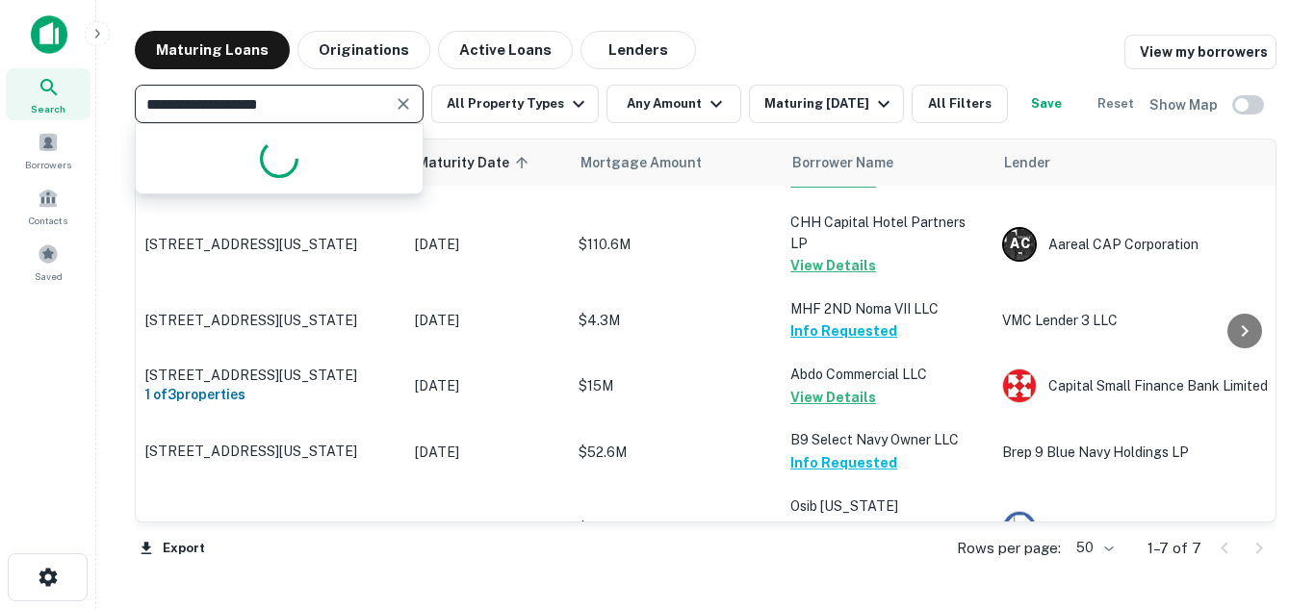
click at [328, 110] on input "**********" at bounding box center [263, 103] width 245 height 27
type input "*"
type input "********"
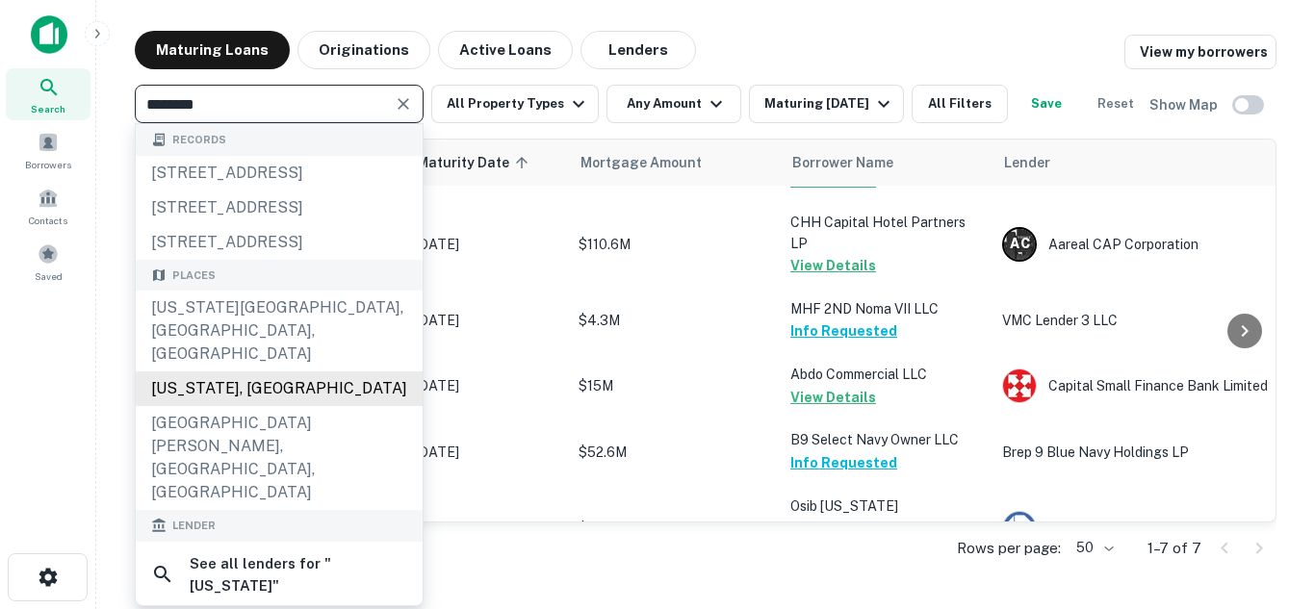
click at [295, 406] on div "[US_STATE], [GEOGRAPHIC_DATA]" at bounding box center [279, 389] width 287 height 35
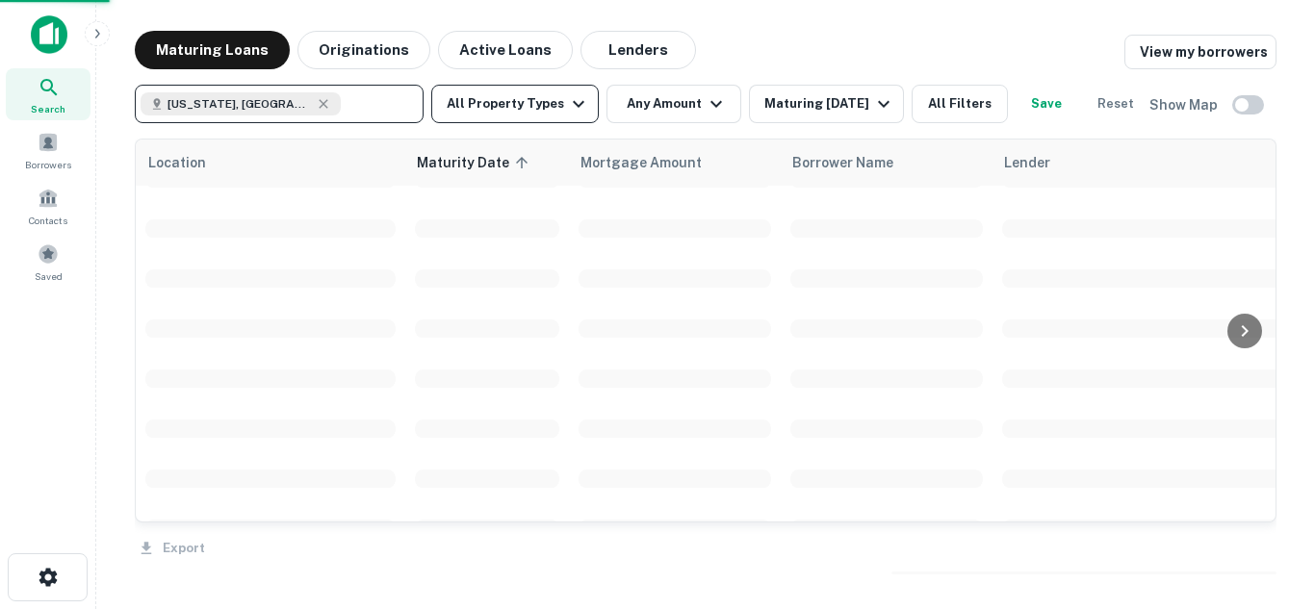
click at [573, 106] on icon "button" at bounding box center [579, 104] width 12 height 7
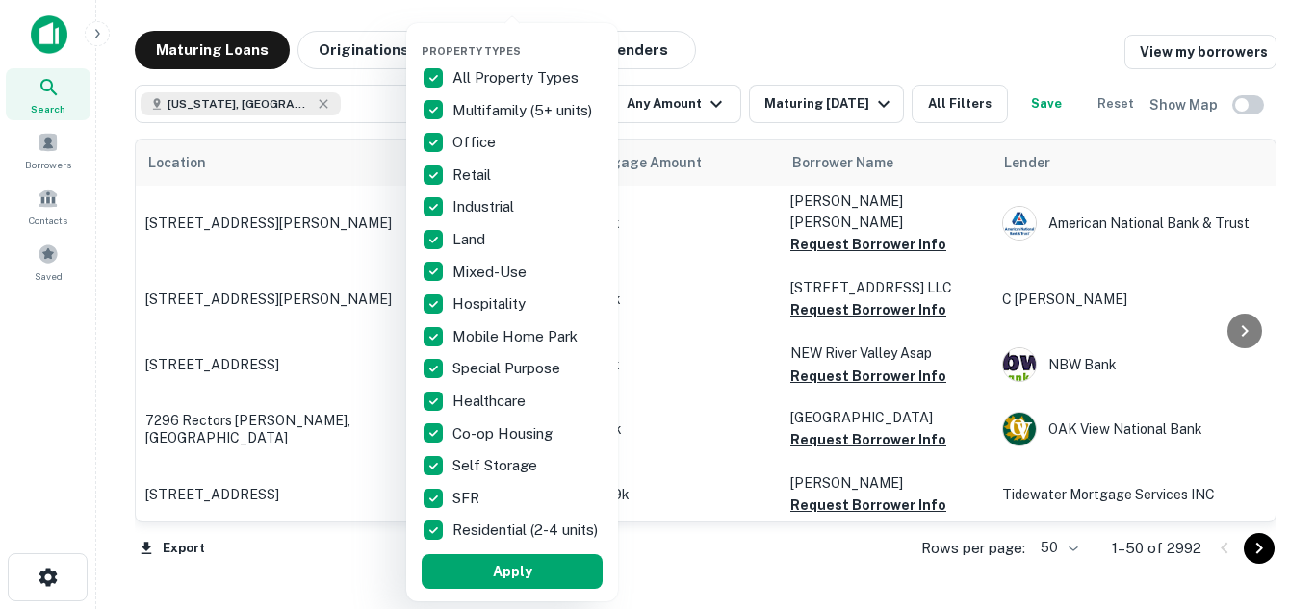
click at [502, 77] on p "All Property Types" at bounding box center [517, 77] width 130 height 23
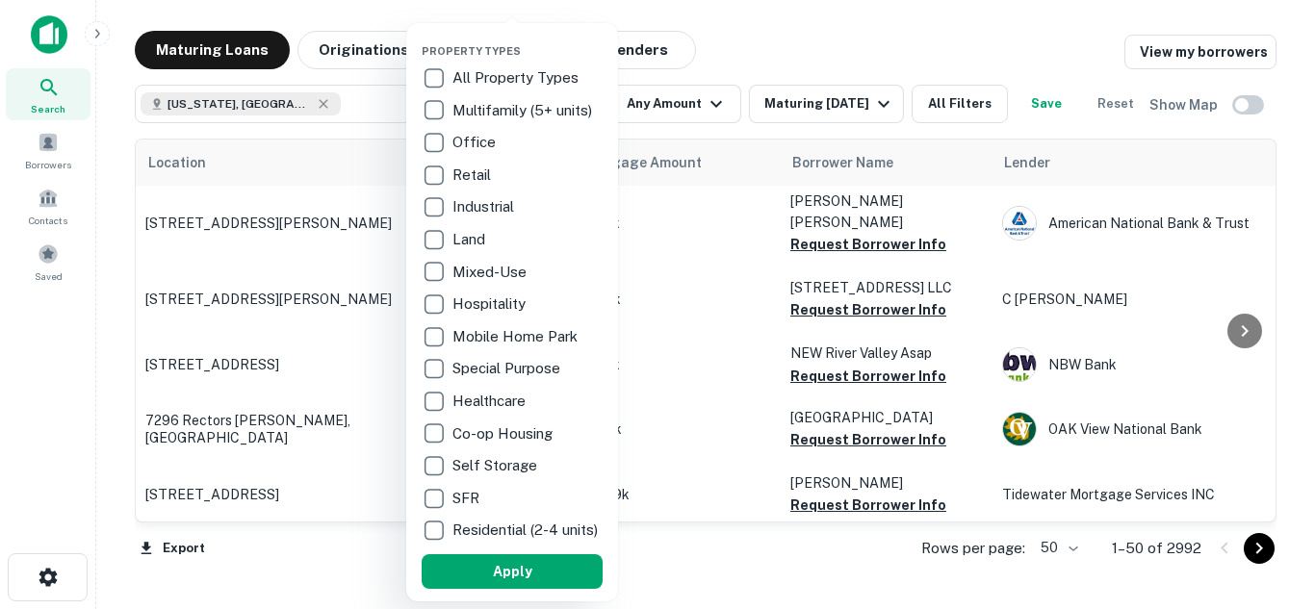
click at [502, 464] on p "Self Storage" at bounding box center [496, 465] width 89 height 23
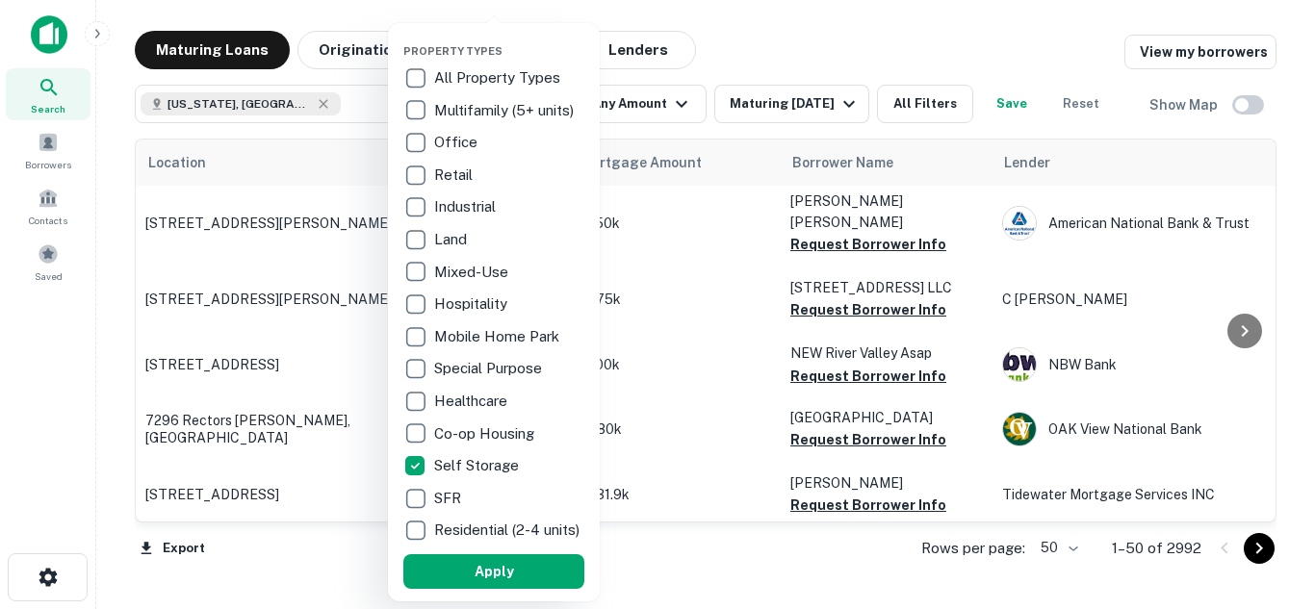
click at [537, 582] on button "Apply" at bounding box center [493, 571] width 181 height 35
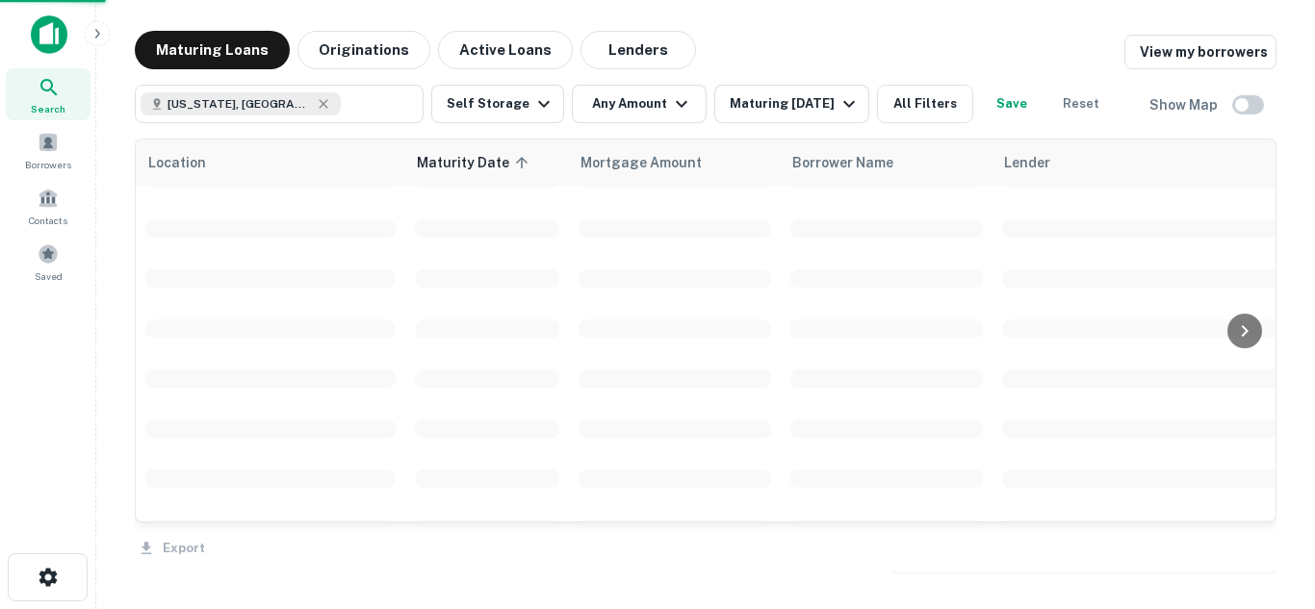
click at [866, 101] on div at bounding box center [657, 304] width 1315 height 609
click at [861, 101] on icon "button" at bounding box center [848, 103] width 23 height 23
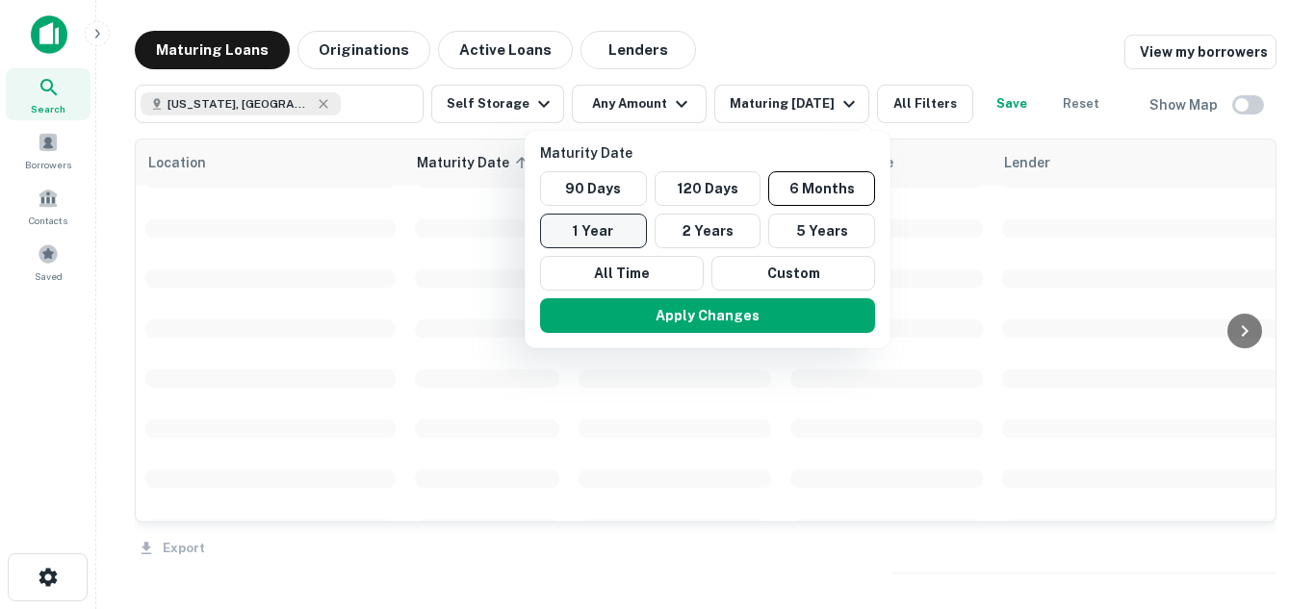
click at [620, 228] on button "1 Year" at bounding box center [593, 231] width 107 height 35
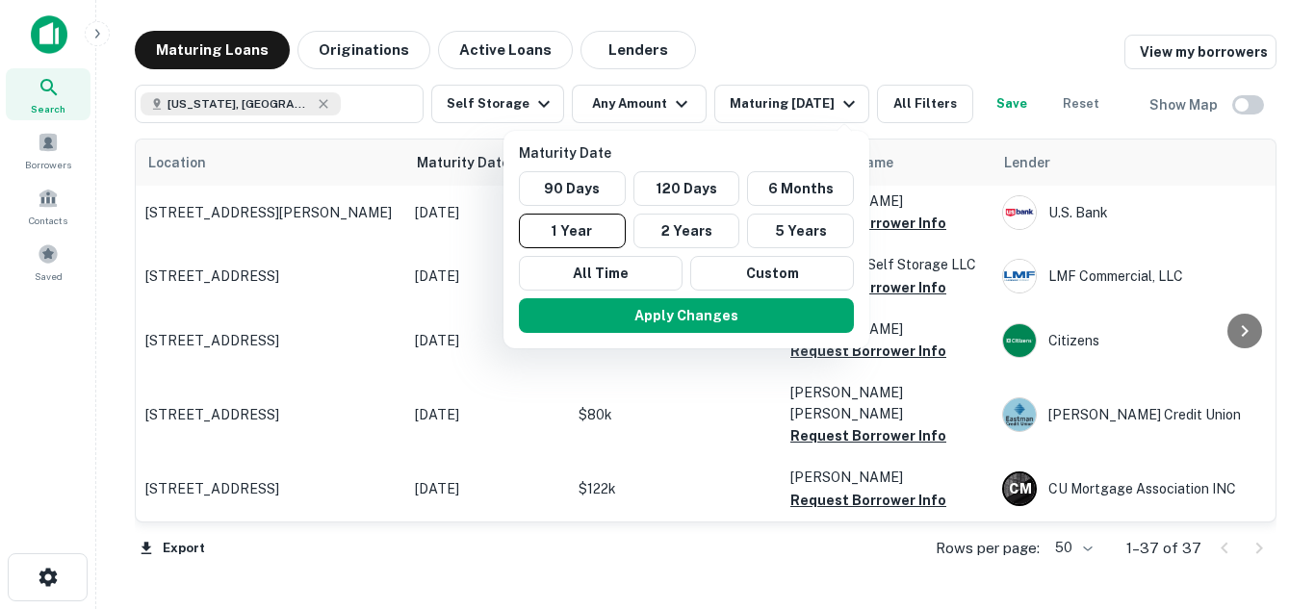
click at [679, 95] on div at bounding box center [657, 304] width 1315 height 609
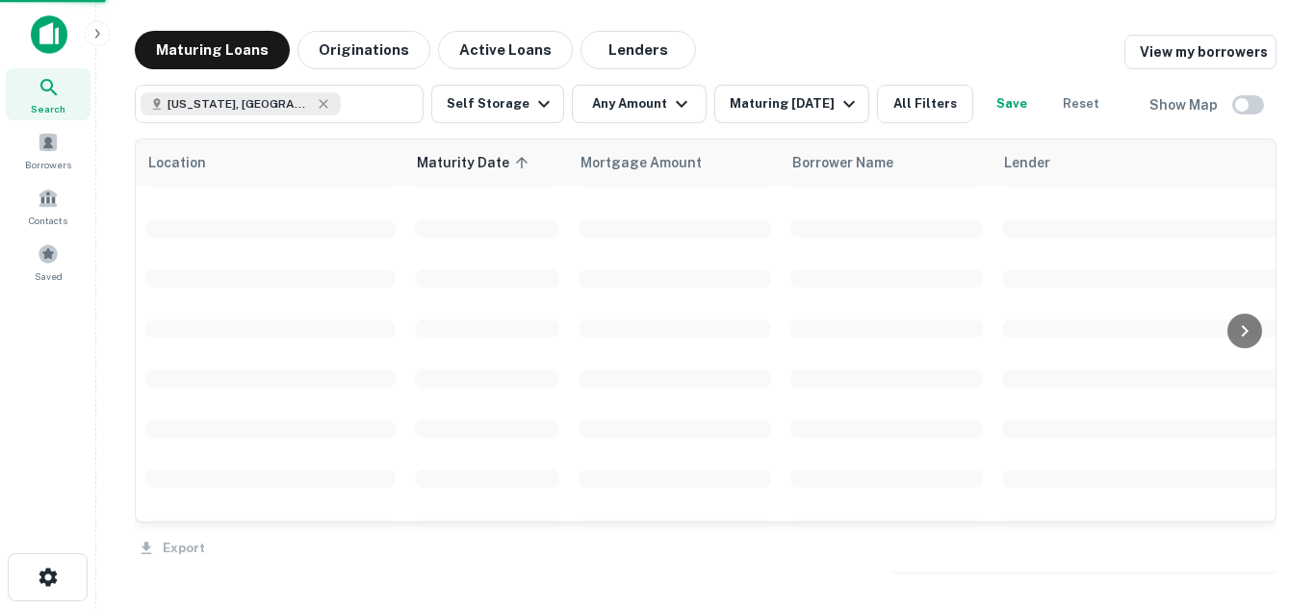
click at [671, 106] on div at bounding box center [657, 304] width 1315 height 609
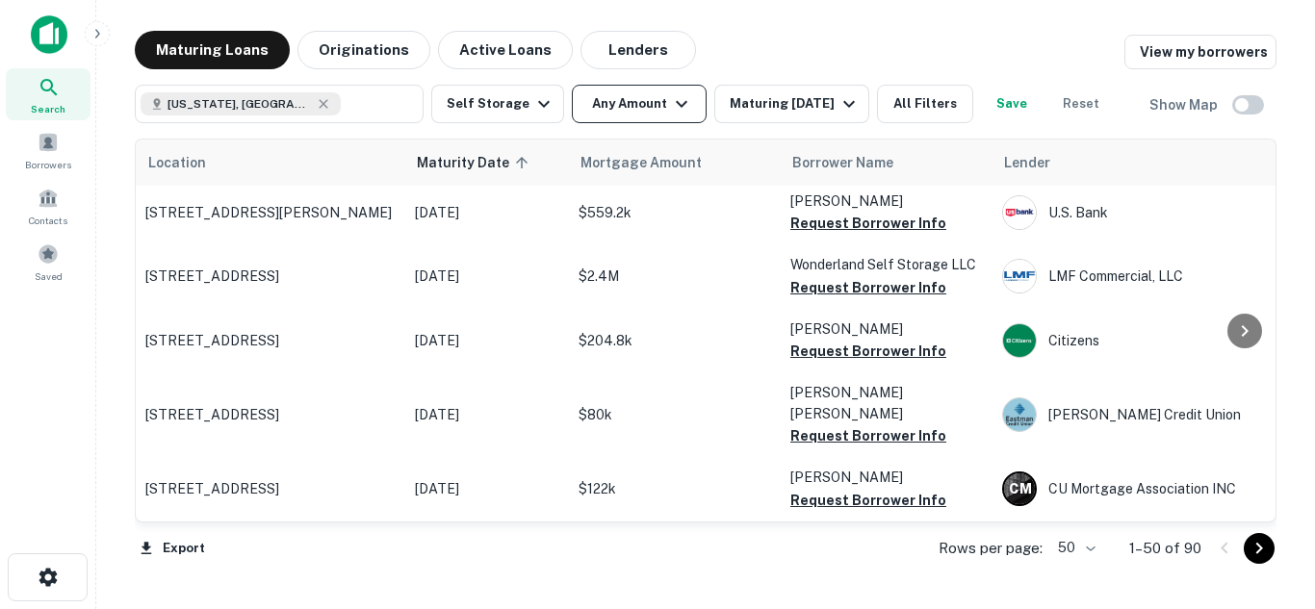
click at [675, 108] on icon "button" at bounding box center [681, 103] width 23 height 23
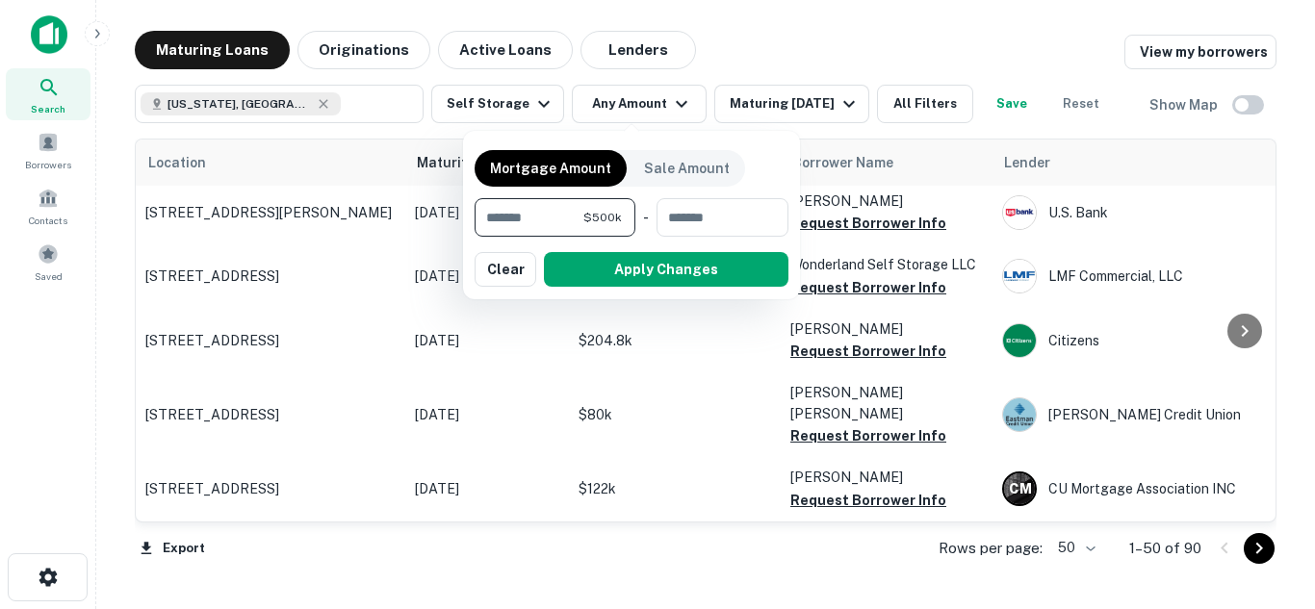
type input "*******"
click at [658, 263] on button "Apply Changes" at bounding box center [666, 269] width 245 height 35
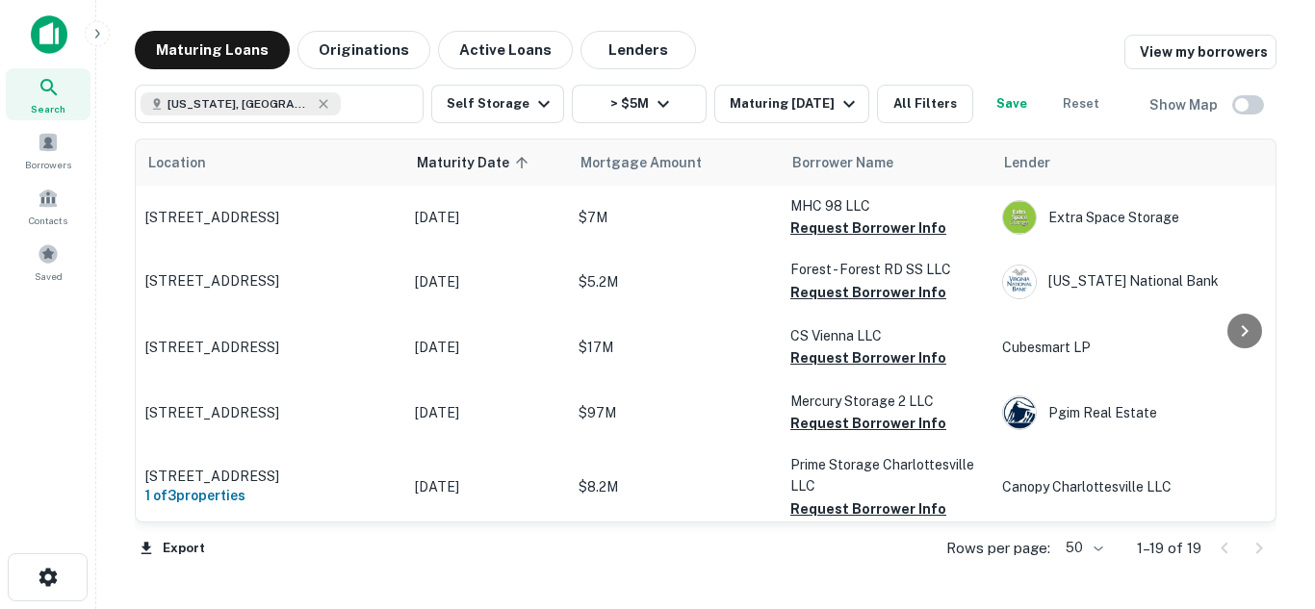
scroll to position [133, 0]
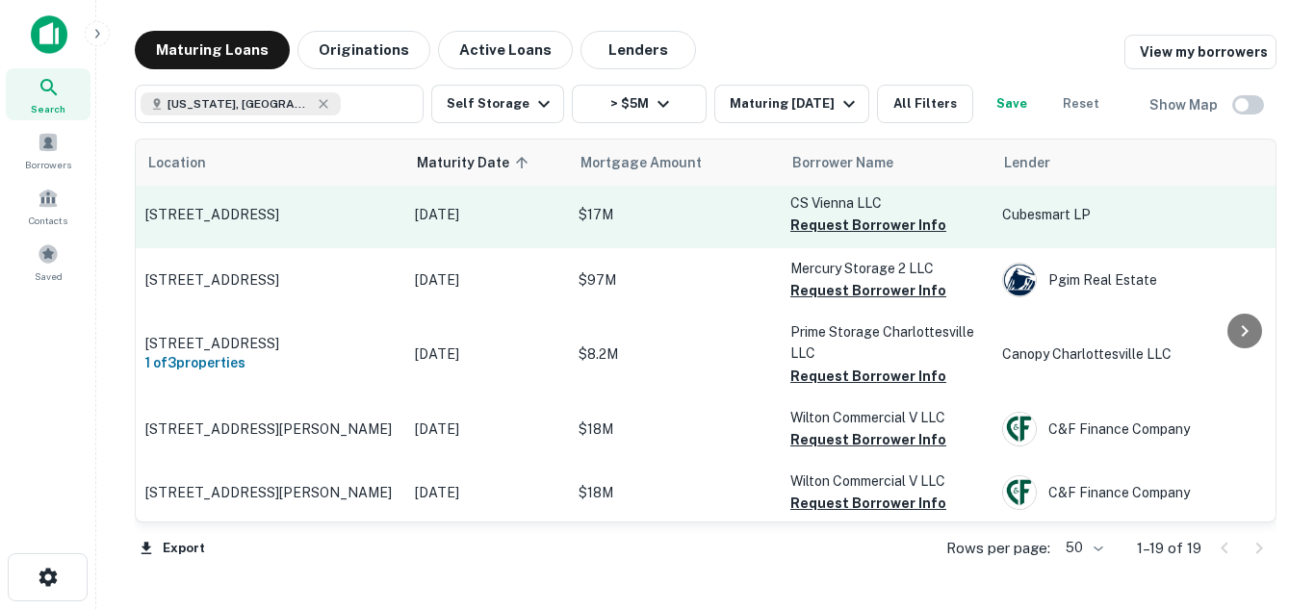
click at [282, 210] on p "[STREET_ADDRESS]" at bounding box center [270, 214] width 250 height 17
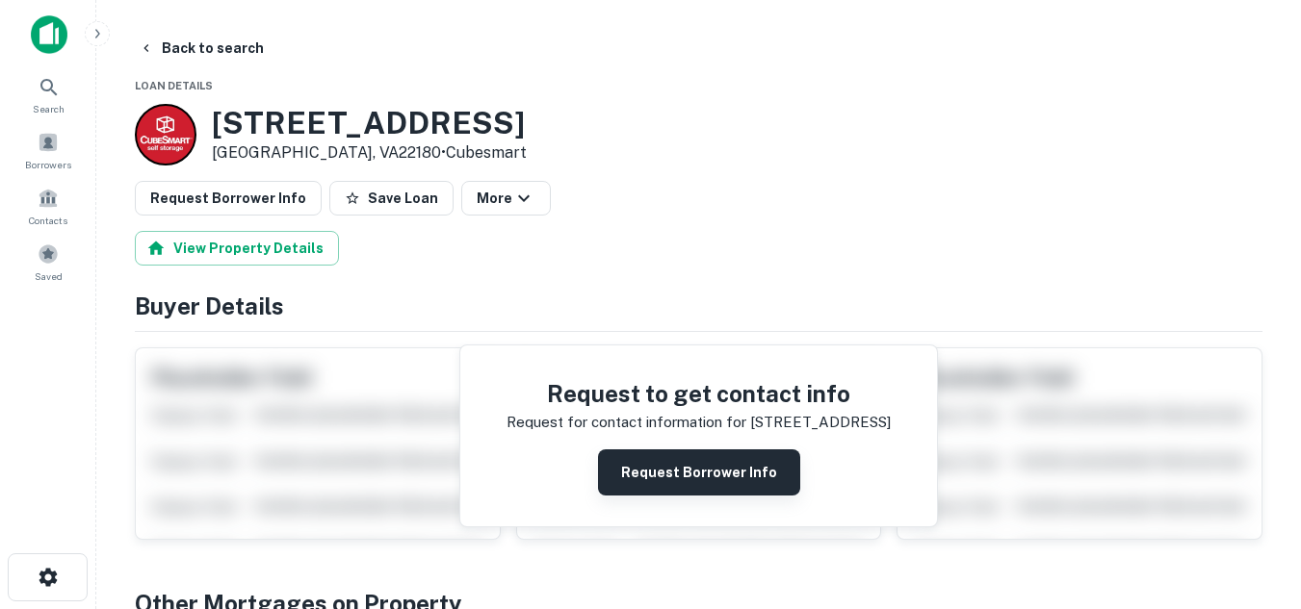
click at [685, 482] on button "Request Borrower Info" at bounding box center [699, 473] width 202 height 46
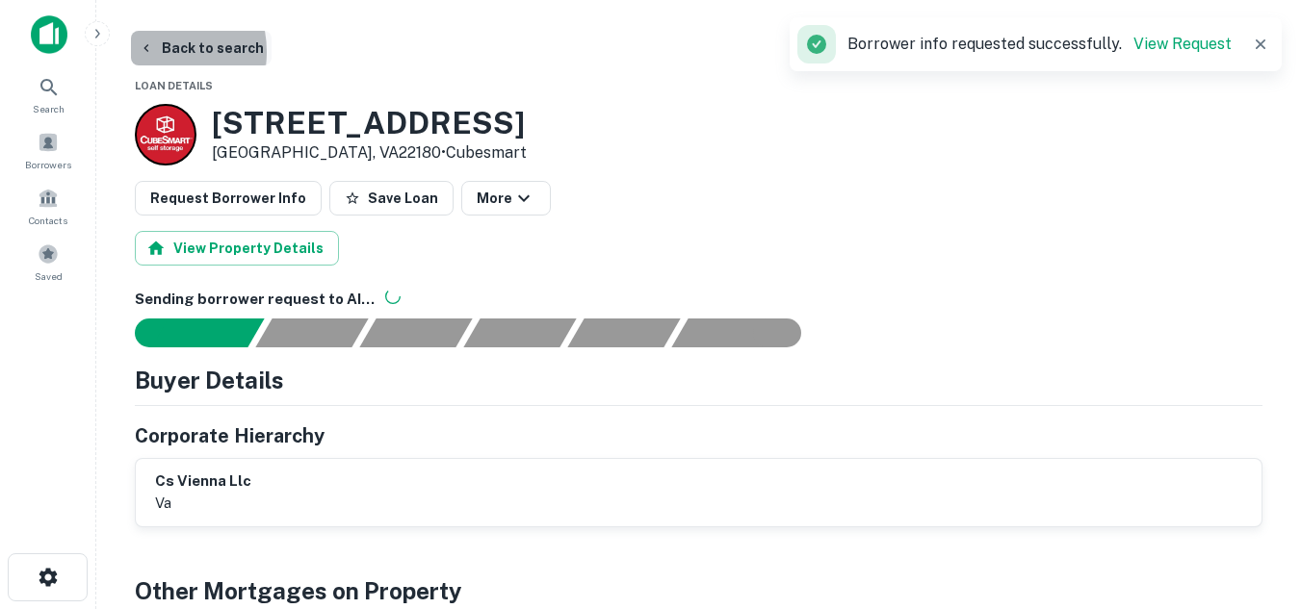
click at [147, 52] on icon "button" at bounding box center [146, 47] width 15 height 15
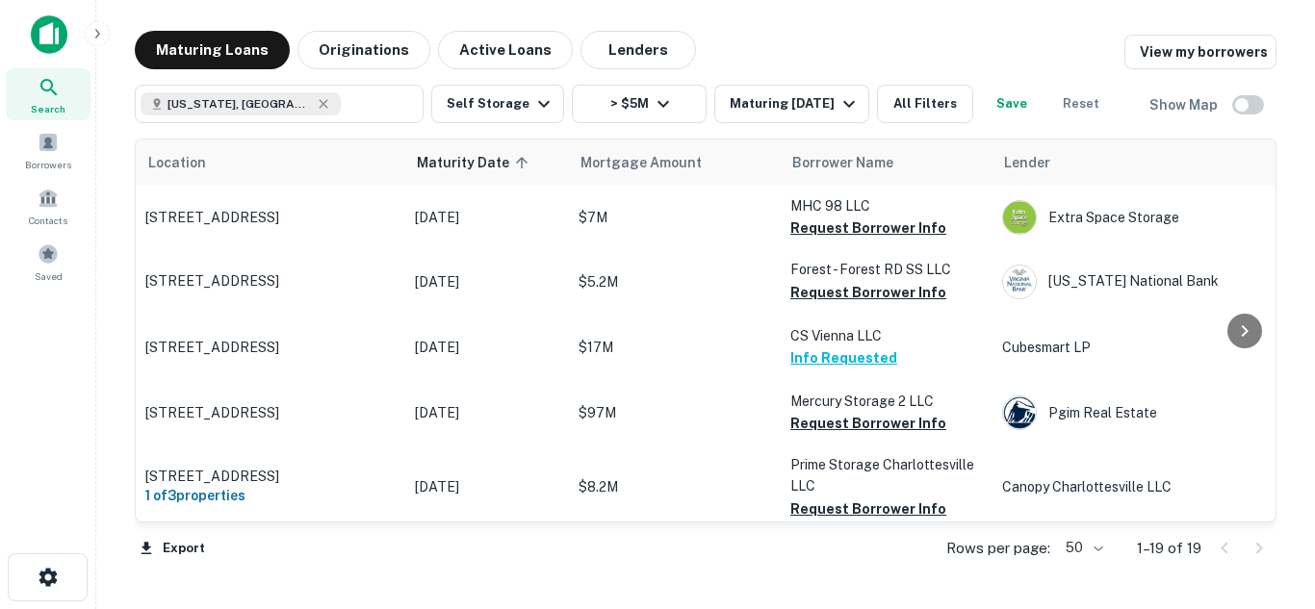
scroll to position [133, 0]
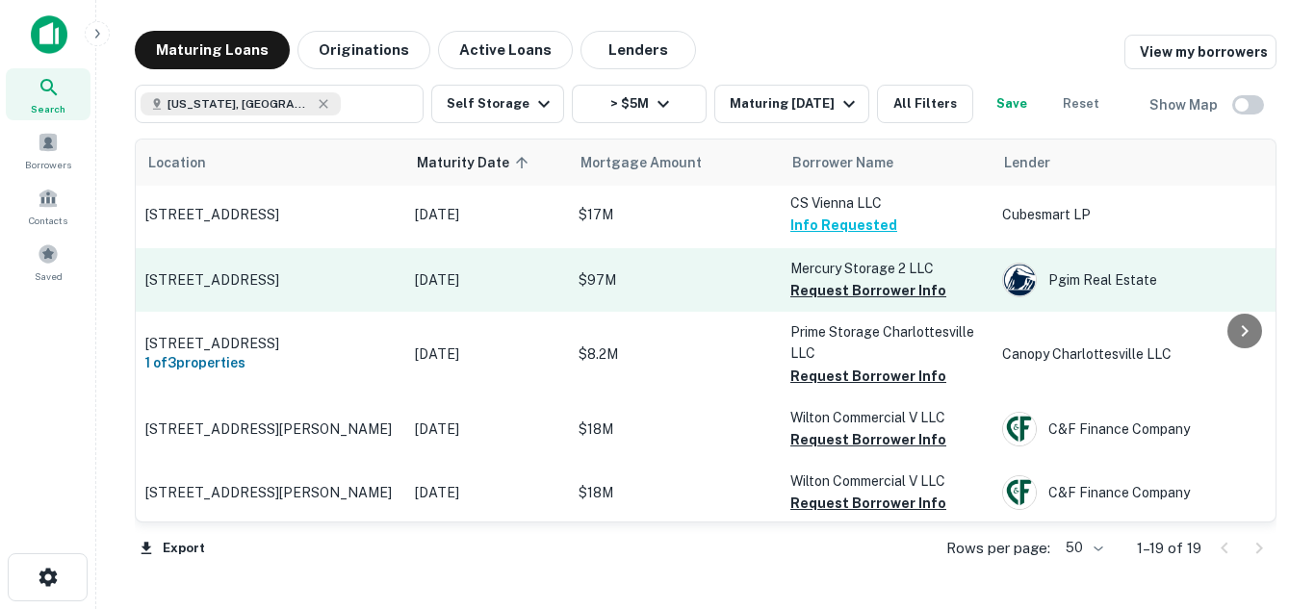
click at [324, 276] on p "[STREET_ADDRESS]" at bounding box center [270, 279] width 250 height 17
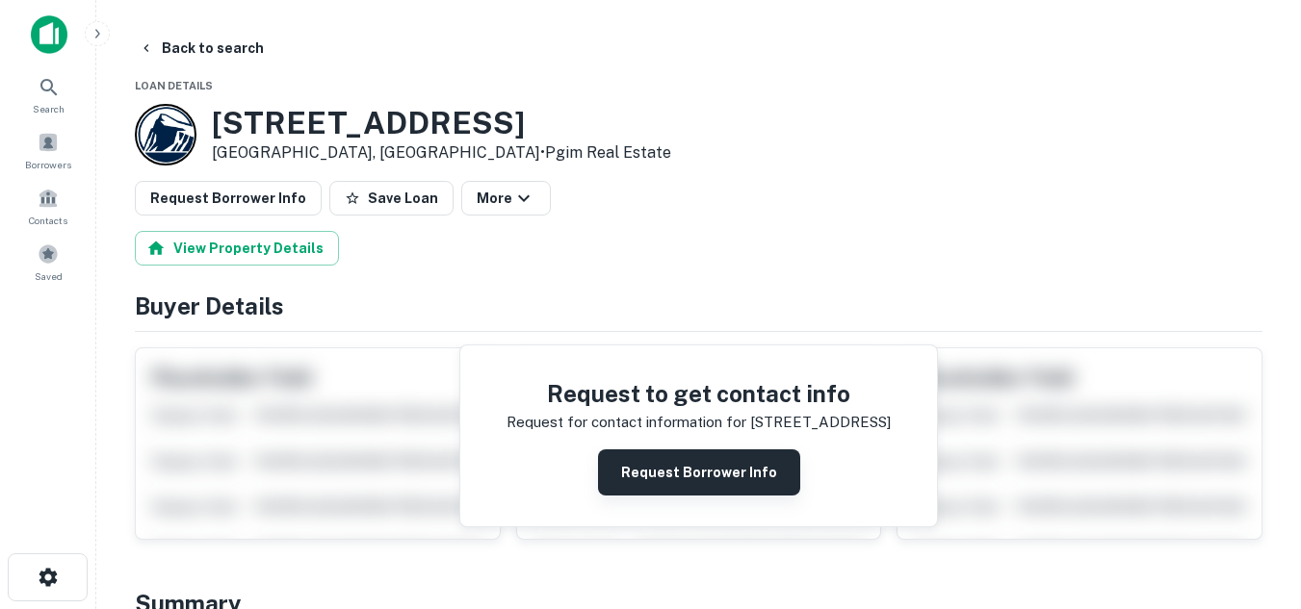
click at [734, 476] on button "Request Borrower Info" at bounding box center [699, 473] width 202 height 46
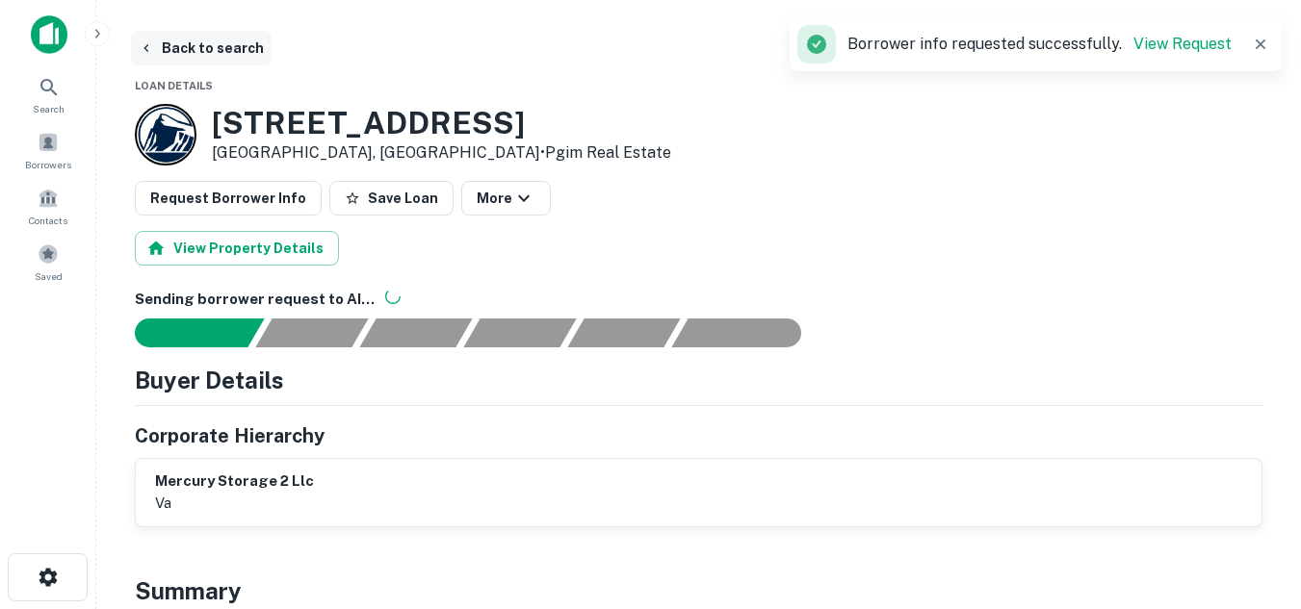
click at [161, 50] on button "Back to search" at bounding box center [201, 48] width 141 height 35
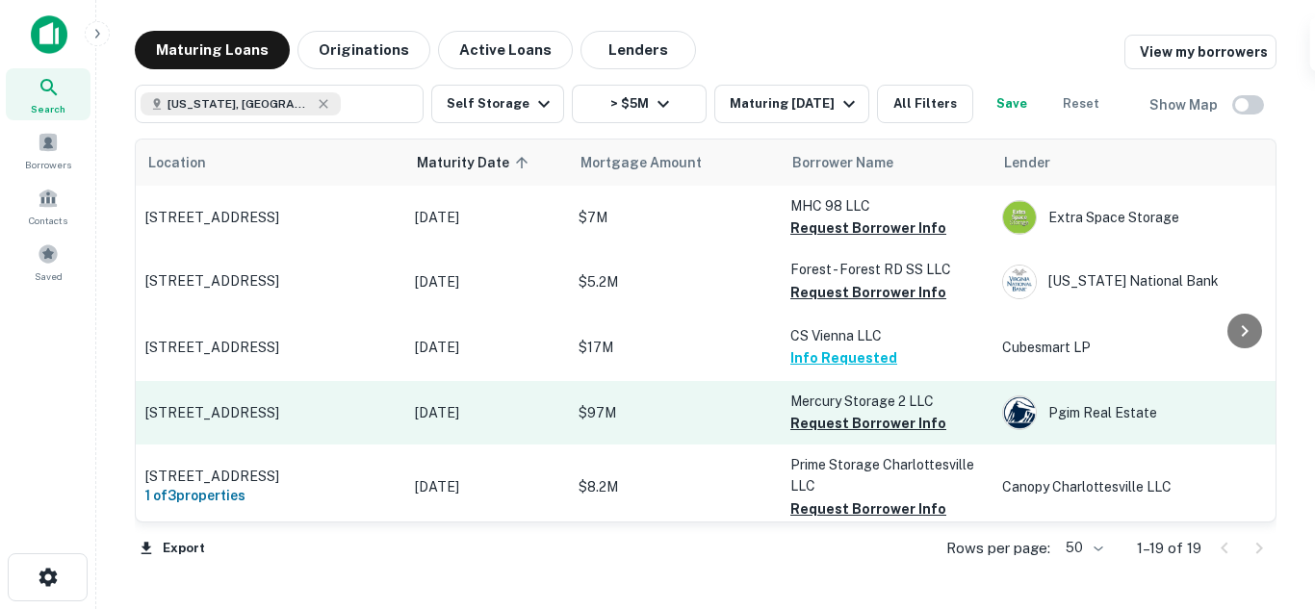
scroll to position [133, 0]
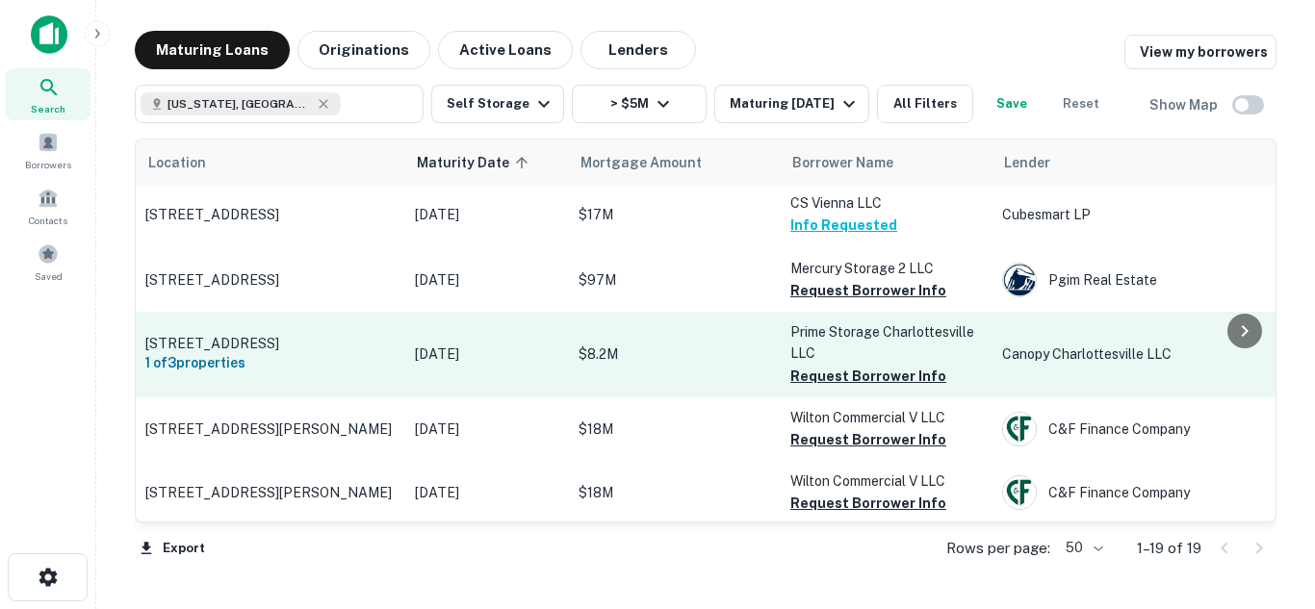
click at [278, 341] on p "[STREET_ADDRESS]" at bounding box center [270, 343] width 250 height 17
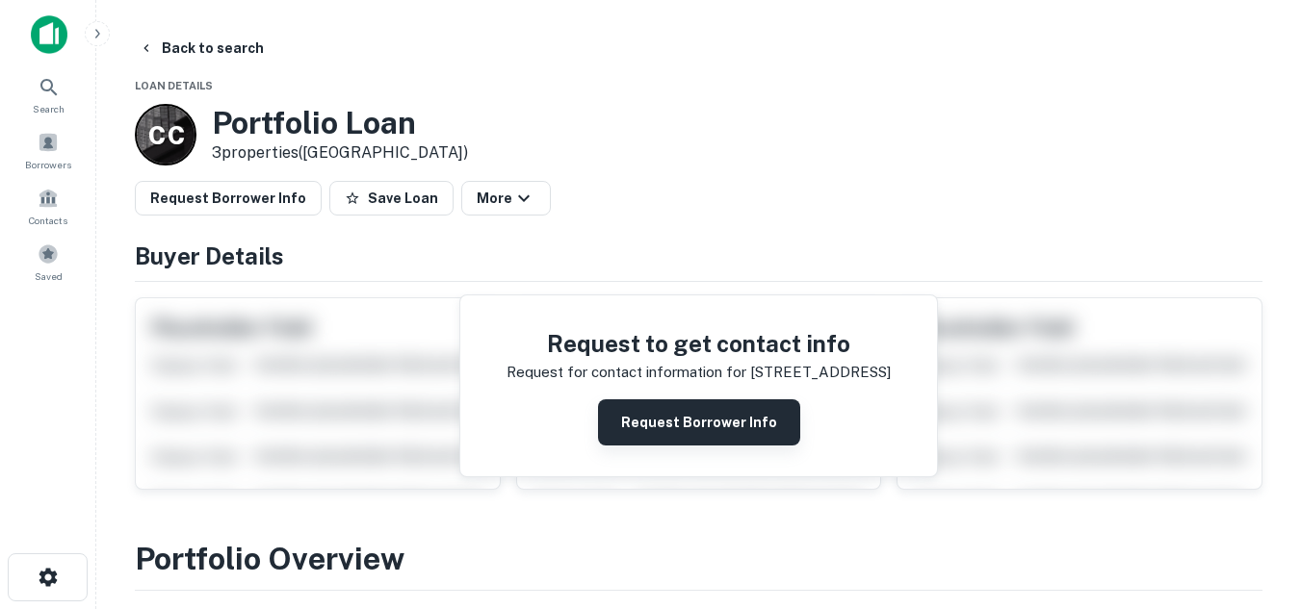
click at [724, 425] on button "Request Borrower Info" at bounding box center [699, 422] width 202 height 46
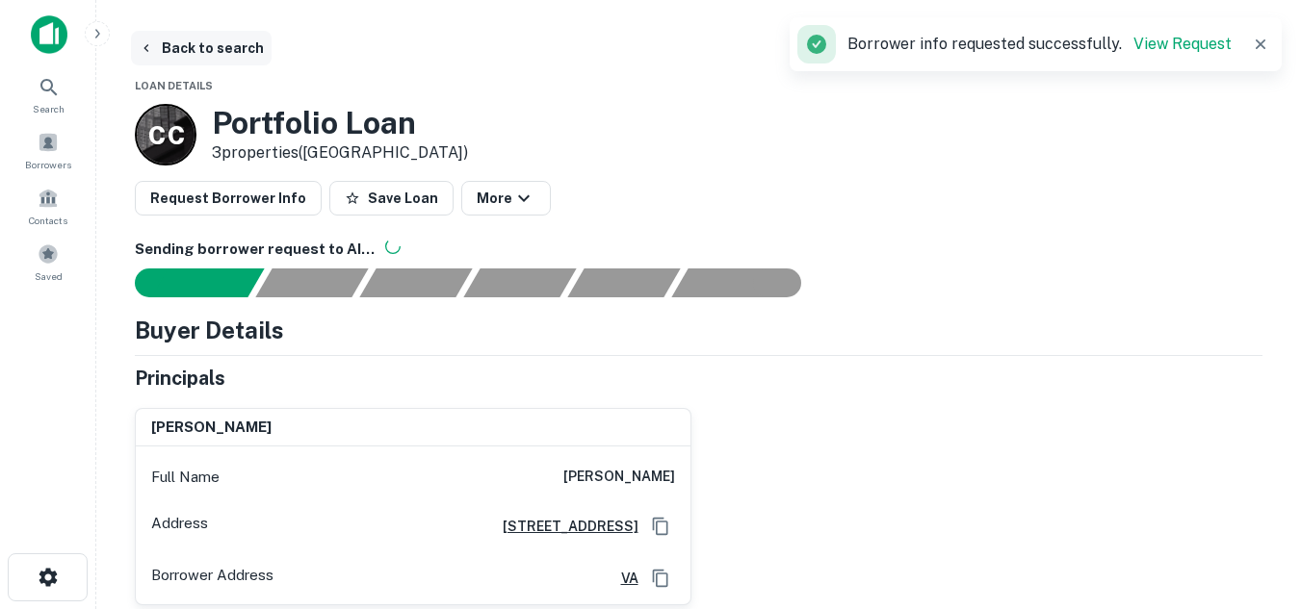
click at [152, 50] on icon "button" at bounding box center [146, 47] width 15 height 15
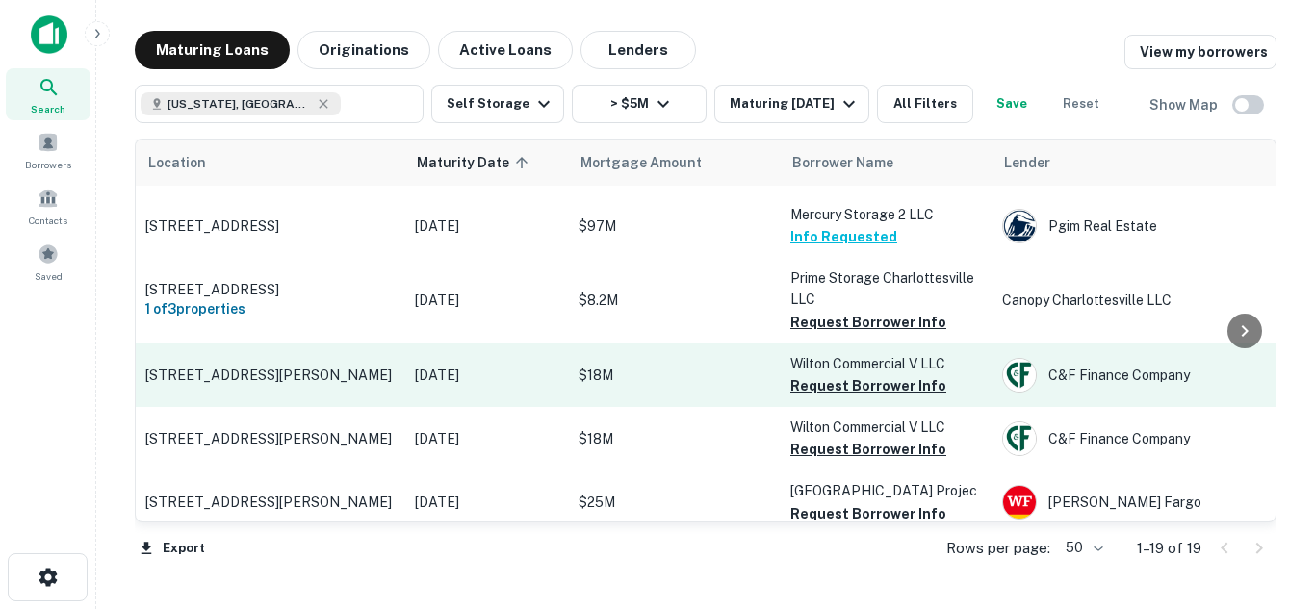
scroll to position [198, 0]
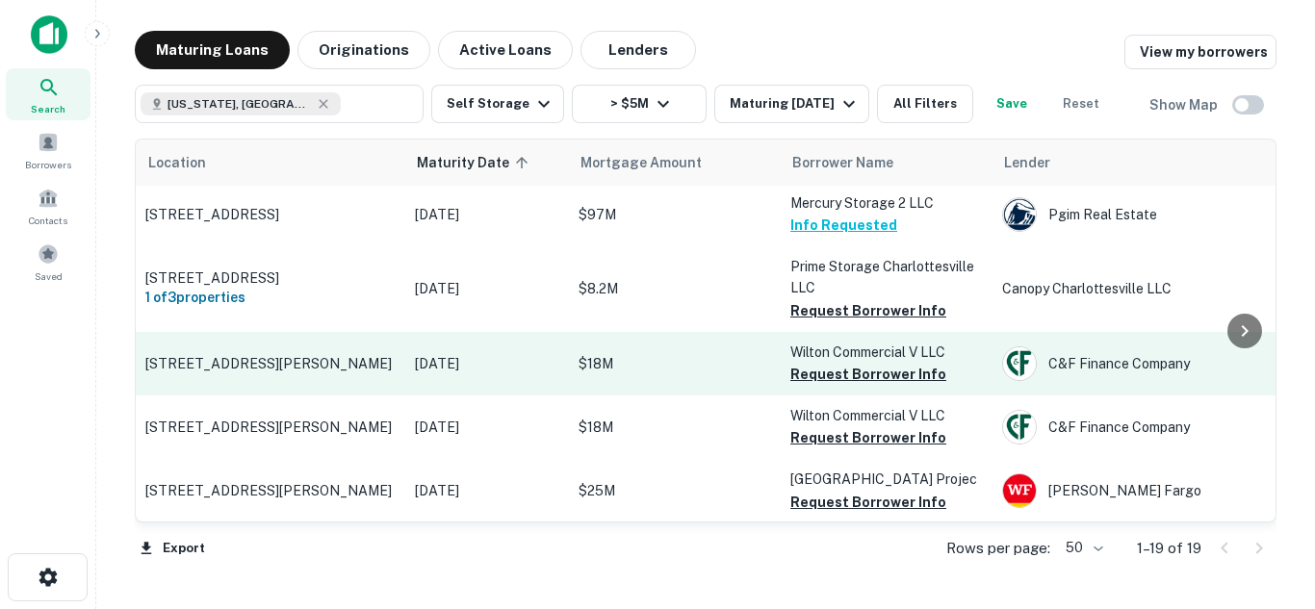
click at [715, 355] on p "$18M" at bounding box center [675, 363] width 193 height 21
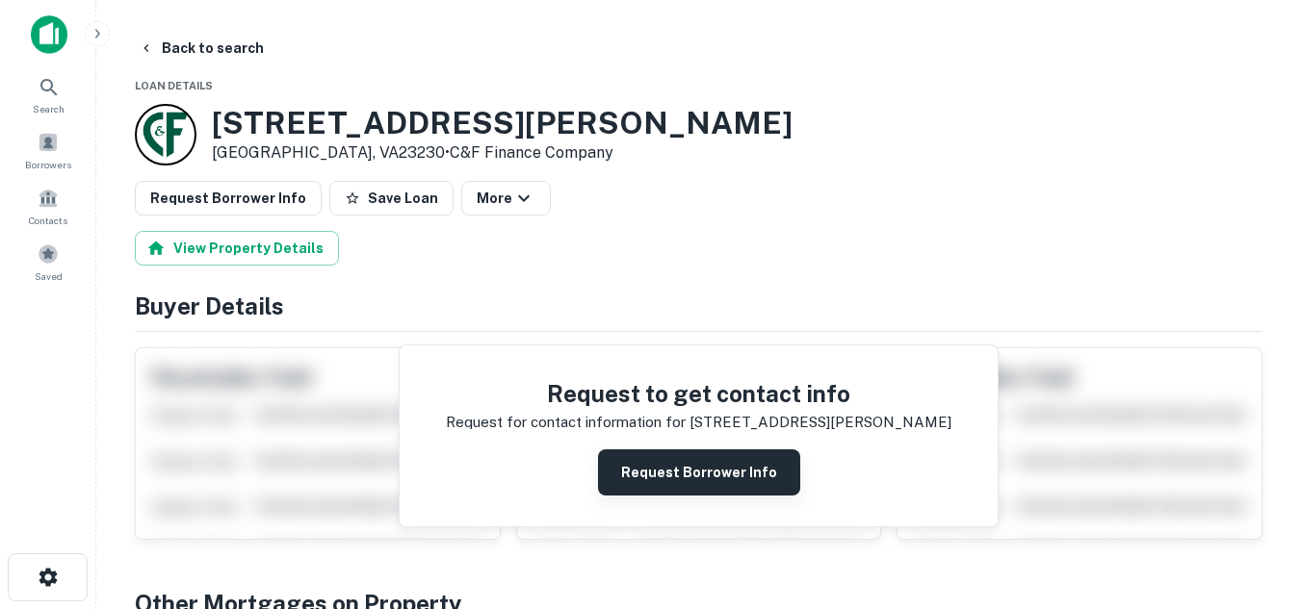
click at [687, 462] on button "Request Borrower Info" at bounding box center [699, 473] width 202 height 46
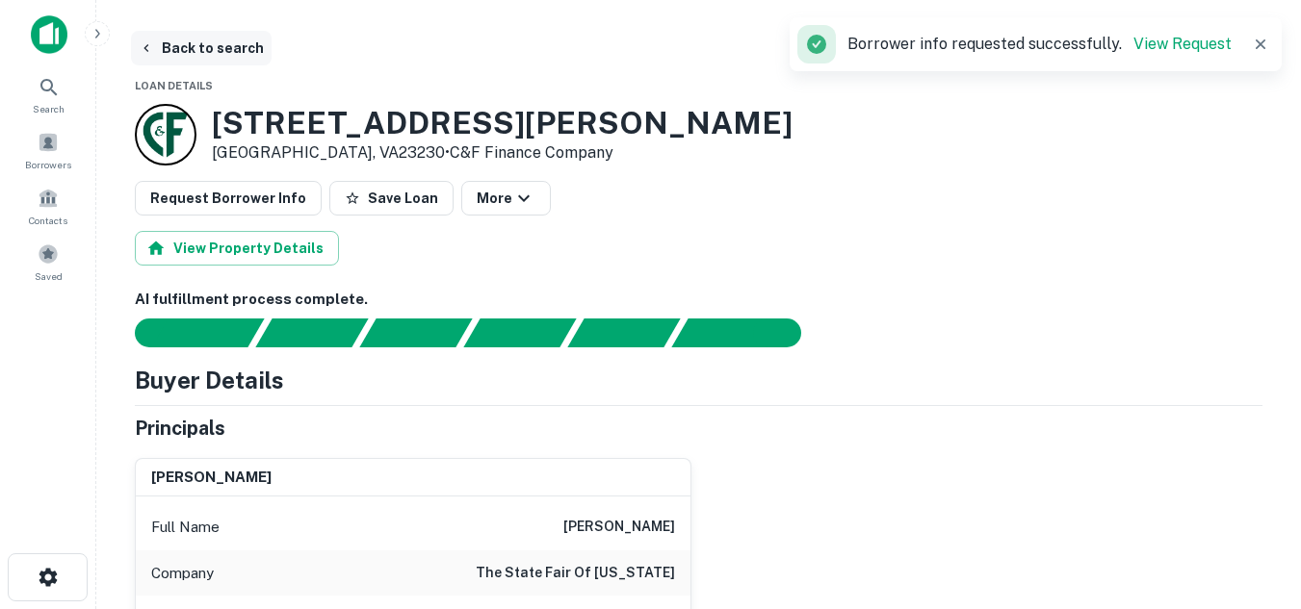
click at [154, 48] on button "Back to search" at bounding box center [201, 48] width 141 height 35
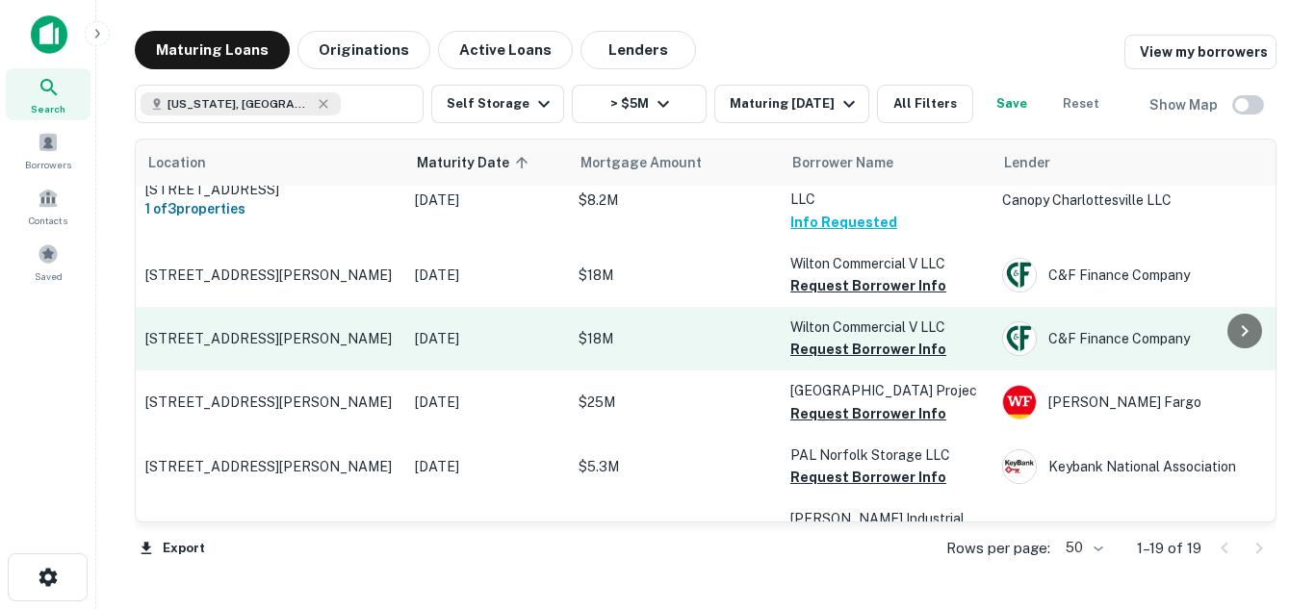
scroll to position [309, 0]
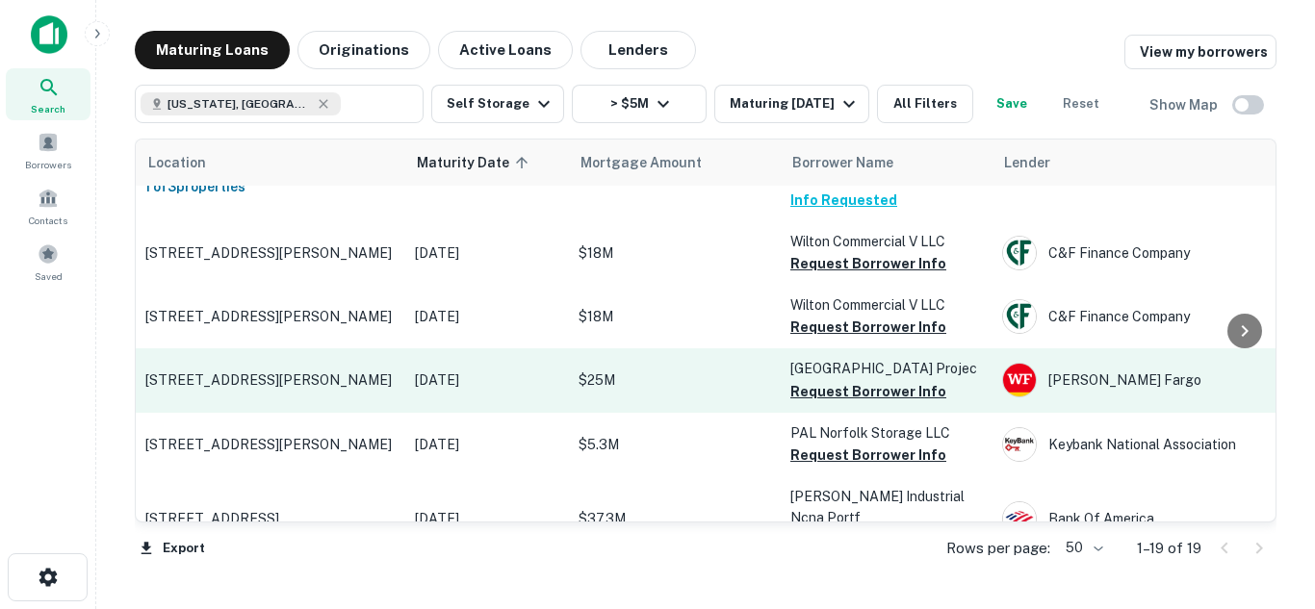
click at [718, 379] on td "$25M" at bounding box center [675, 380] width 212 height 64
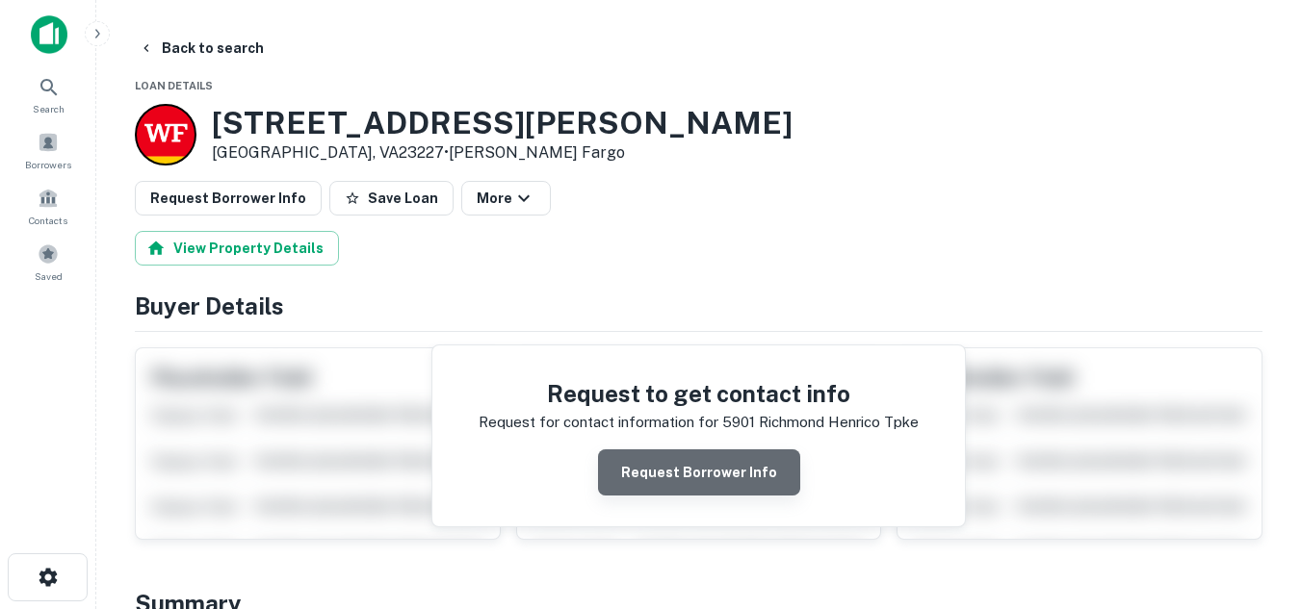
click at [709, 495] on button "Request Borrower Info" at bounding box center [699, 473] width 202 height 46
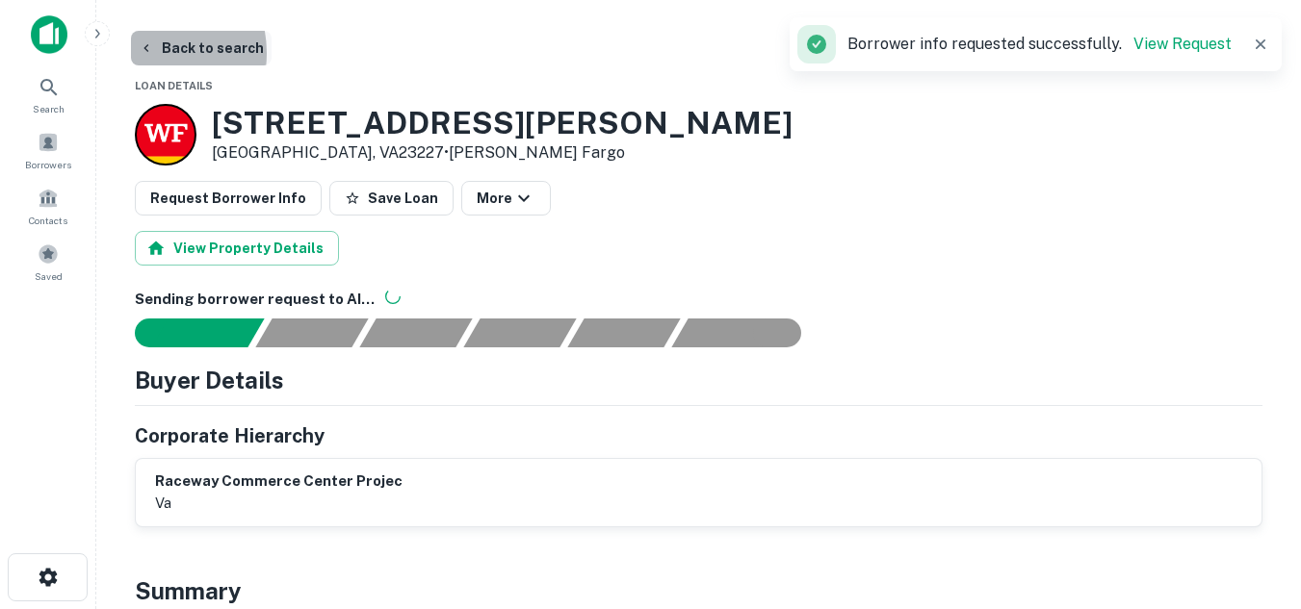
click at [143, 53] on icon "button" at bounding box center [146, 47] width 15 height 15
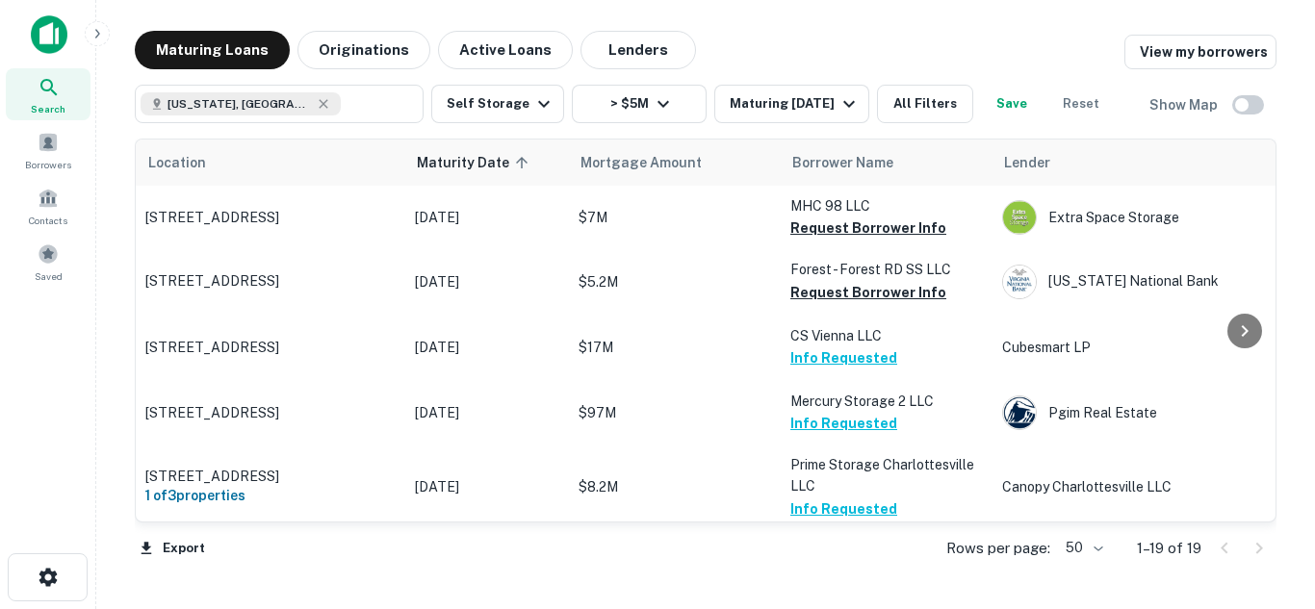
scroll to position [309, 0]
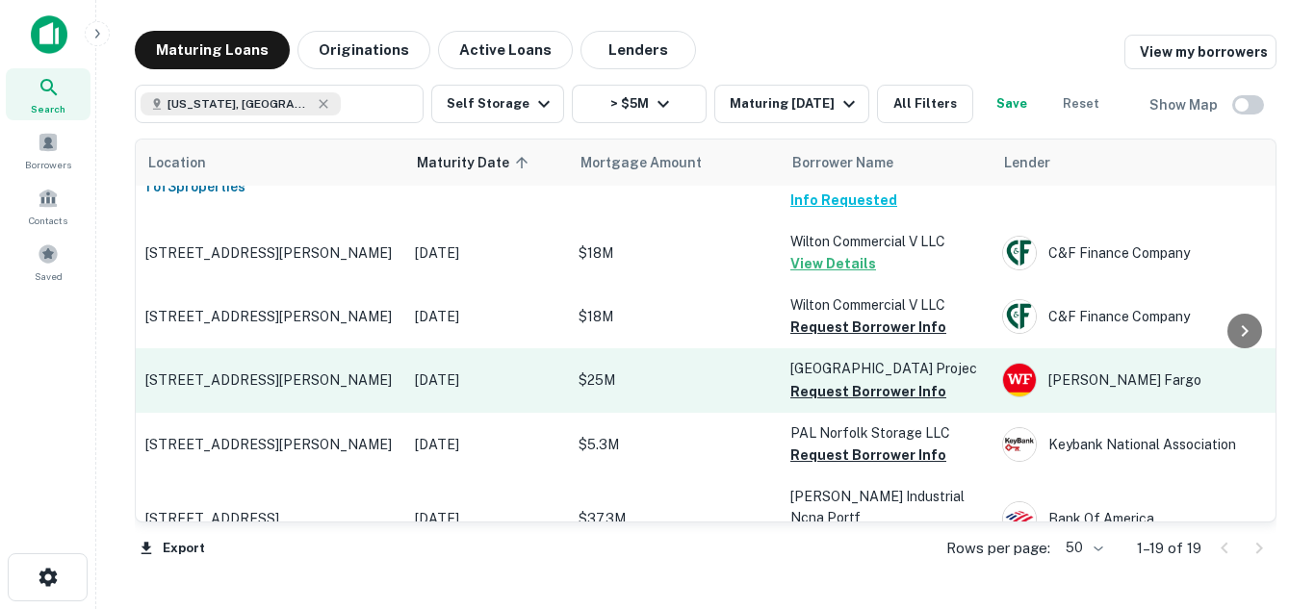
click at [732, 386] on p "$25M" at bounding box center [675, 380] width 193 height 21
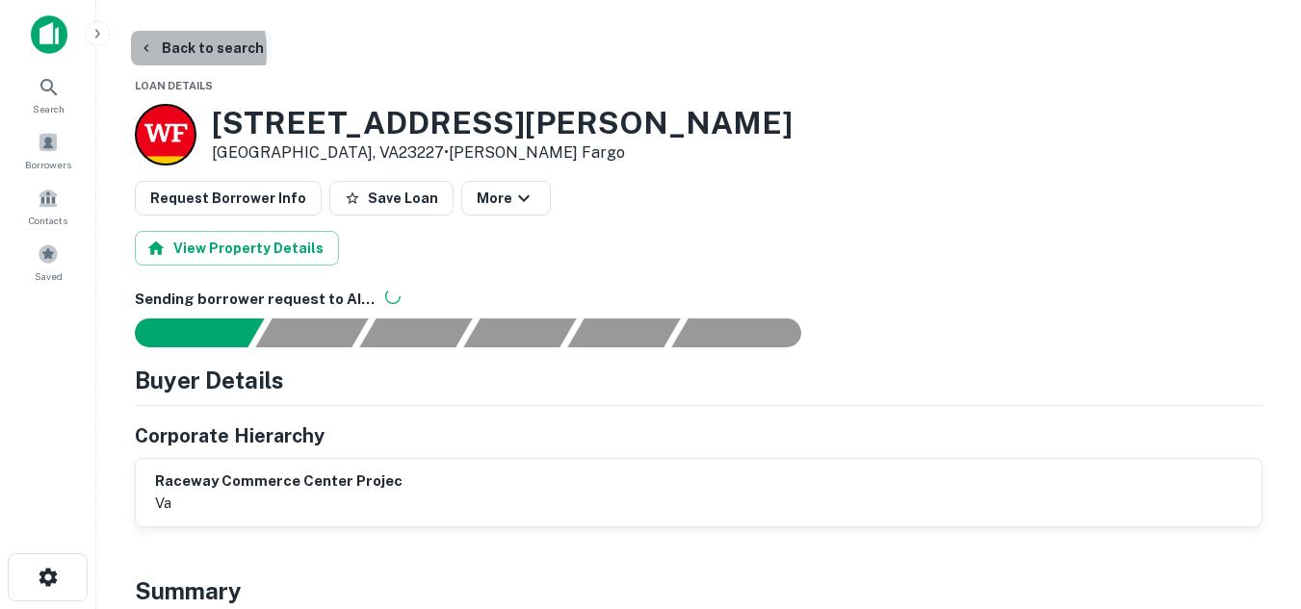
click at [146, 51] on icon "button" at bounding box center [146, 47] width 15 height 15
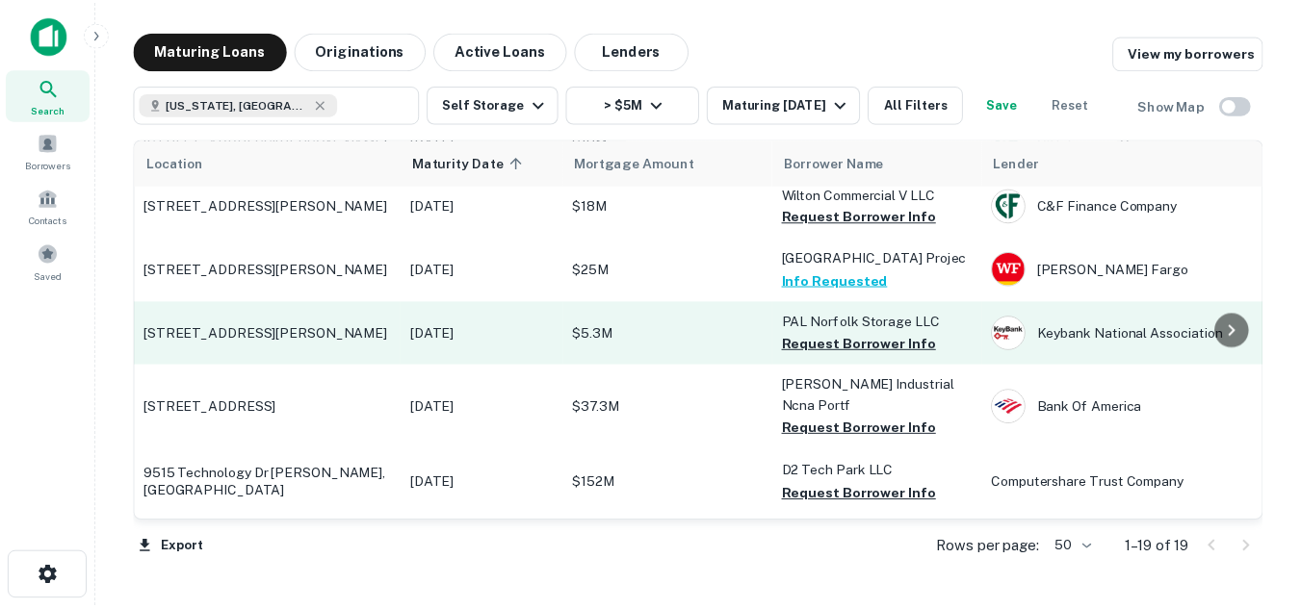
scroll to position [429, 0]
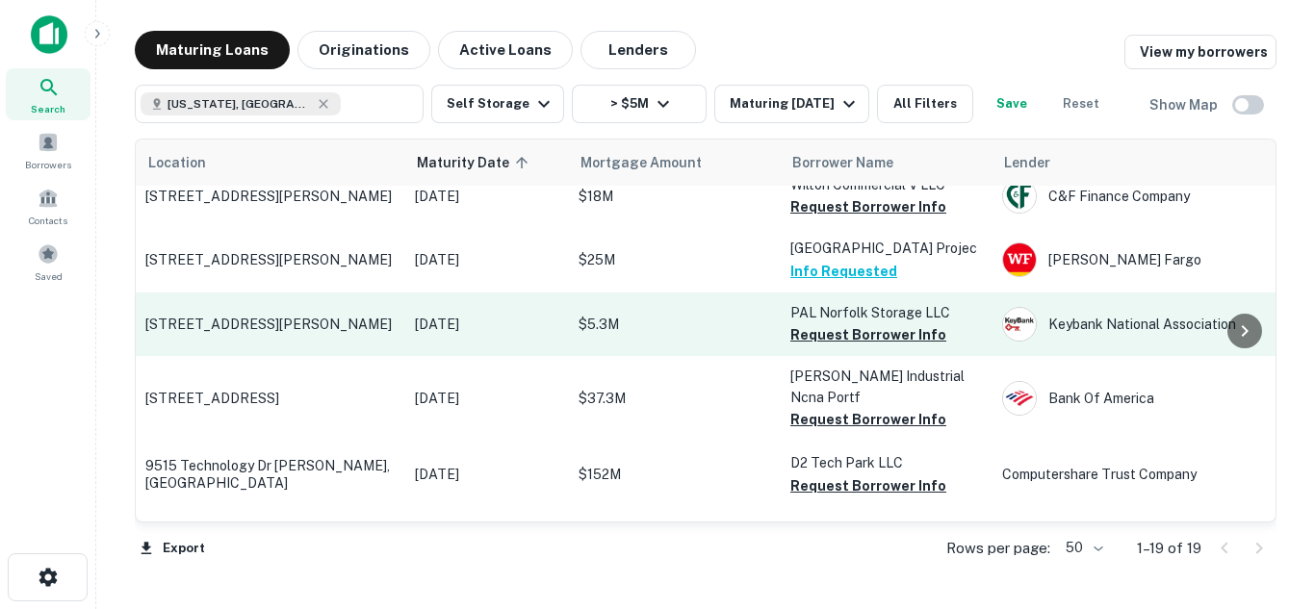
click at [720, 335] on p "$5.3M" at bounding box center [675, 324] width 193 height 21
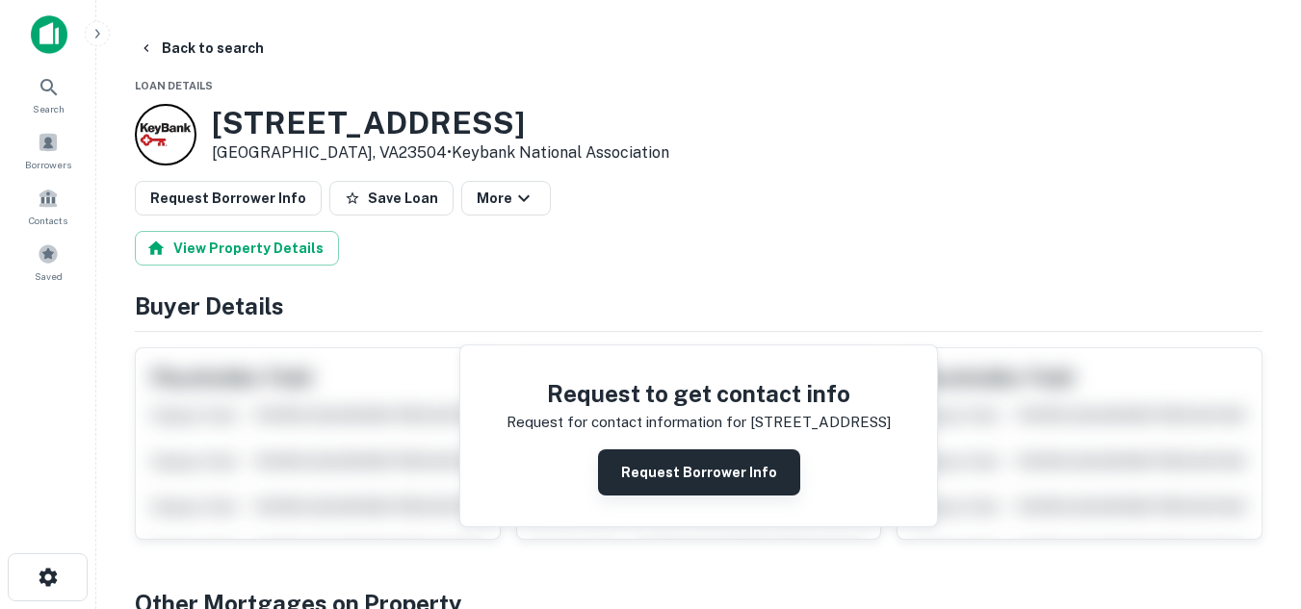
click at [735, 488] on button "Request Borrower Info" at bounding box center [699, 473] width 202 height 46
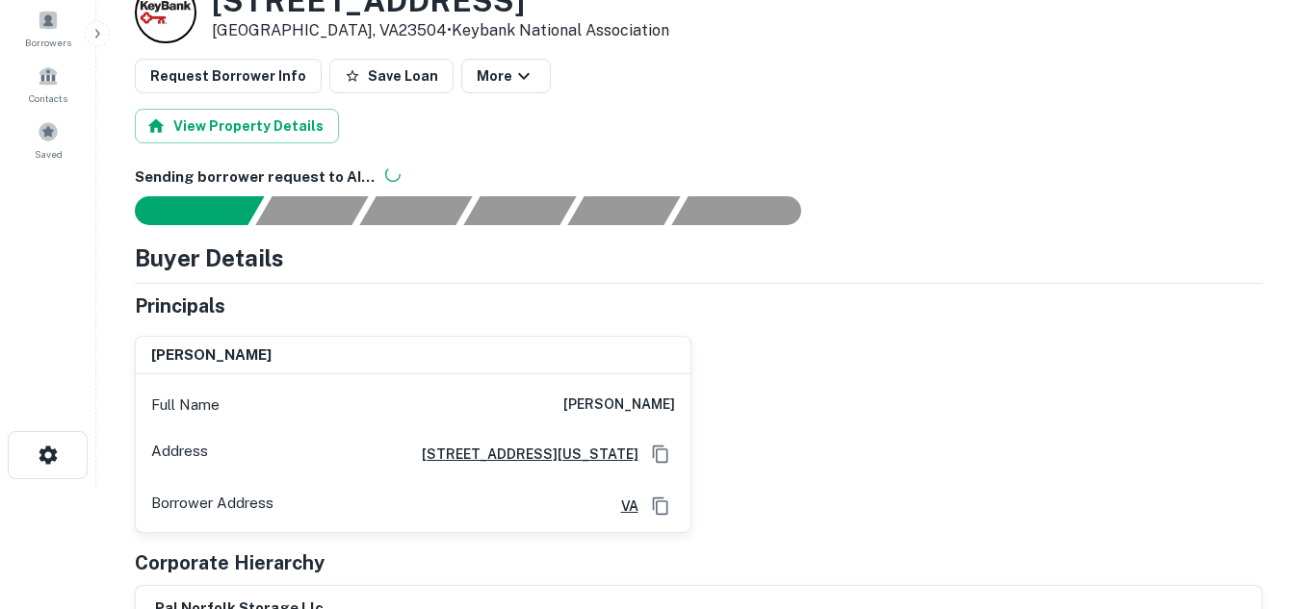
scroll to position [6, 0]
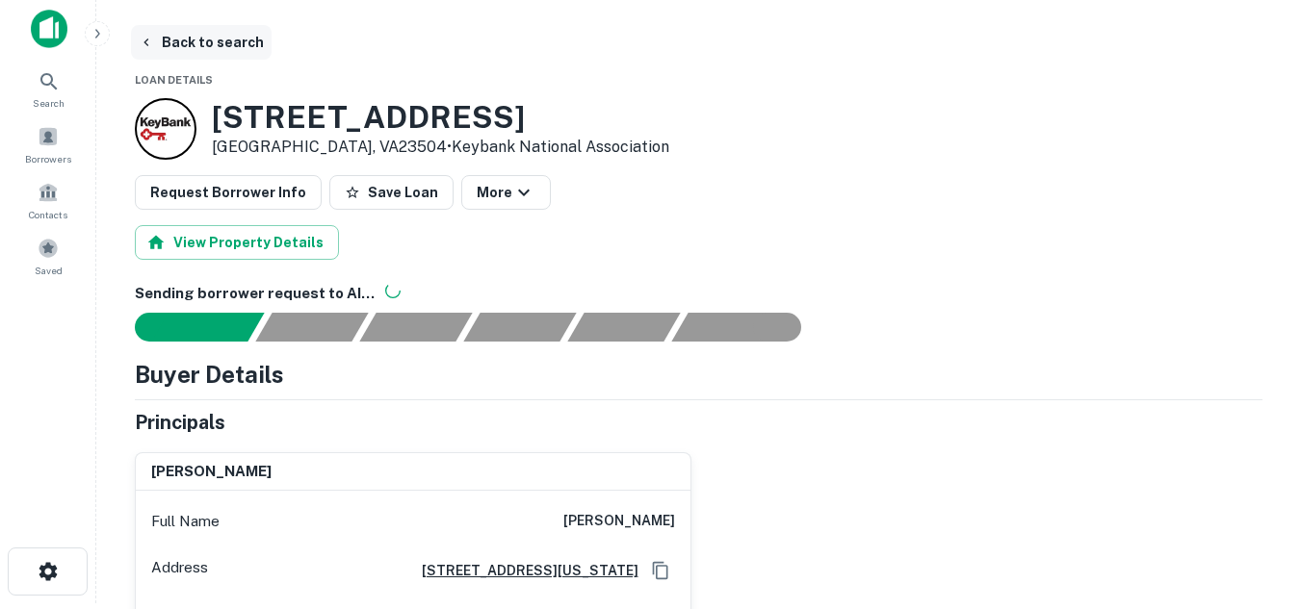
click at [160, 51] on button "Back to search" at bounding box center [201, 42] width 141 height 35
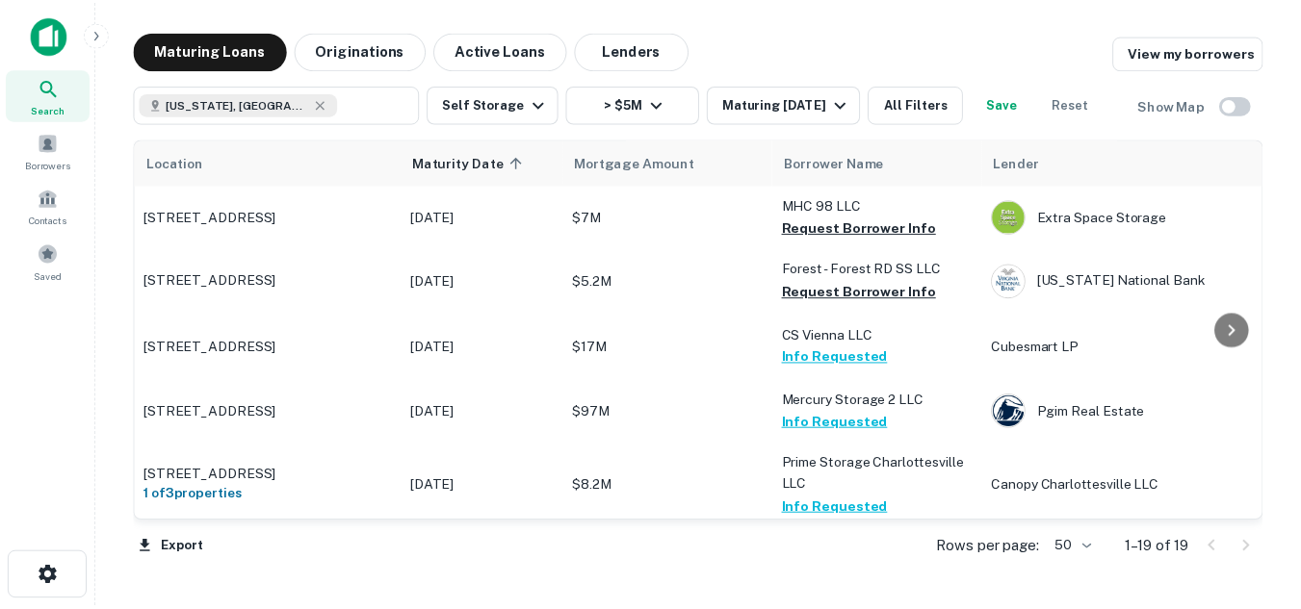
scroll to position [429, 0]
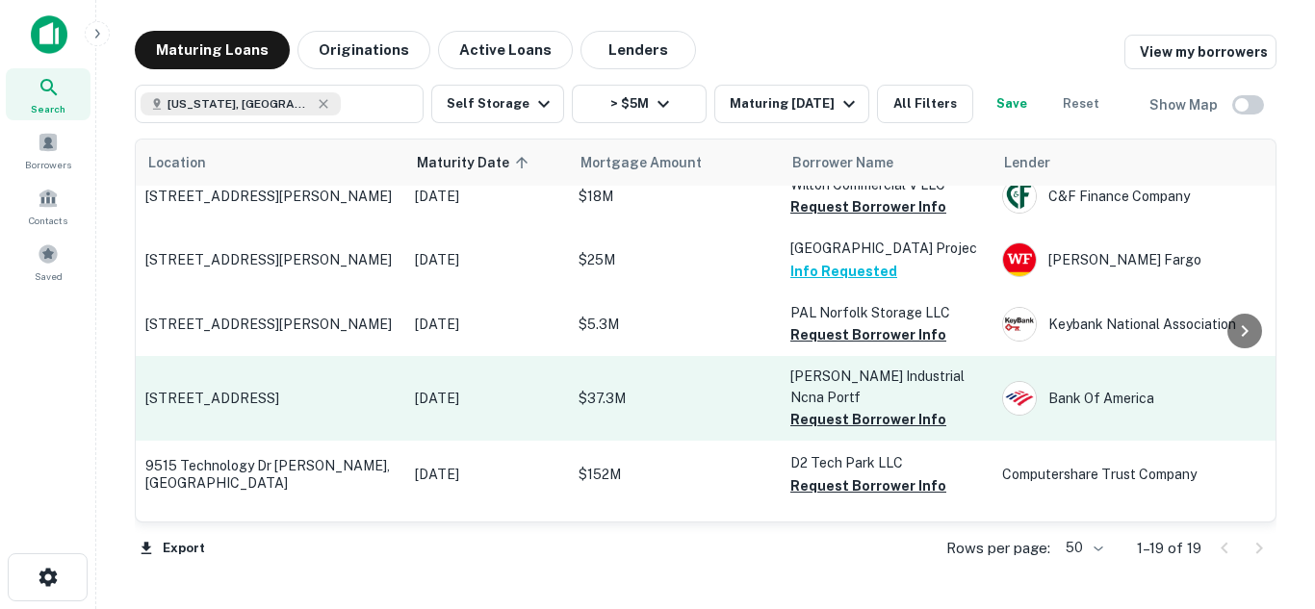
click at [684, 409] on p "$37.3M" at bounding box center [675, 398] width 193 height 21
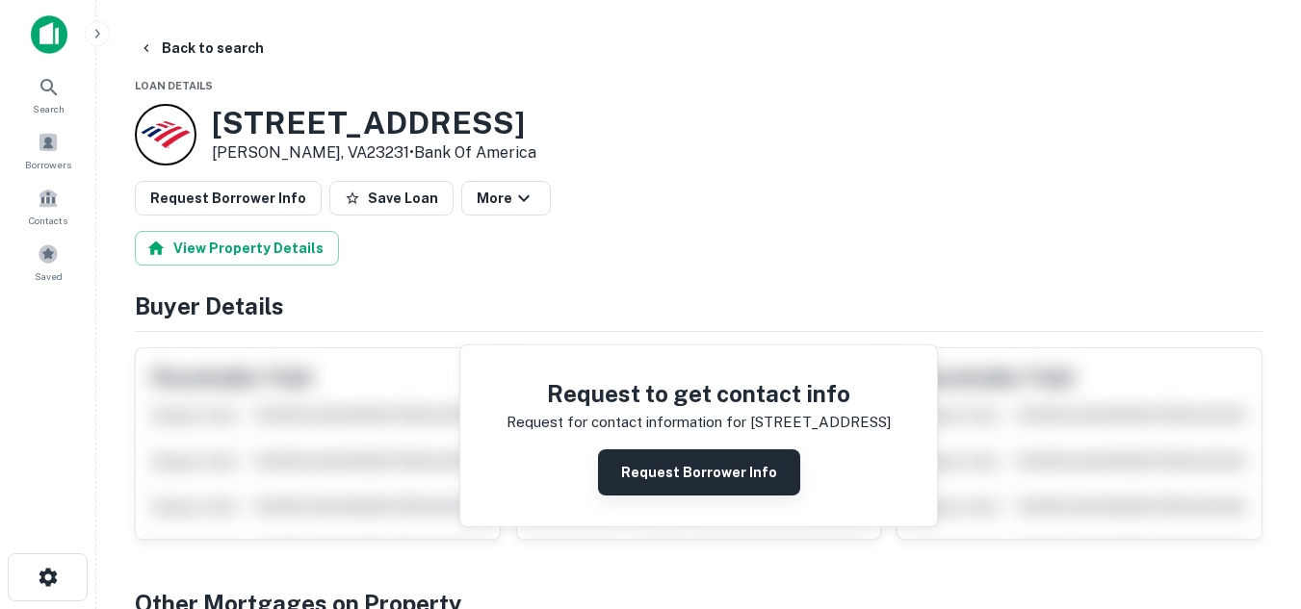
click at [701, 464] on button "Request Borrower Info" at bounding box center [699, 473] width 202 height 46
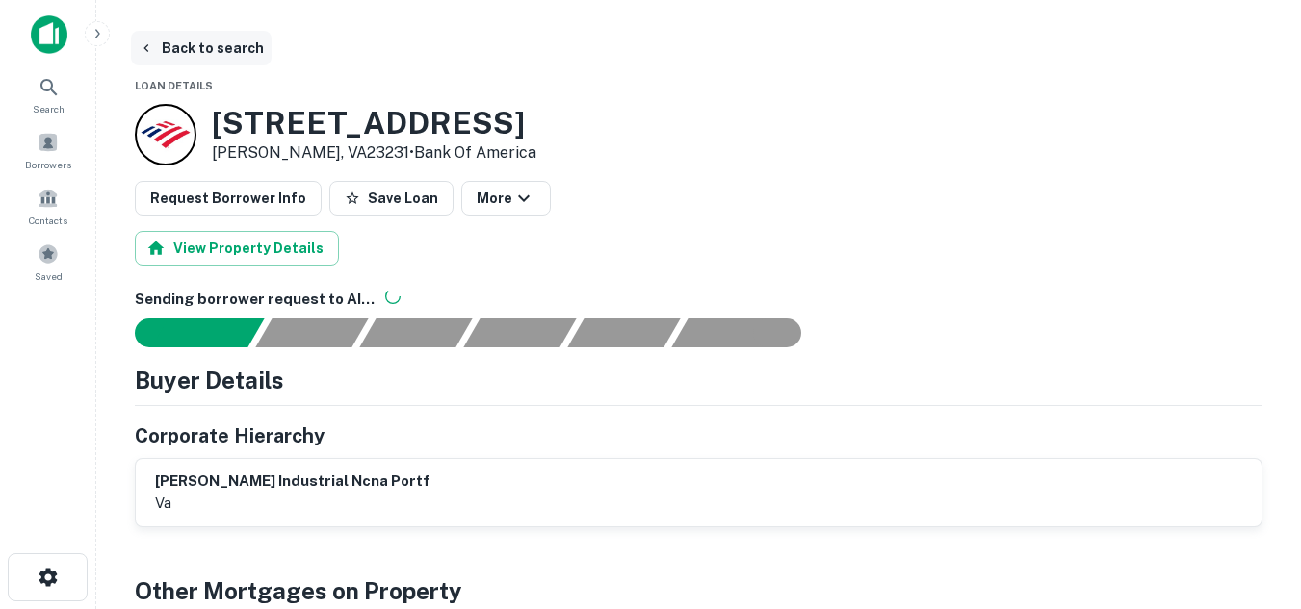
click at [159, 47] on button "Back to search" at bounding box center [201, 48] width 141 height 35
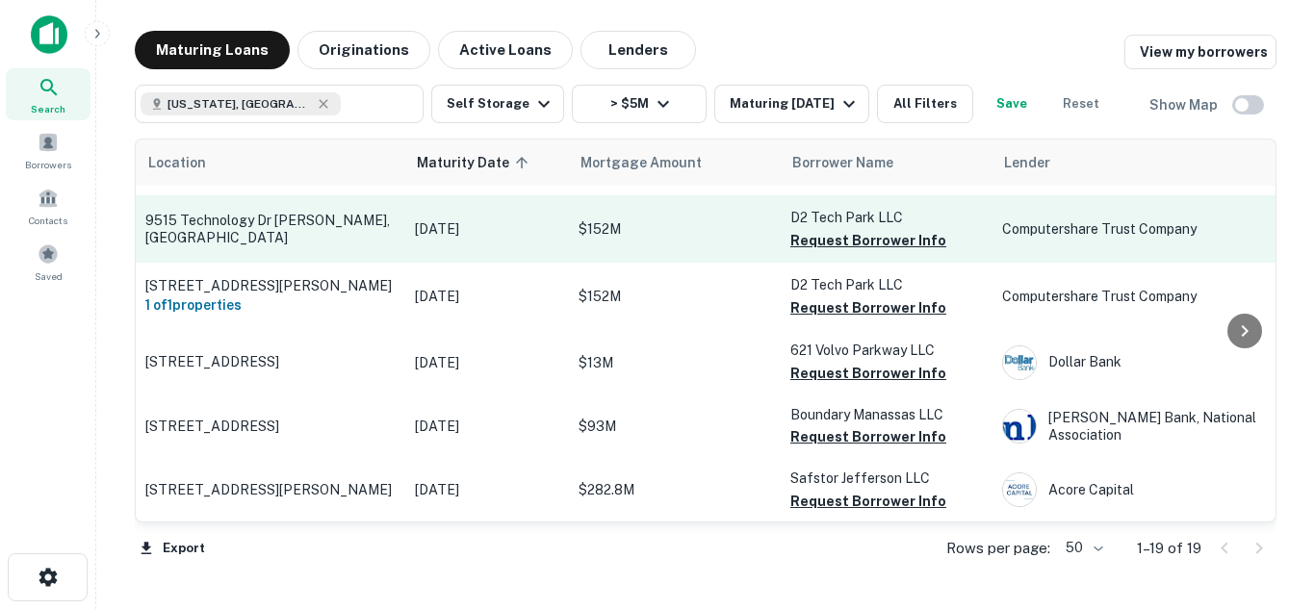
scroll to position [677, 0]
click at [345, 219] on p "9515 Technology Dr [PERSON_NAME], [GEOGRAPHIC_DATA]" at bounding box center [270, 227] width 250 height 35
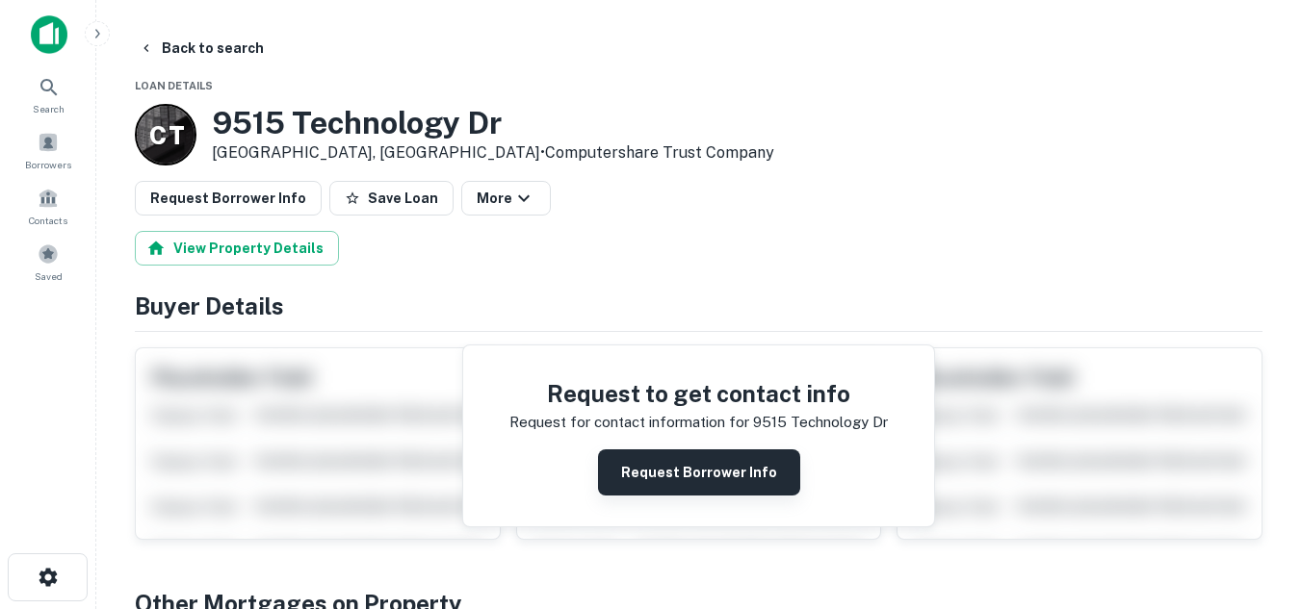
click at [668, 462] on button "Request Borrower Info" at bounding box center [699, 473] width 202 height 46
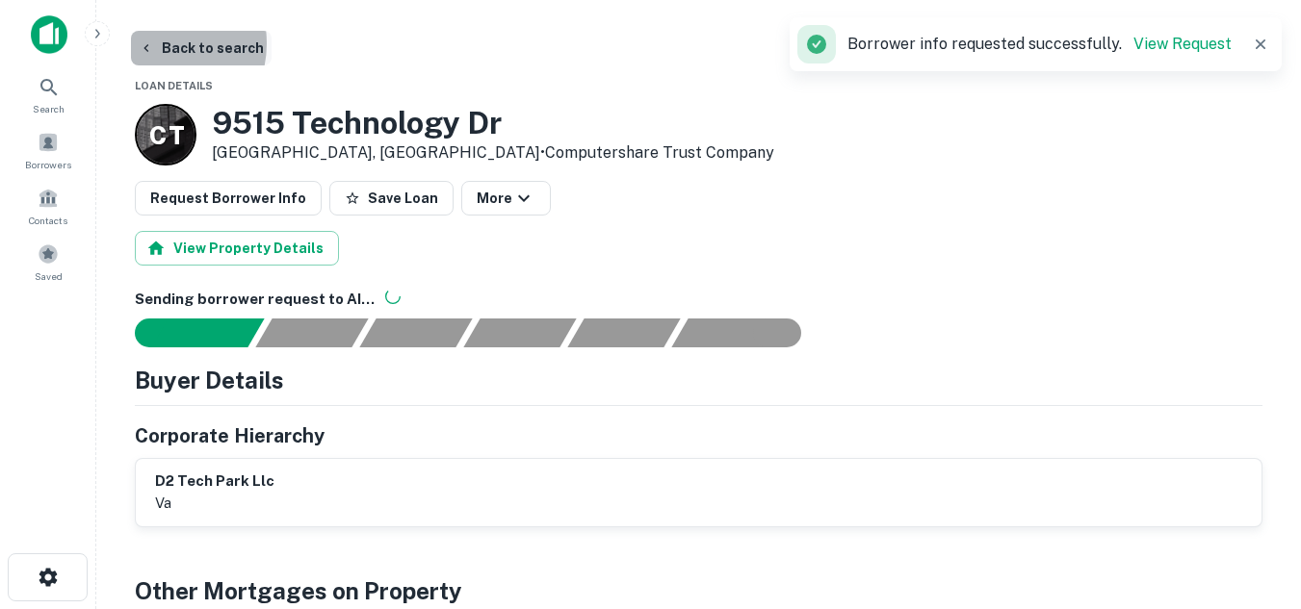
click at [151, 43] on icon "button" at bounding box center [146, 47] width 15 height 15
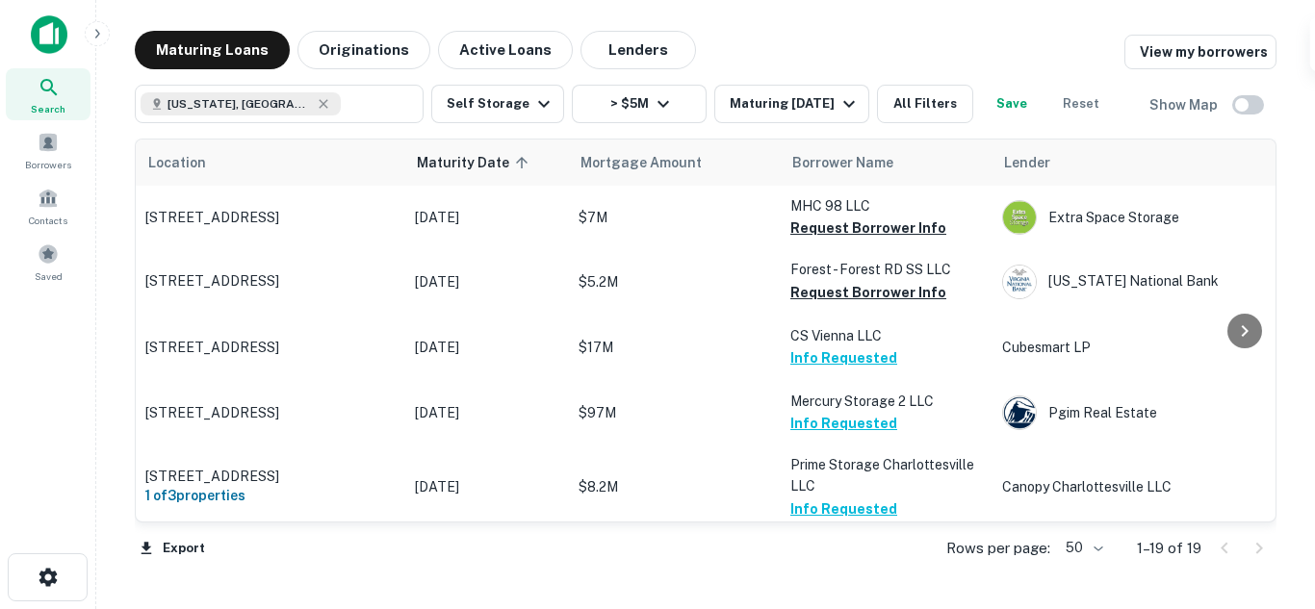
scroll to position [677, 0]
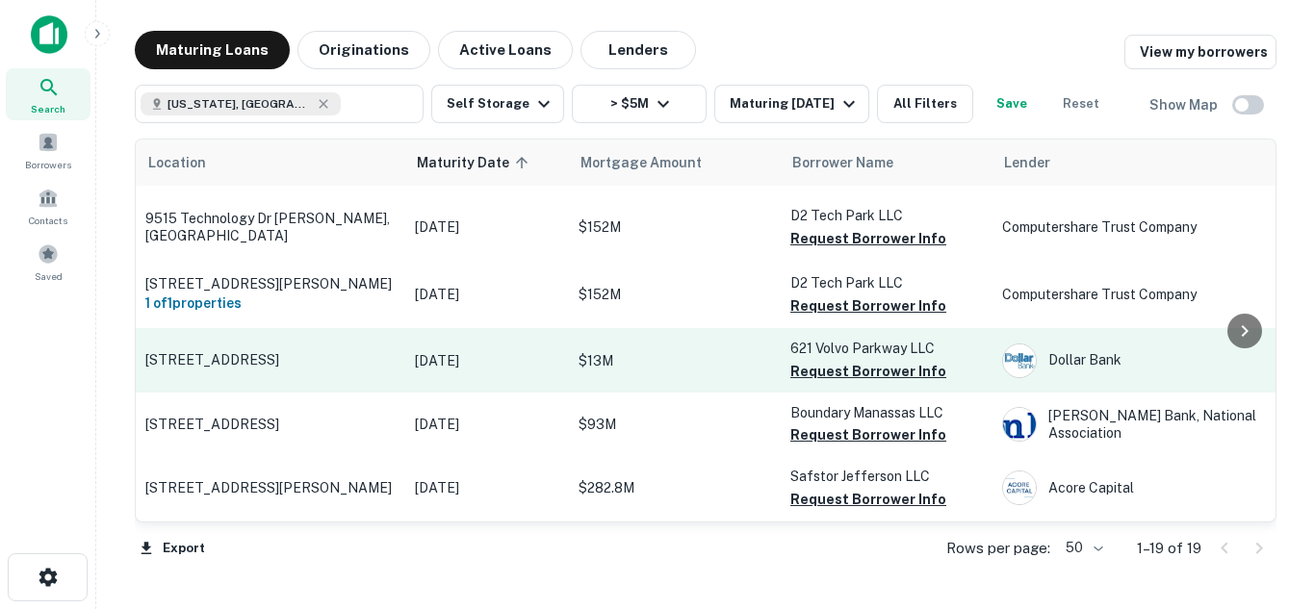
click at [687, 361] on p "$13M" at bounding box center [675, 360] width 193 height 21
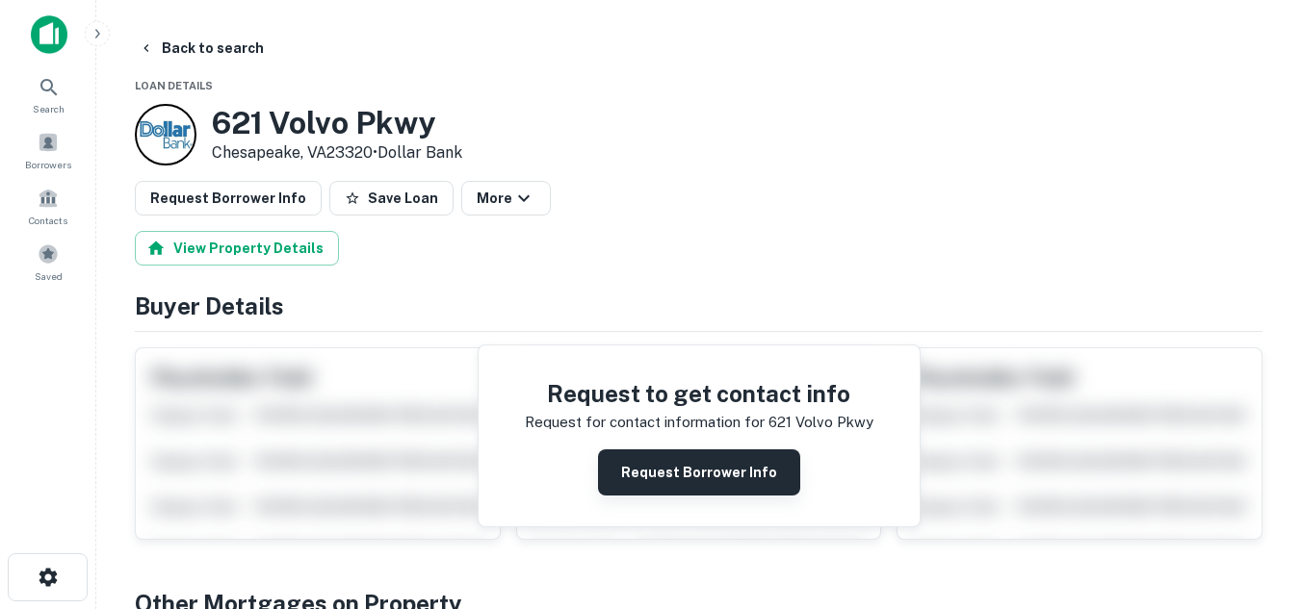
click at [665, 455] on button "Request Borrower Info" at bounding box center [699, 473] width 202 height 46
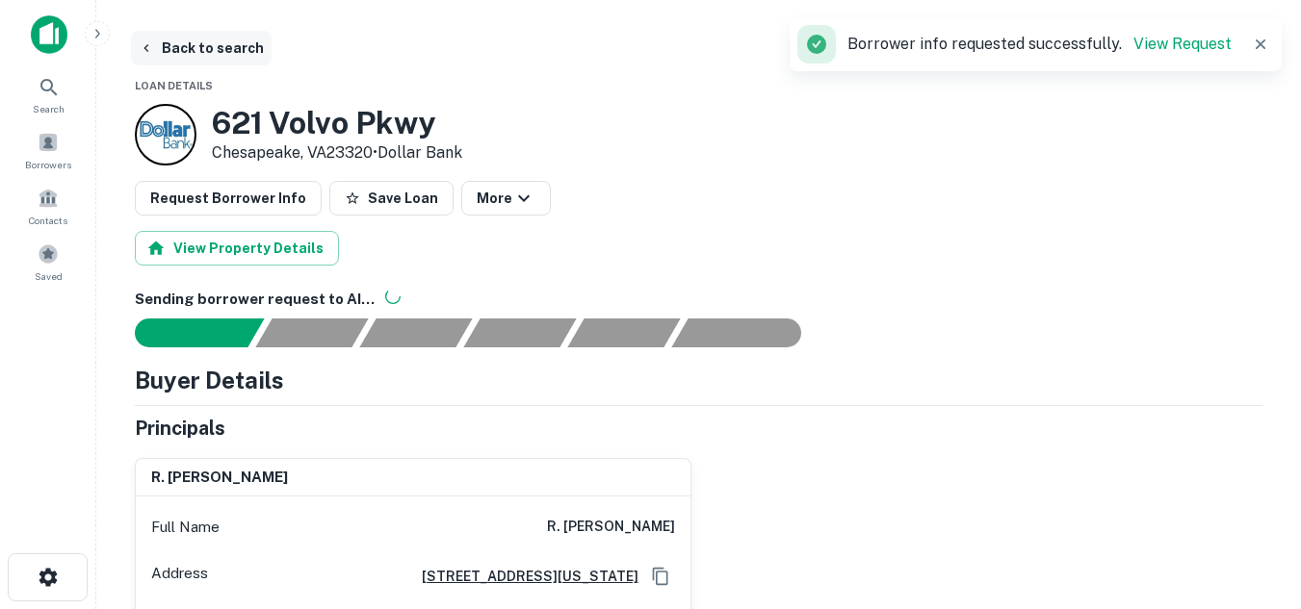
click at [143, 49] on icon "button" at bounding box center [146, 47] width 15 height 15
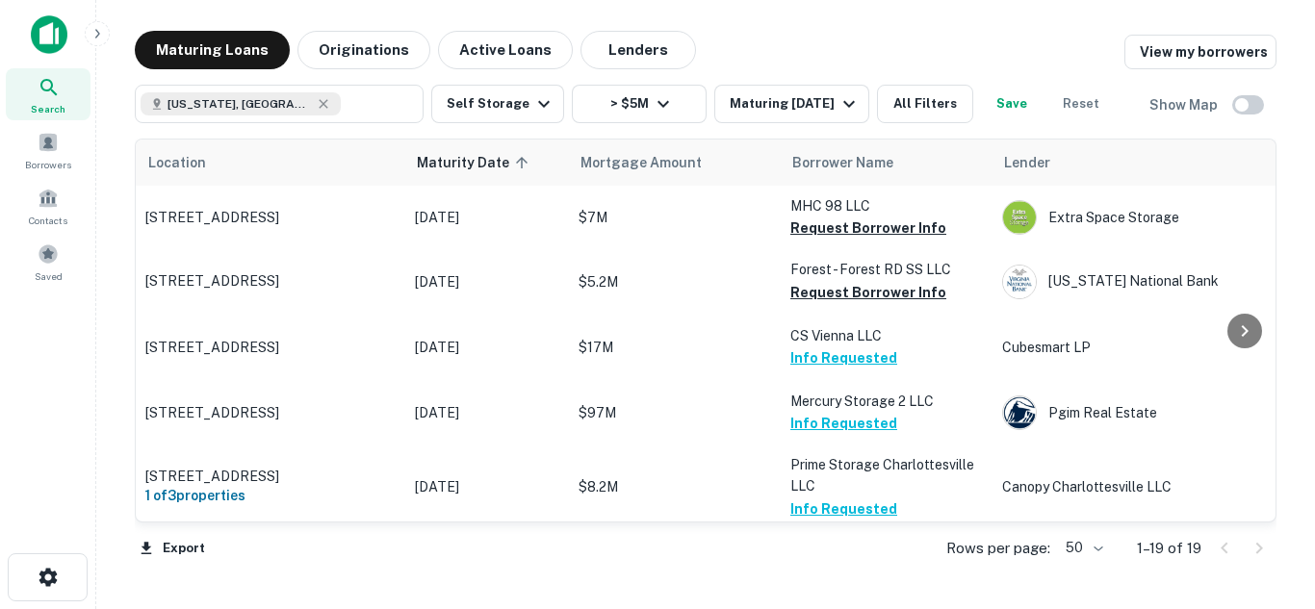
scroll to position [677, 0]
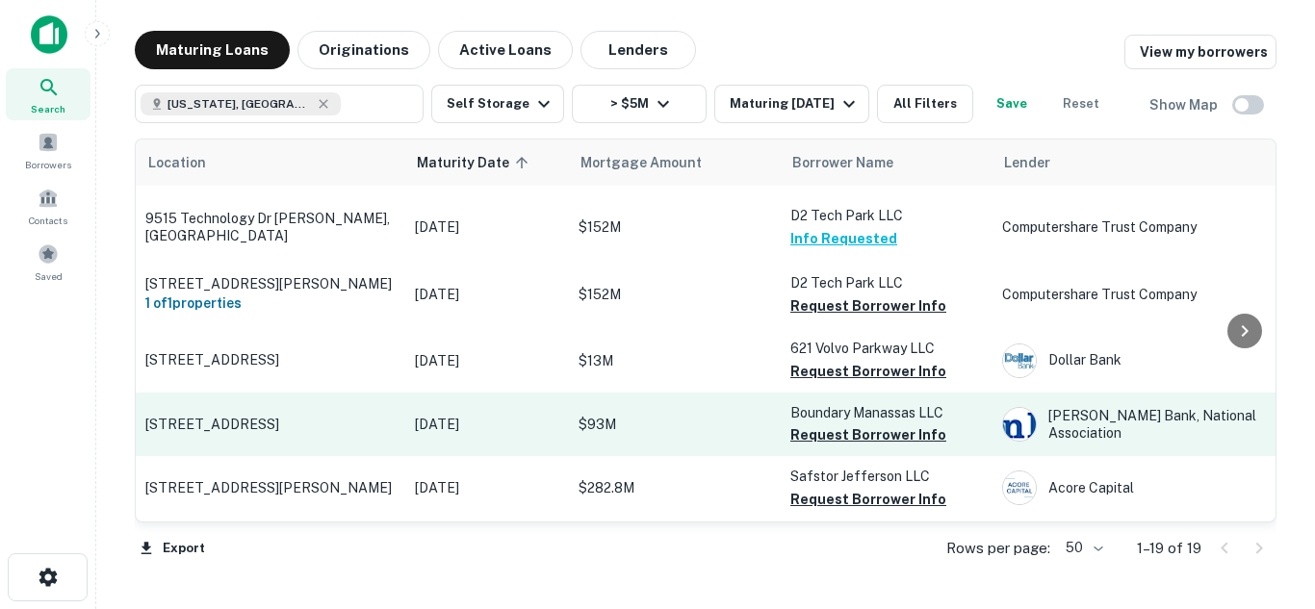
click at [680, 421] on p "$93M" at bounding box center [675, 424] width 193 height 21
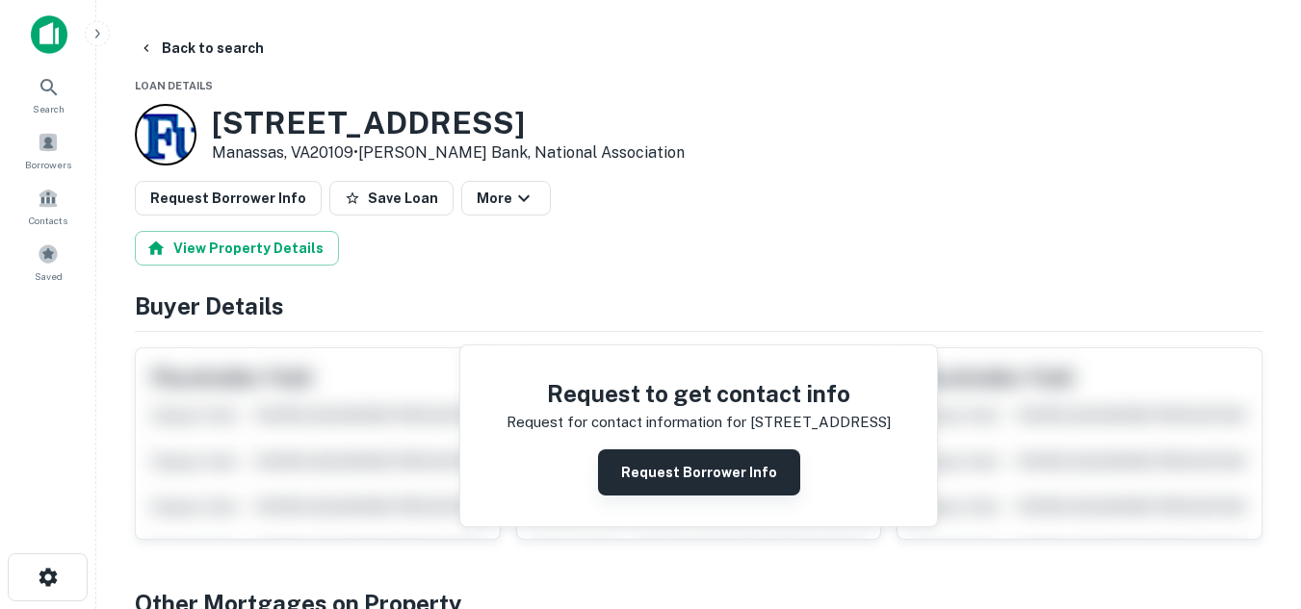
click at [698, 474] on button "Request Borrower Info" at bounding box center [699, 473] width 202 height 46
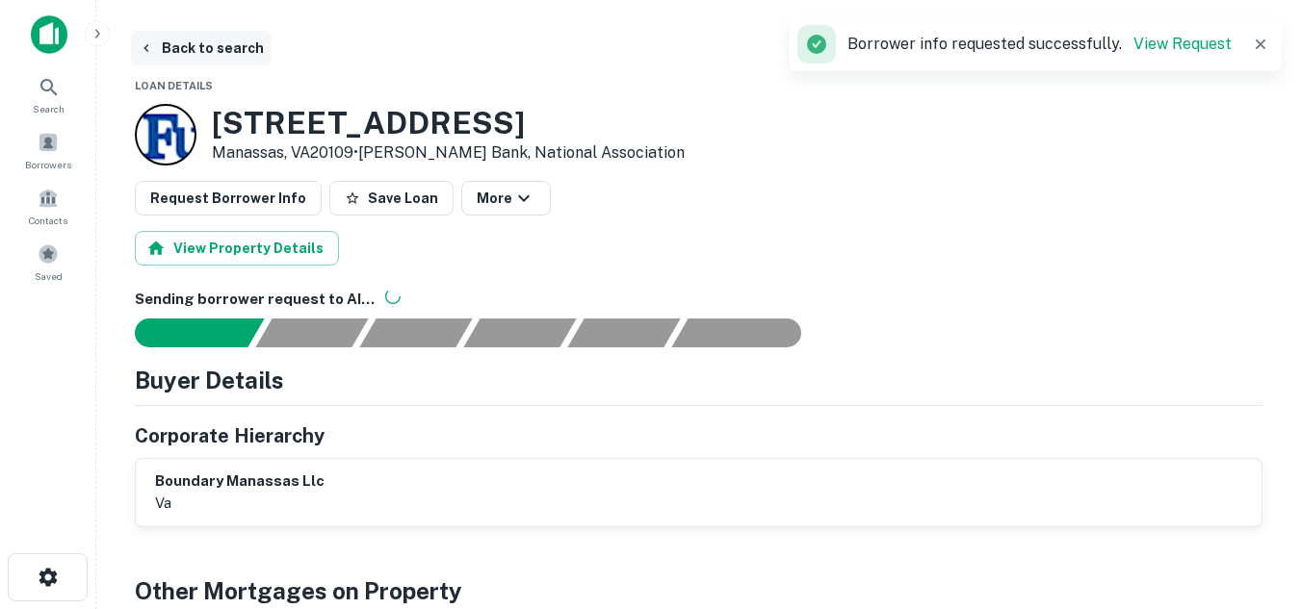
click at [146, 46] on icon "button" at bounding box center [145, 48] width 5 height 8
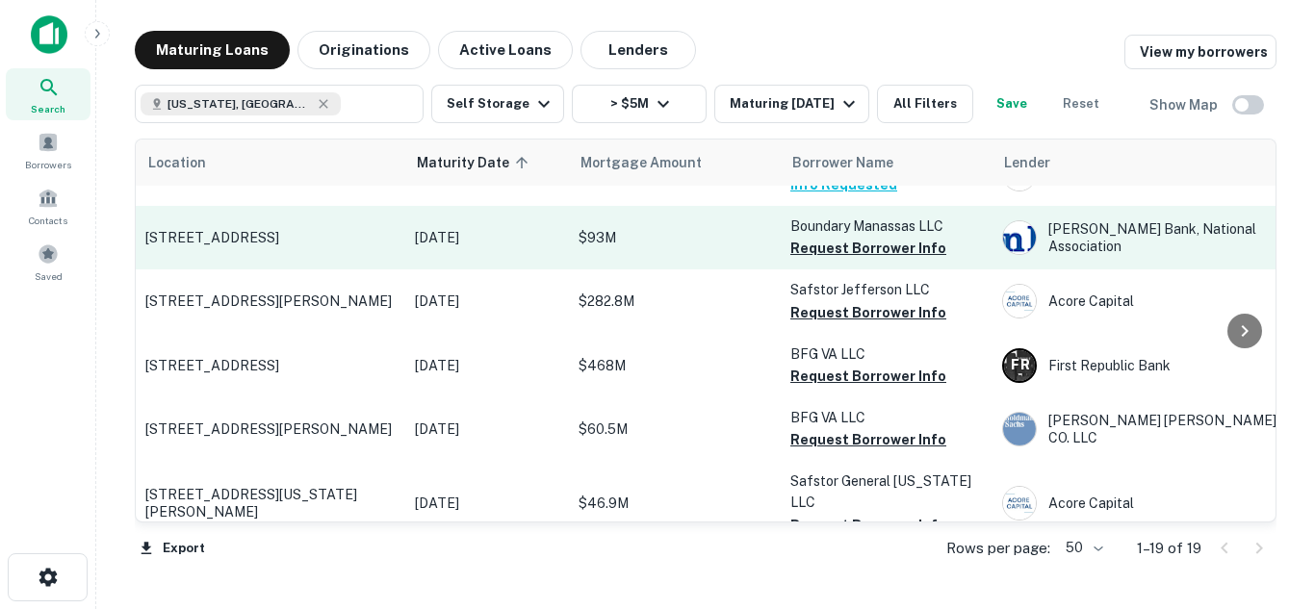
scroll to position [885, 0]
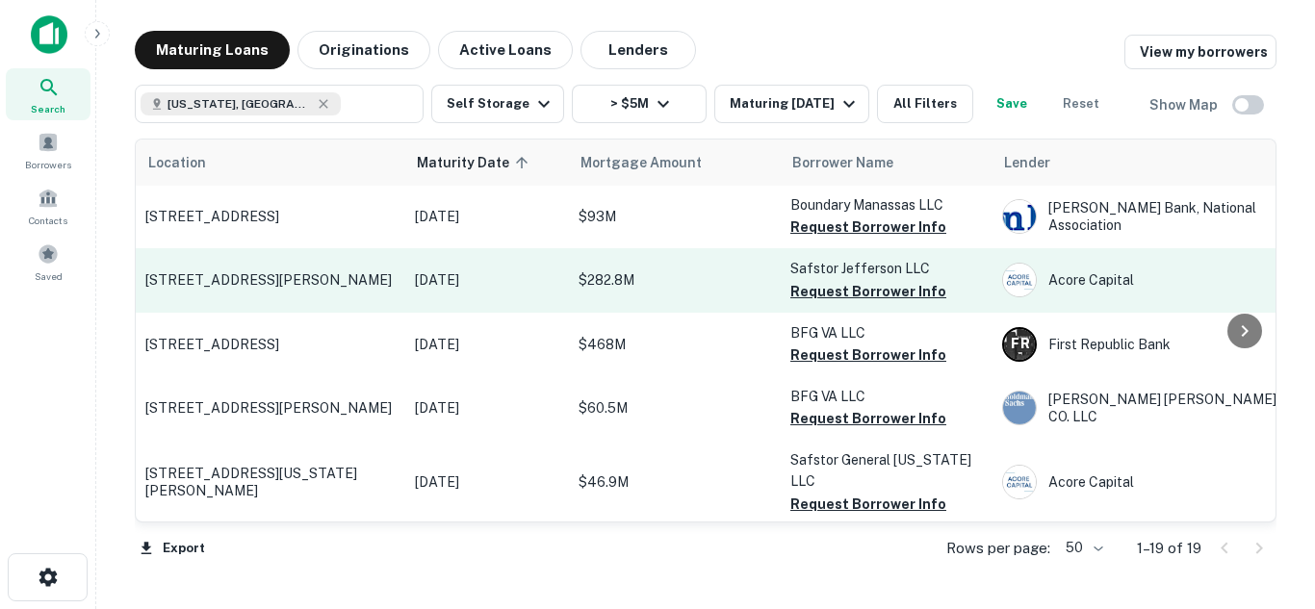
click at [726, 283] on p "$282.8M" at bounding box center [675, 280] width 193 height 21
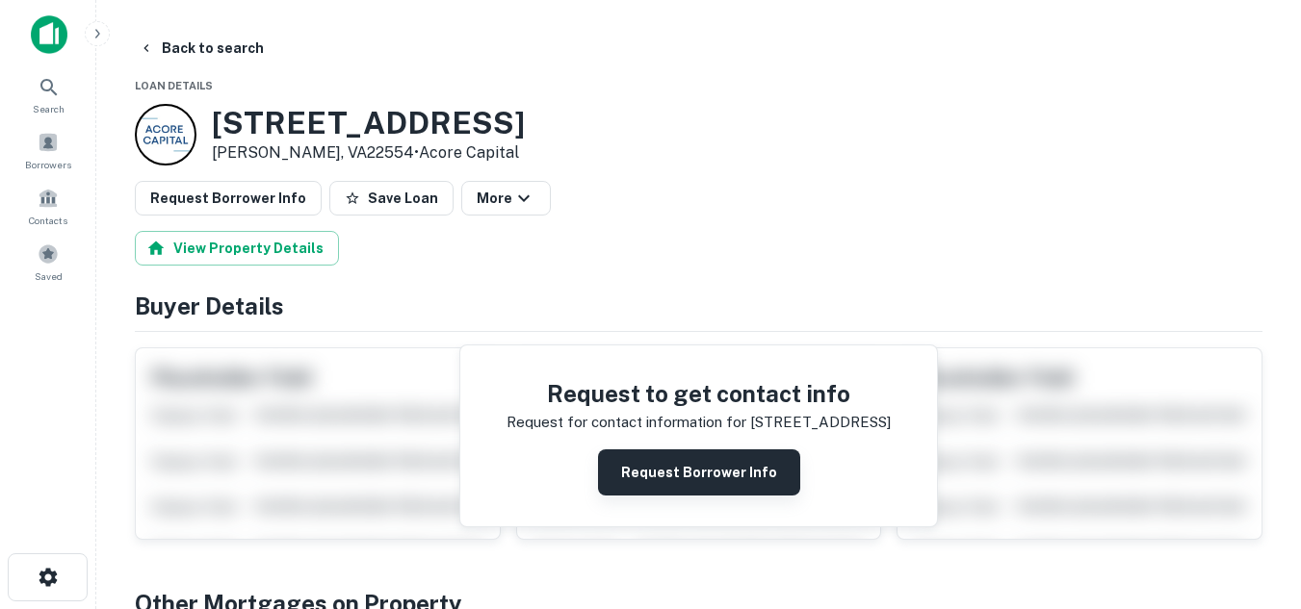
click at [661, 462] on button "Request Borrower Info" at bounding box center [699, 473] width 202 height 46
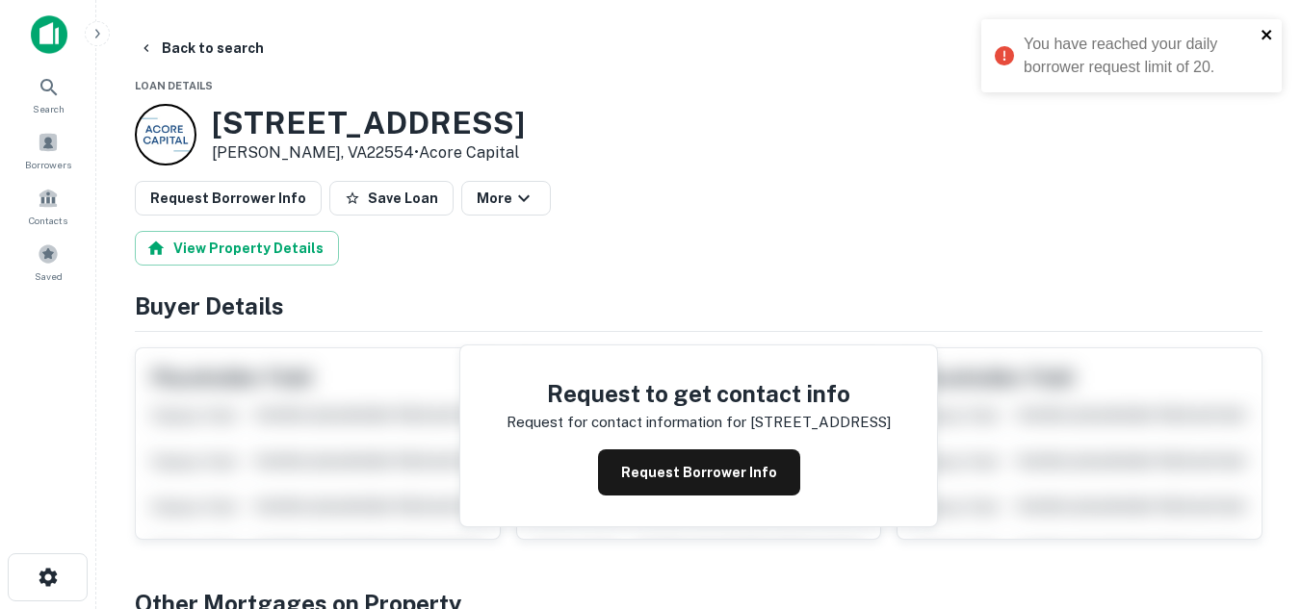
click at [1267, 35] on icon "close" at bounding box center [1266, 35] width 10 height 10
click at [191, 53] on button "Back to search" at bounding box center [201, 48] width 141 height 35
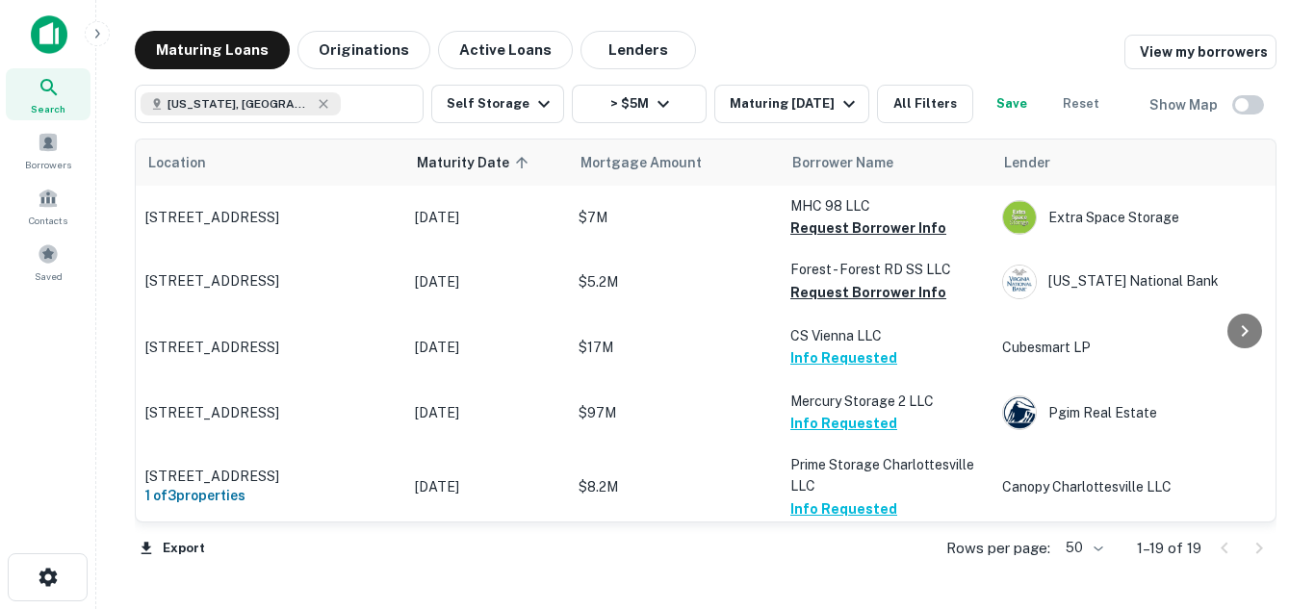
scroll to position [885, 0]
